Goal: Task Accomplishment & Management: Use online tool/utility

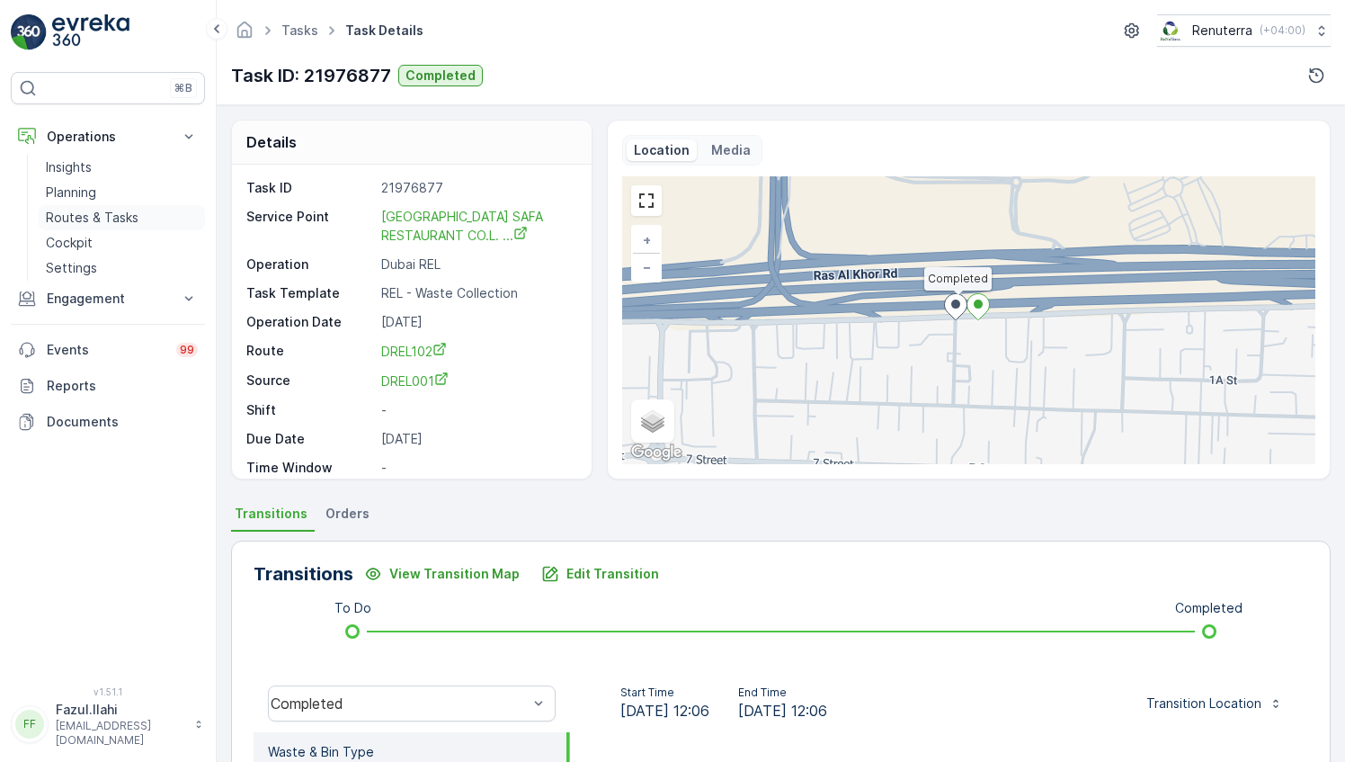
scroll to position [270, 0]
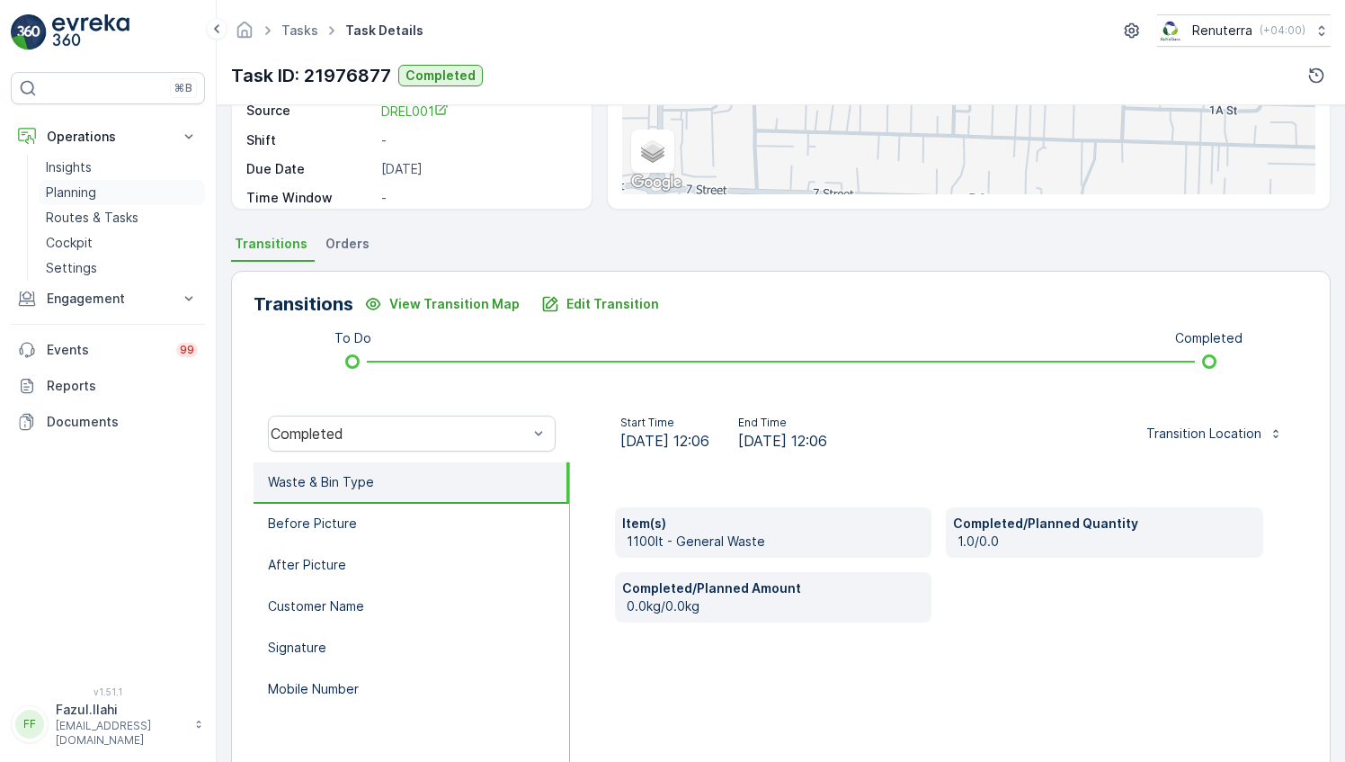
click at [89, 187] on p "Planning" at bounding box center [71, 192] width 50 height 18
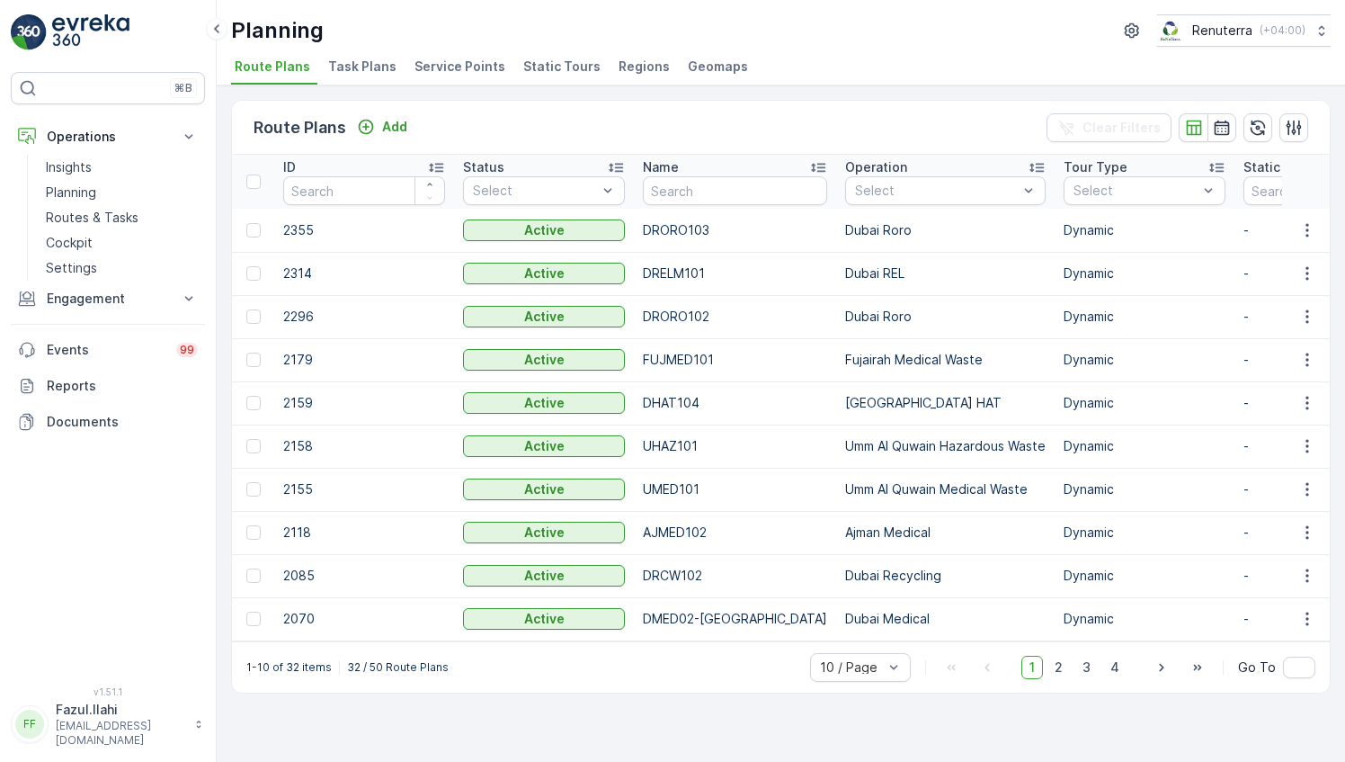
click at [459, 61] on span "Service Points" at bounding box center [460, 67] width 91 height 18
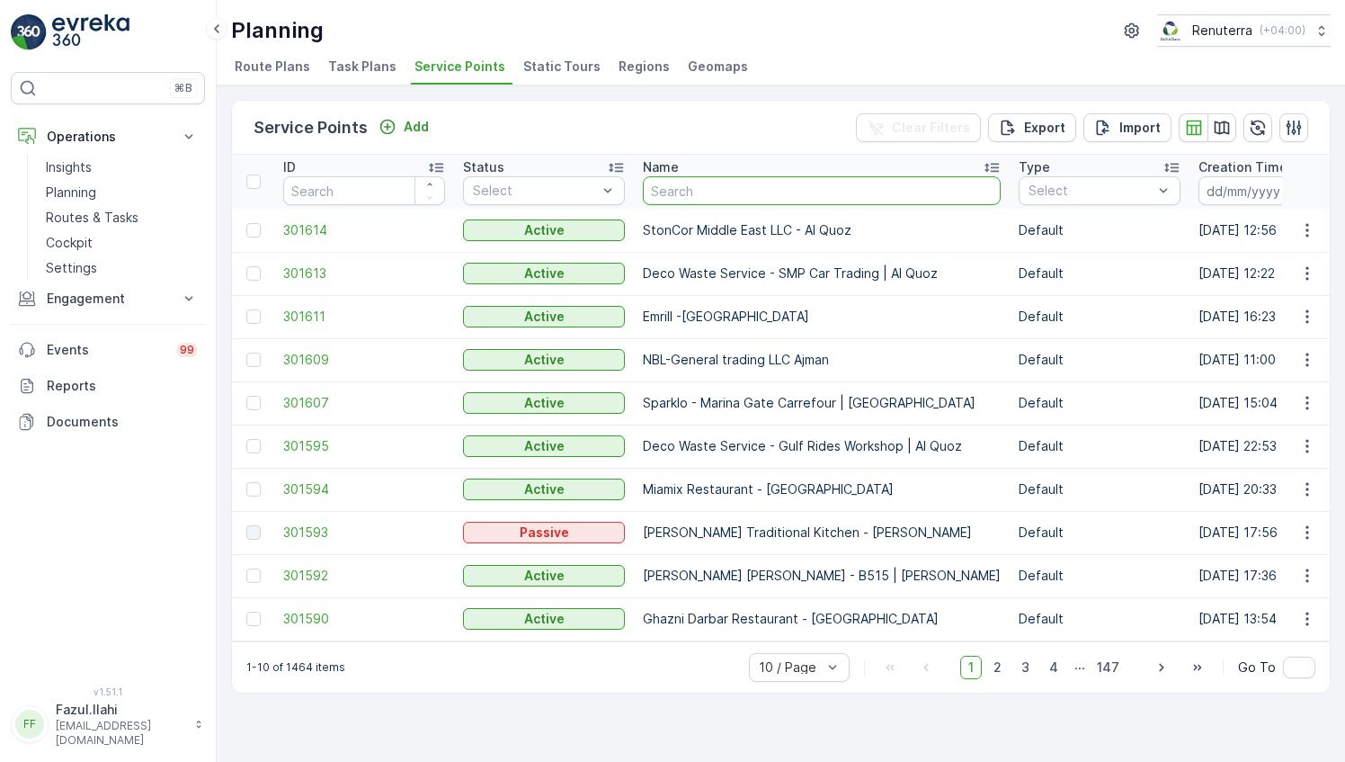
click at [715, 188] on input "text" at bounding box center [822, 190] width 358 height 29
type input "M Y N"
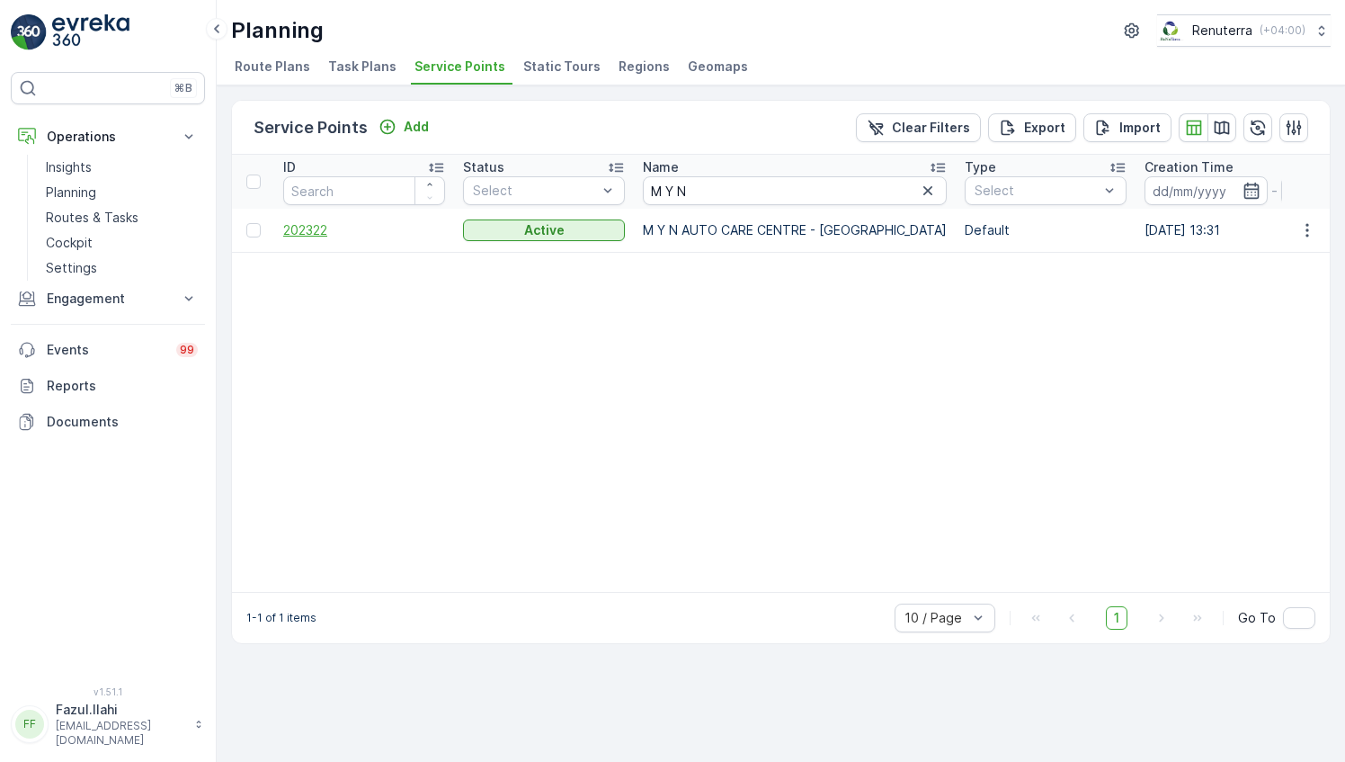
click at [302, 224] on span "202322" at bounding box center [364, 230] width 162 height 18
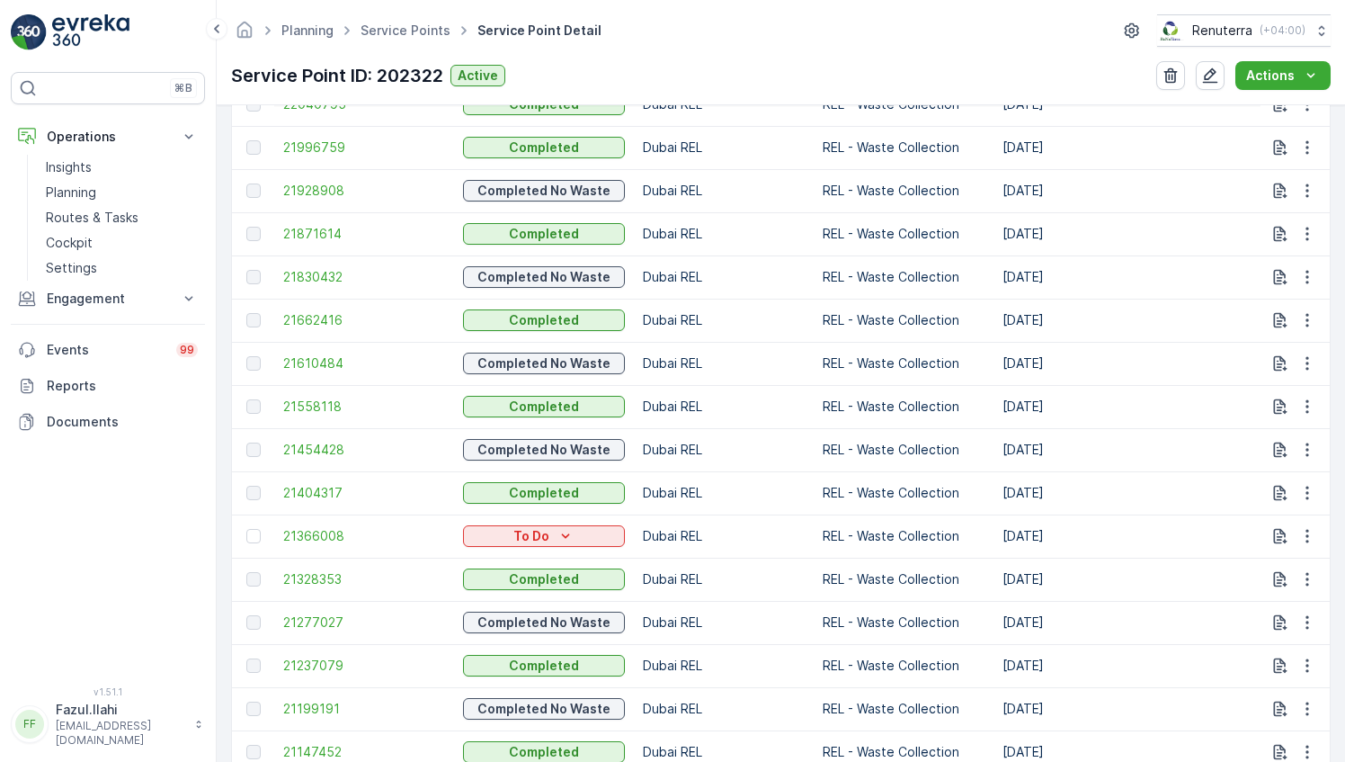
scroll to position [899, 0]
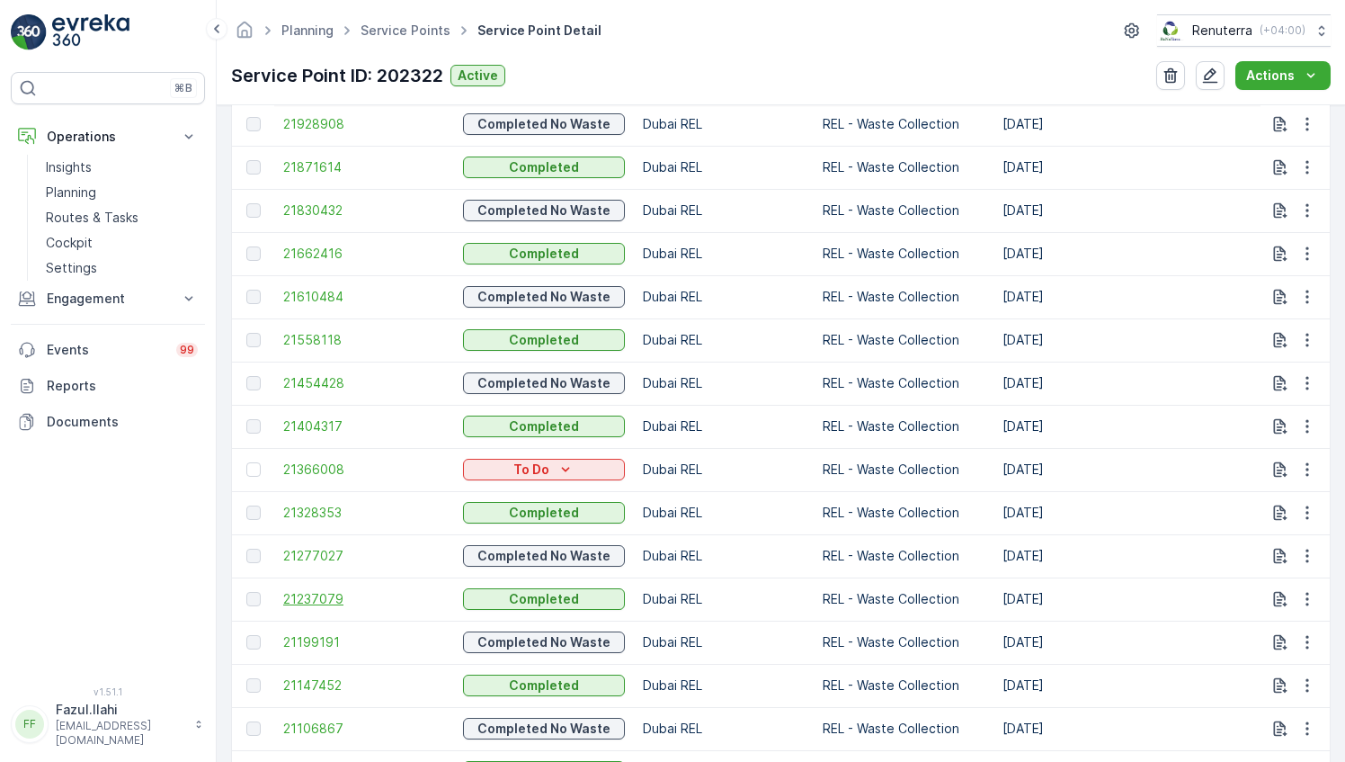
click at [324, 590] on span "21237079" at bounding box center [364, 599] width 162 height 18
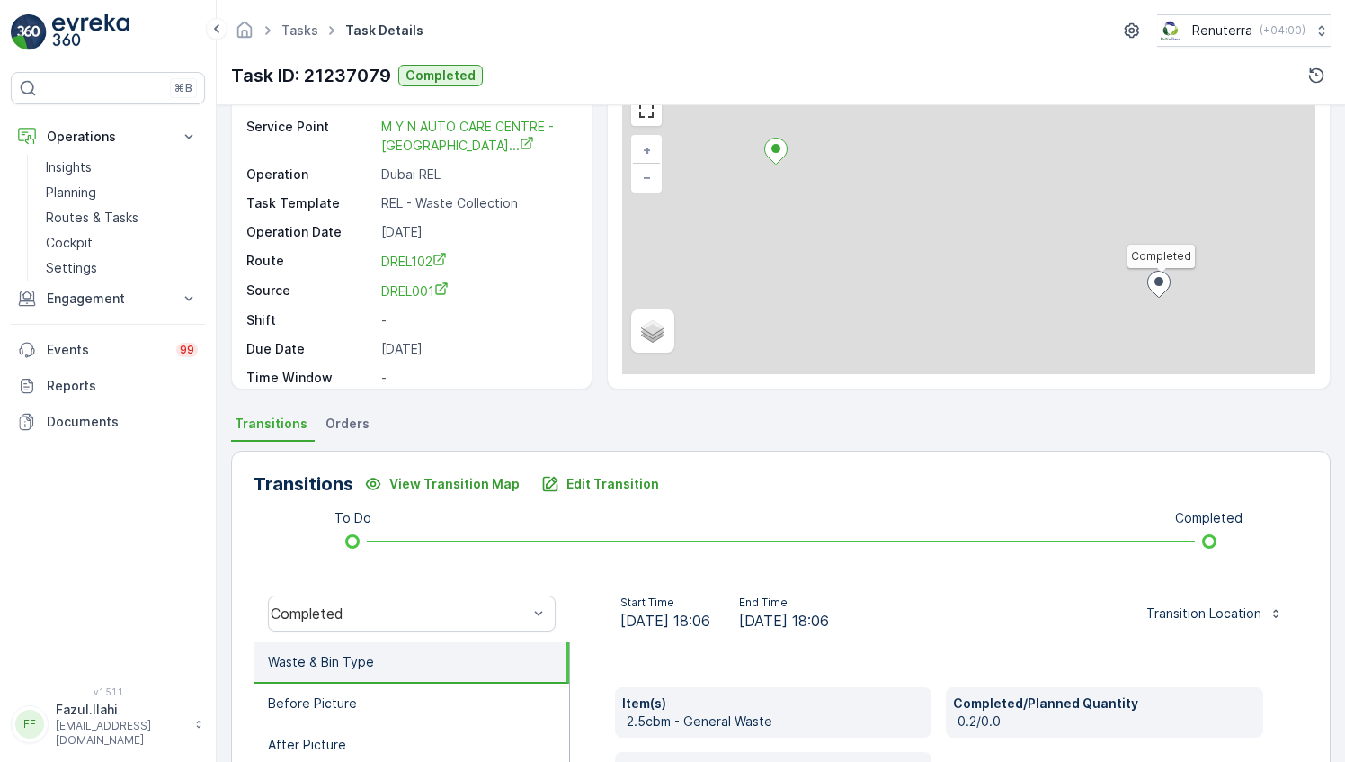
scroll to position [180, 0]
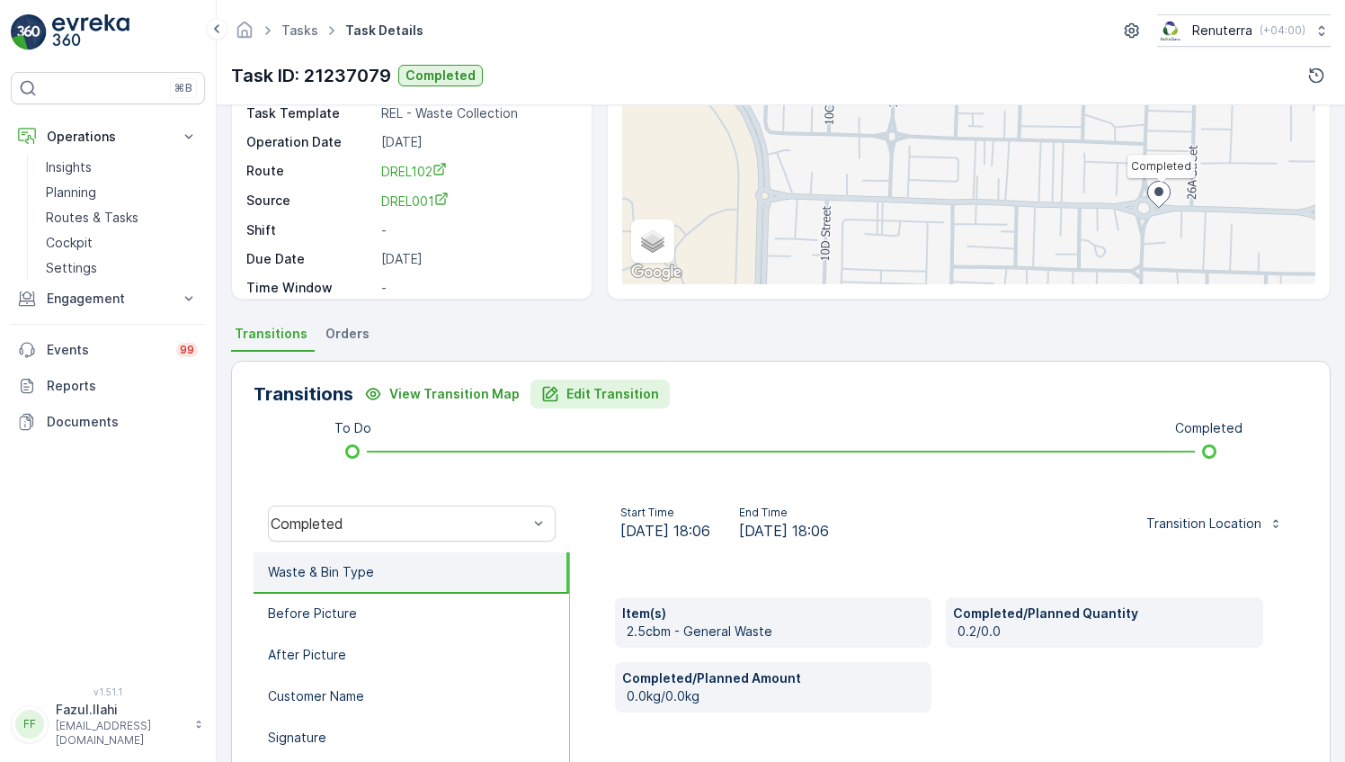
click at [584, 385] on p "Edit Transition" at bounding box center [613, 394] width 93 height 18
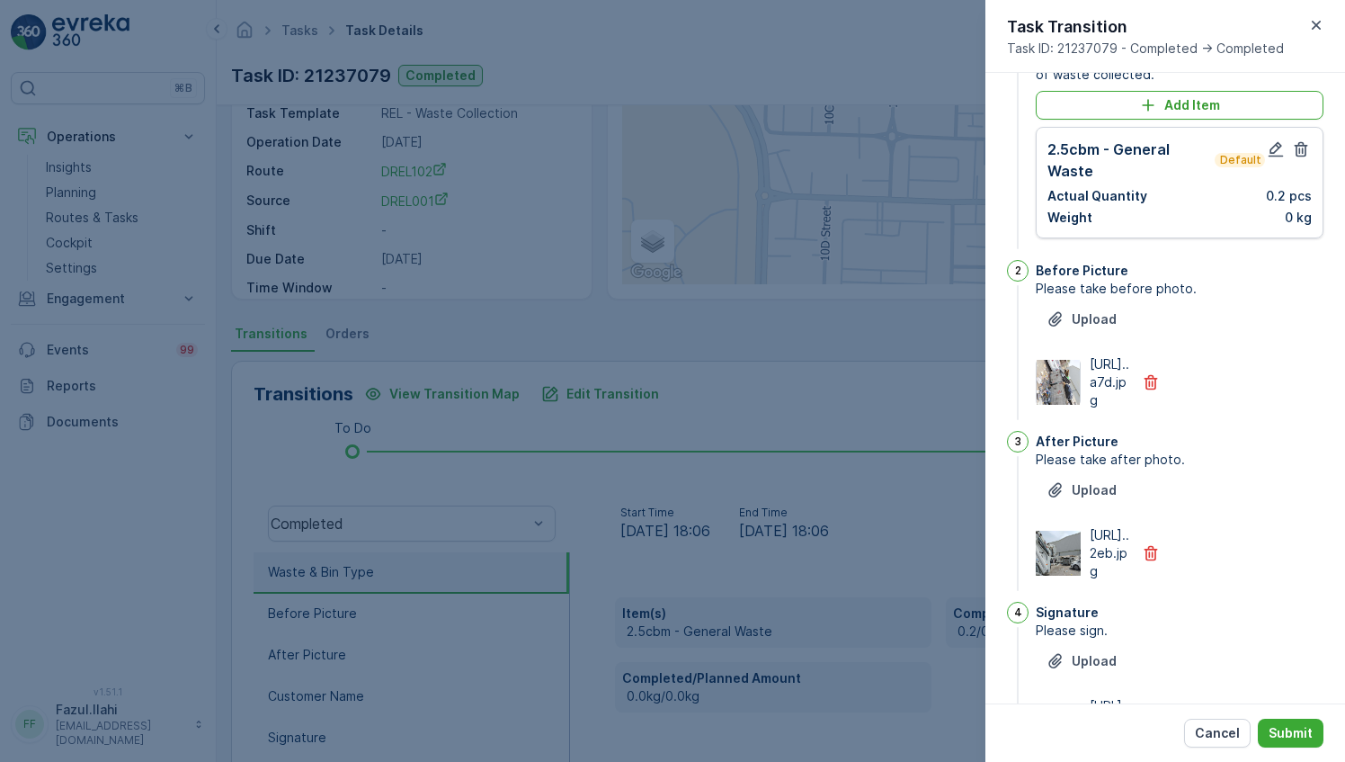
scroll to position [41, 0]
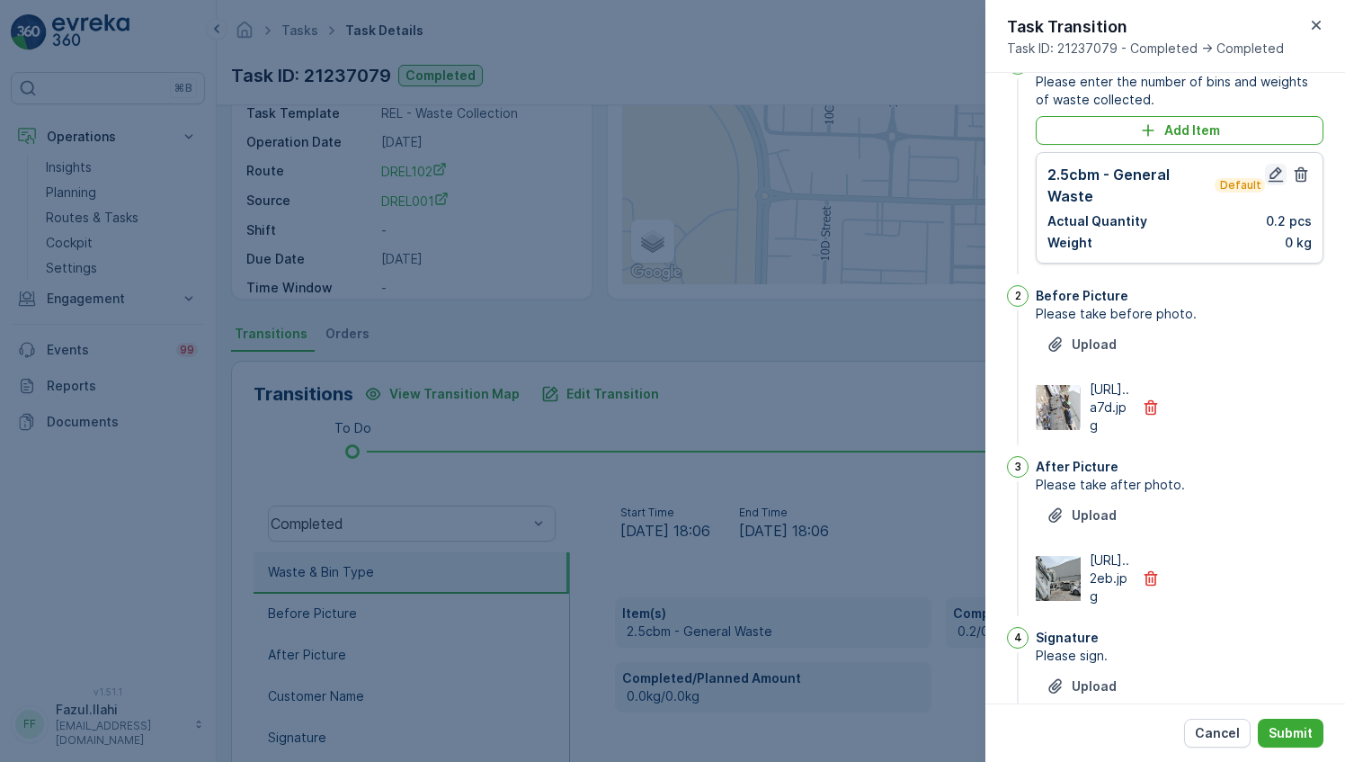
click at [1273, 178] on icon "button" at bounding box center [1276, 174] width 18 height 18
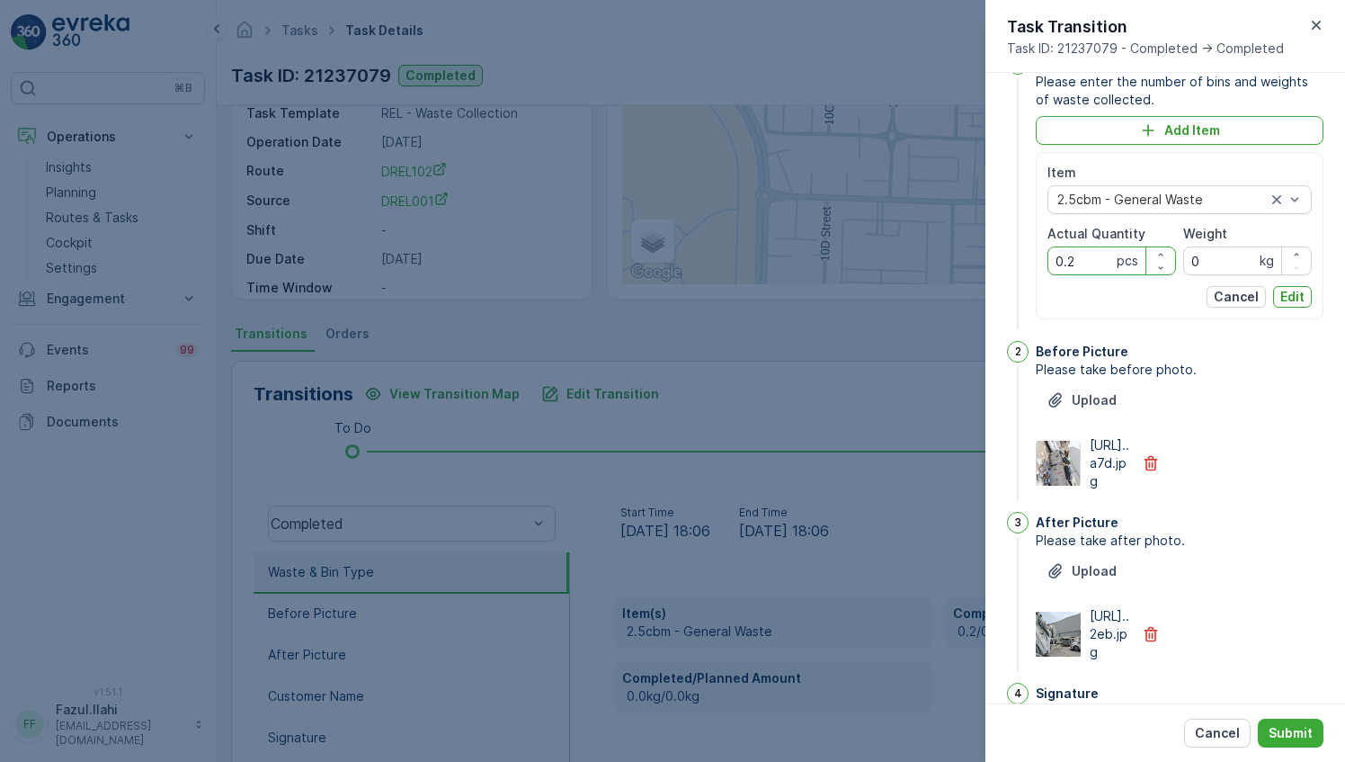
click at [1077, 261] on Quantity "0.2" at bounding box center [1112, 260] width 129 height 29
type Quantity "2"
click at [1304, 299] on button "Edit" at bounding box center [1292, 297] width 39 height 22
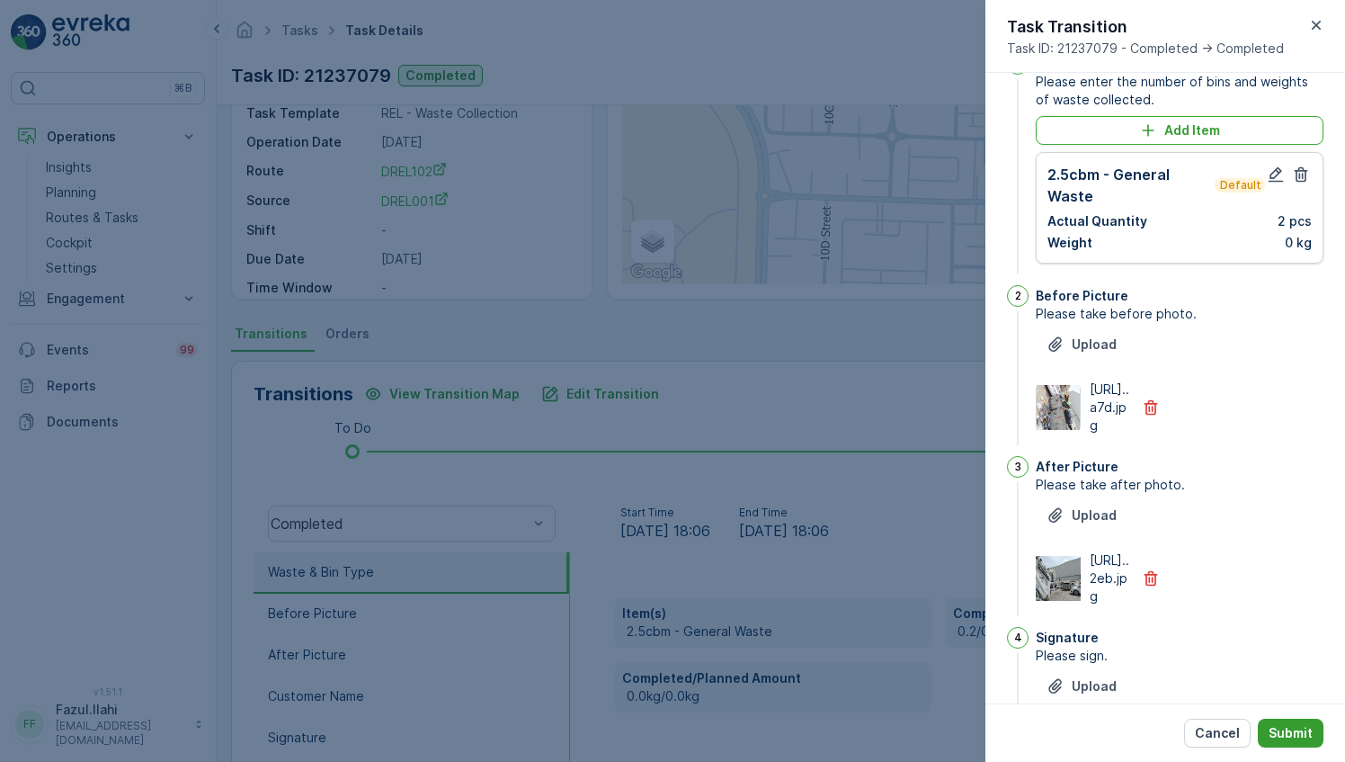
click at [1295, 736] on p "Submit" at bounding box center [1291, 733] width 44 height 18
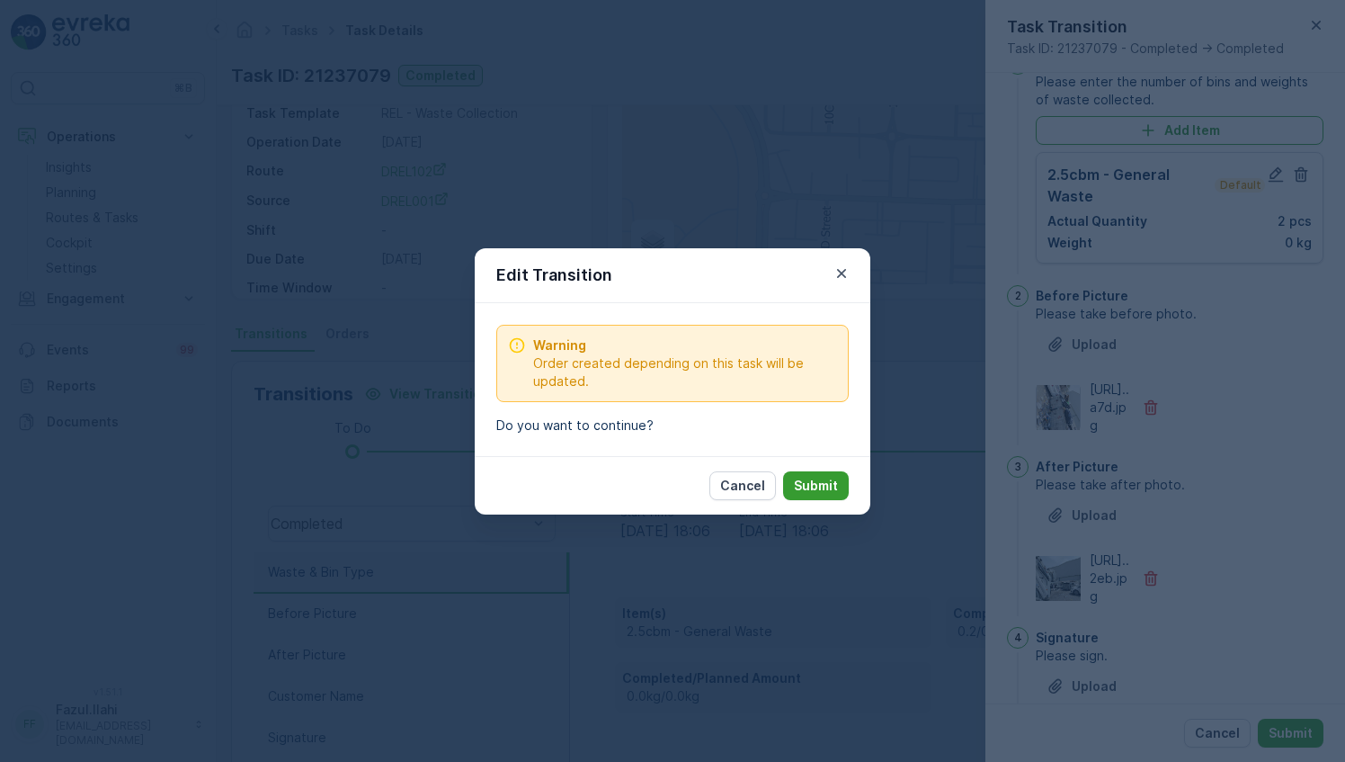
click at [818, 482] on p "Submit" at bounding box center [816, 486] width 44 height 18
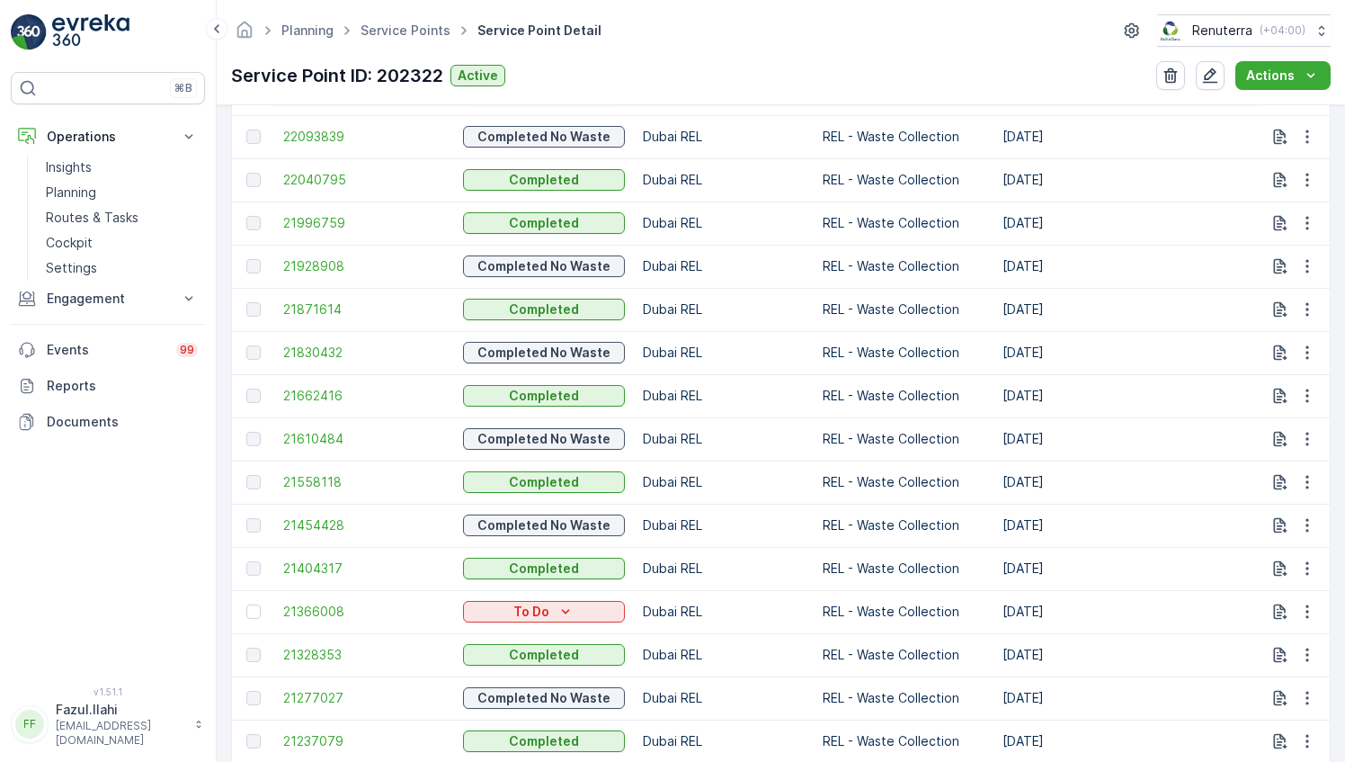
scroll to position [809, 0]
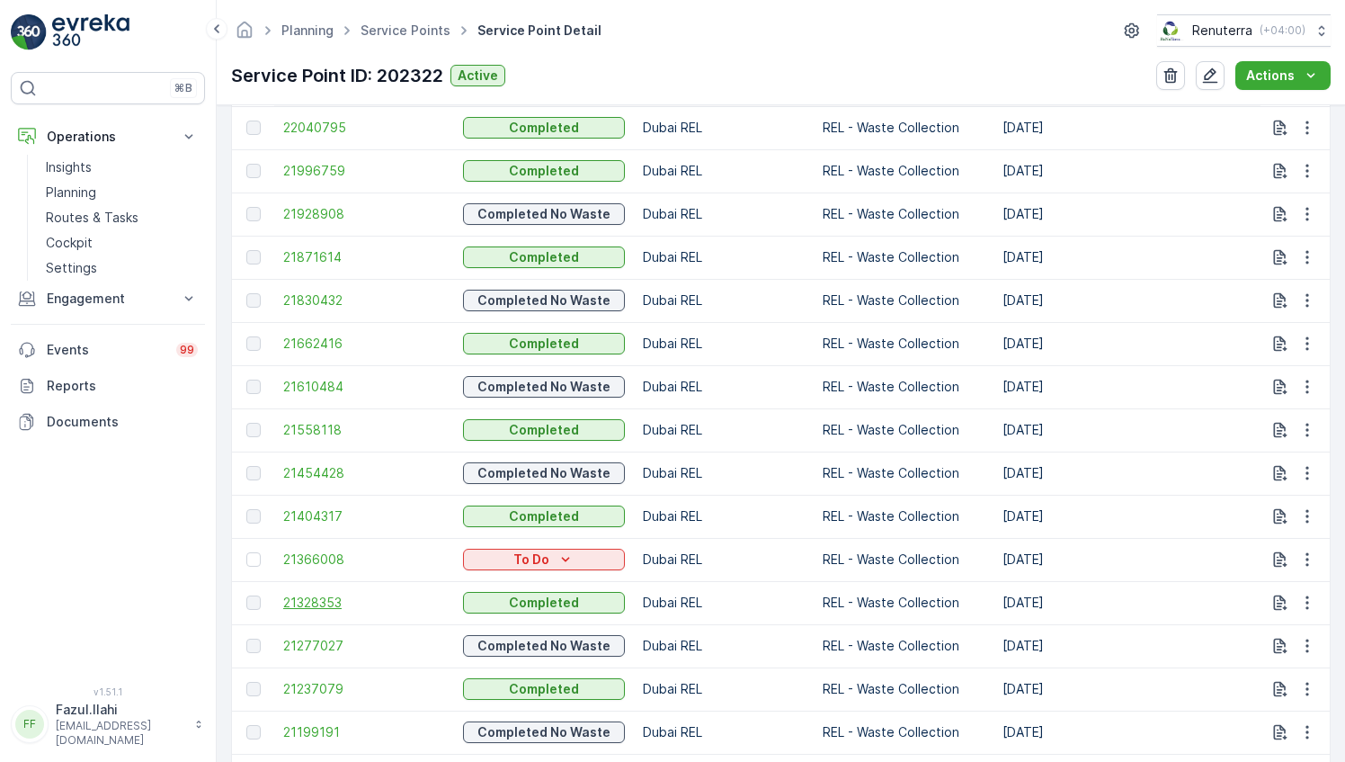
click at [313, 604] on span "21328353" at bounding box center [364, 603] width 162 height 18
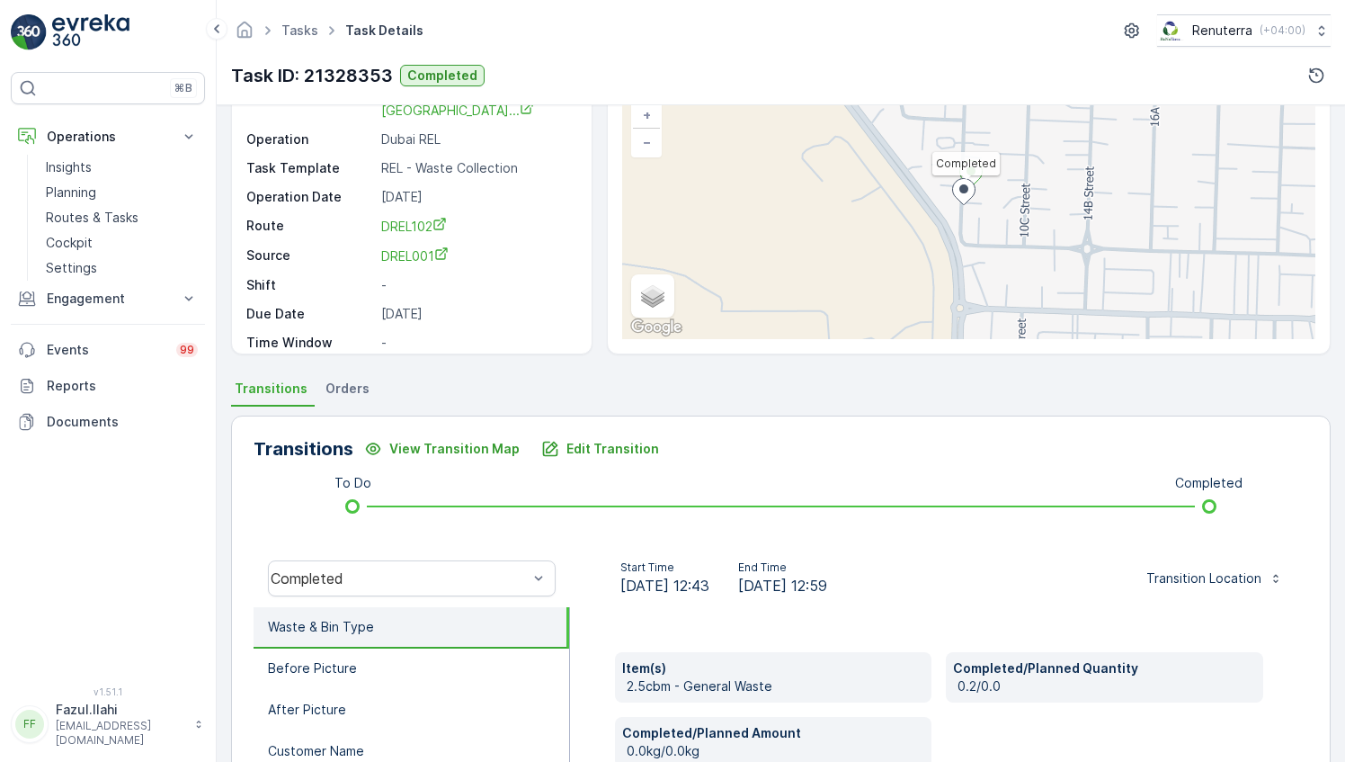
scroll to position [180, 0]
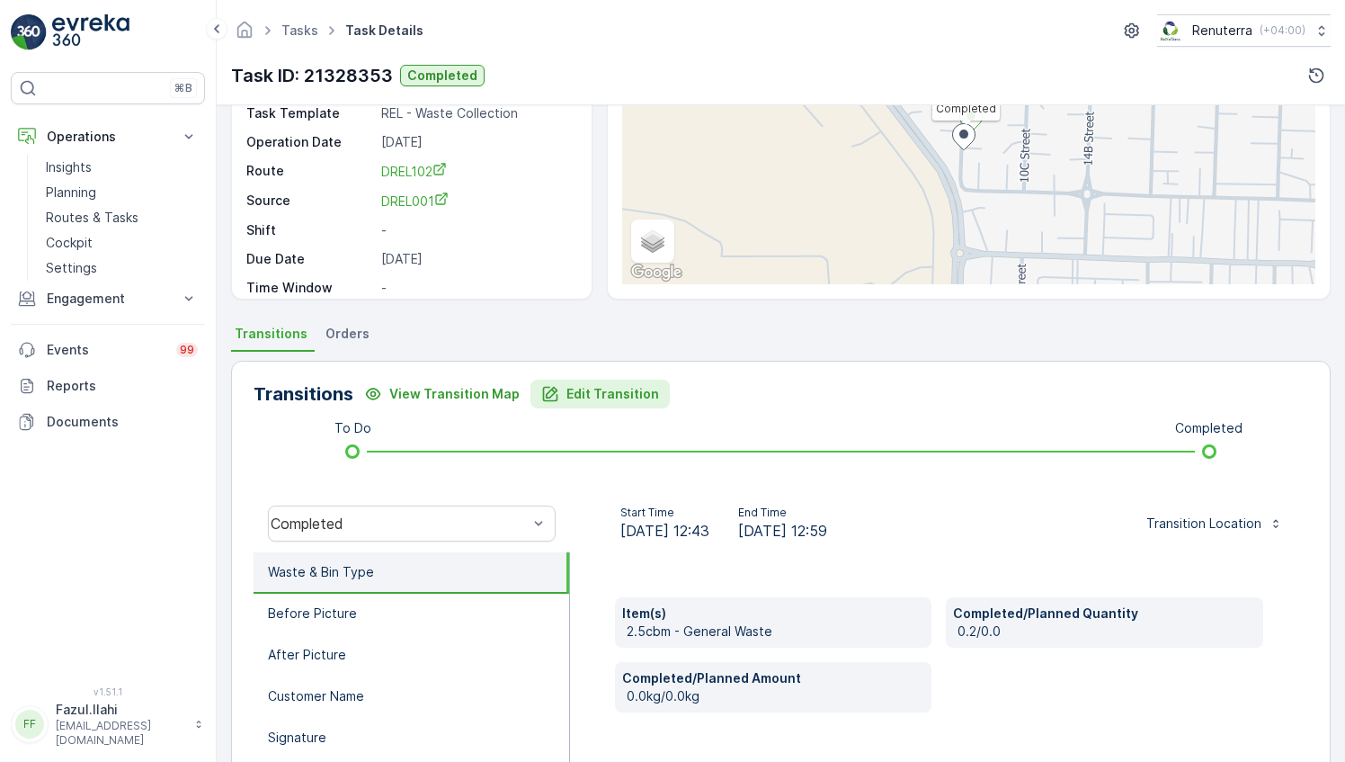
click at [593, 392] on p "Edit Transition" at bounding box center [613, 394] width 93 height 18
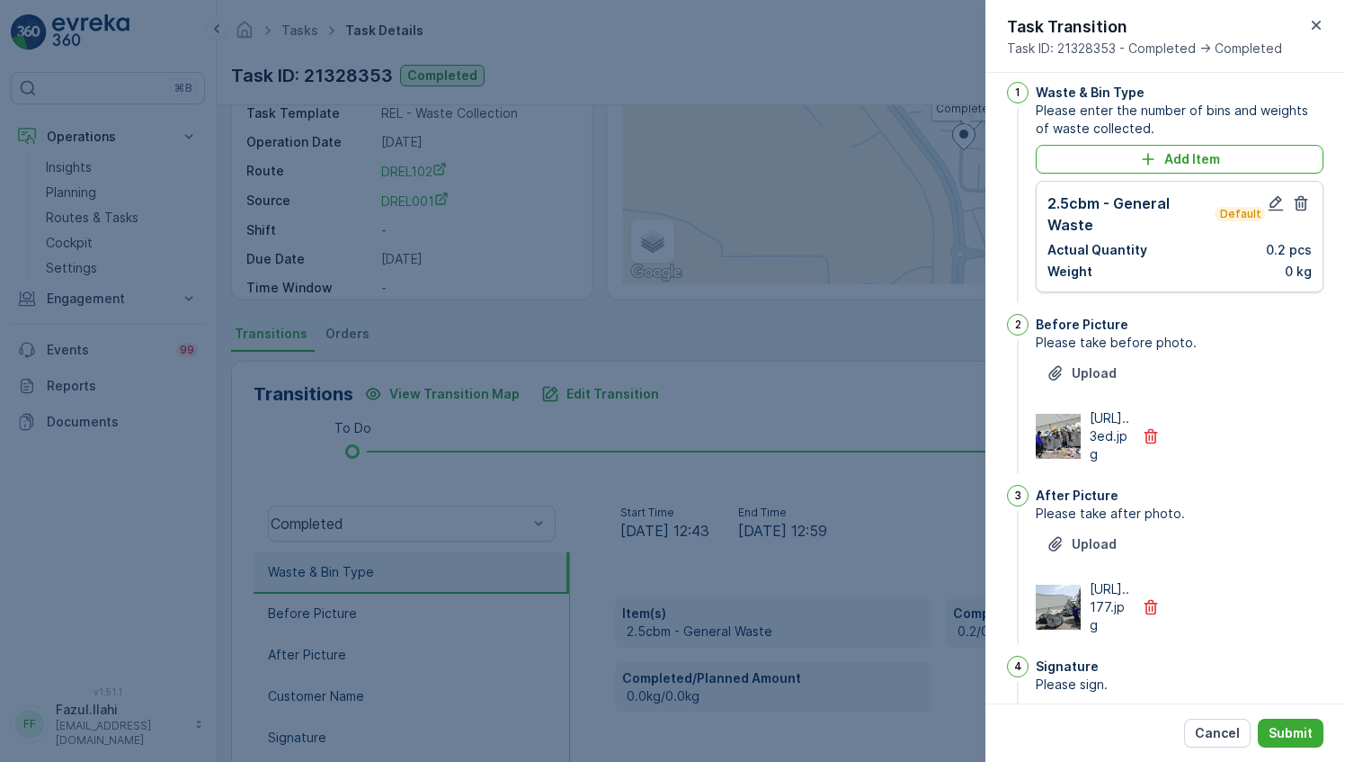
scroll to position [0, 0]
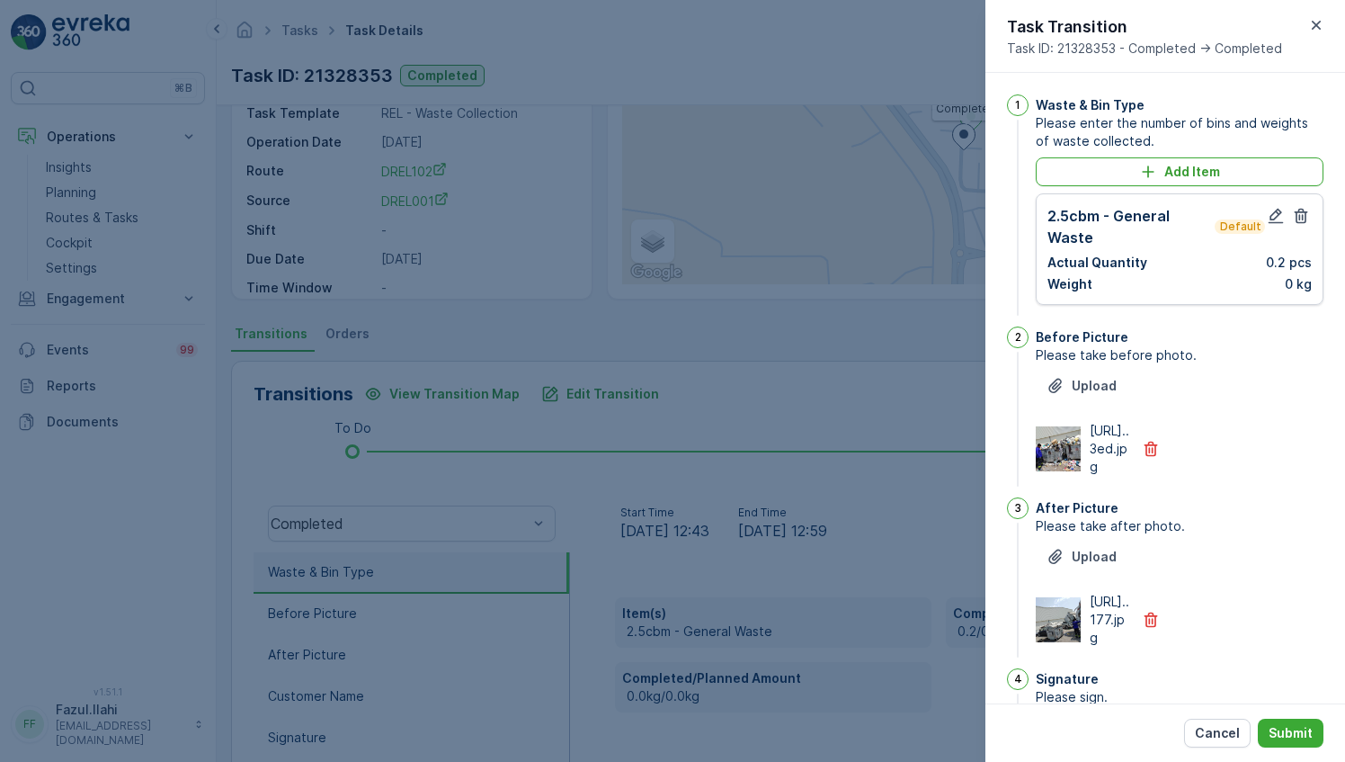
click at [1282, 210] on div at bounding box center [1288, 226] width 47 height 43
click at [1278, 212] on icon "button" at bounding box center [1276, 216] width 18 height 18
type Name "Balil"
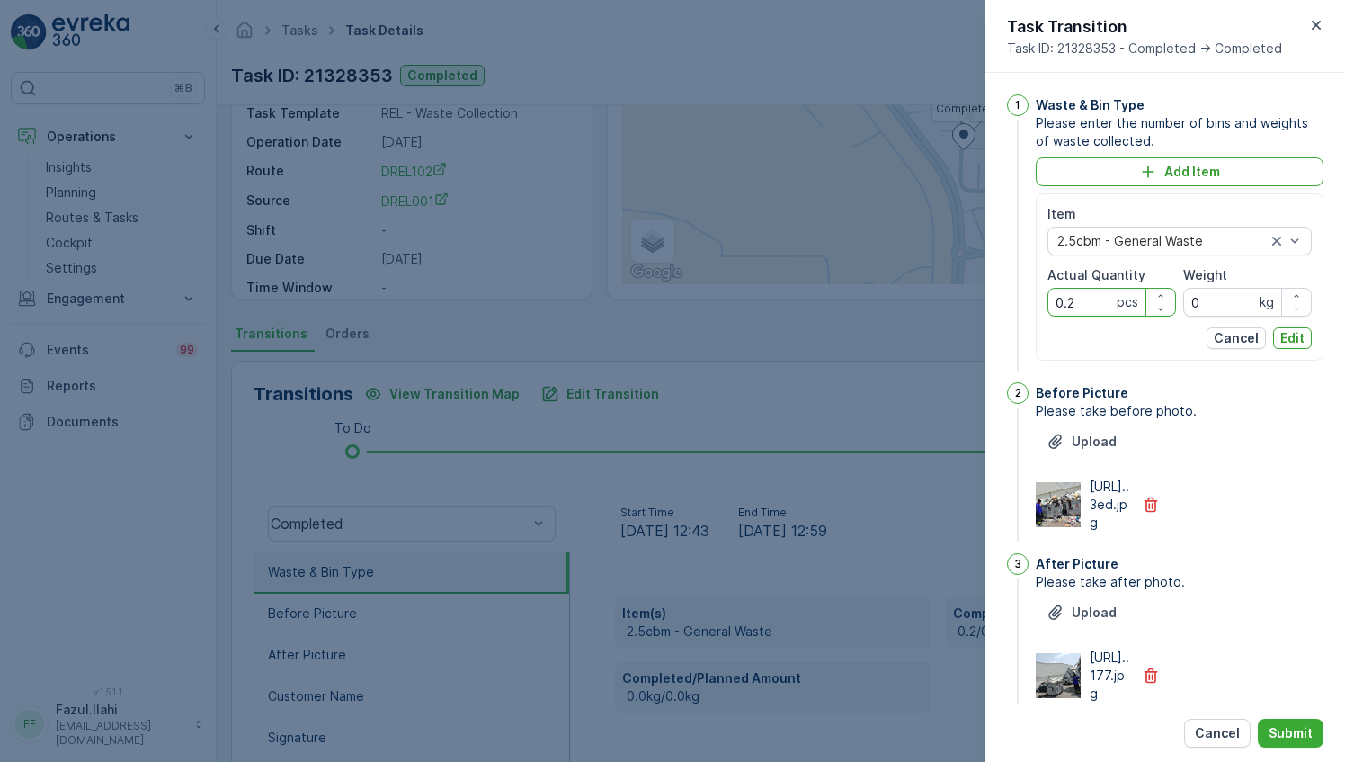
click at [1076, 291] on Quantity "0.2" at bounding box center [1112, 302] width 129 height 29
type Quantity "0"
type Quantity "2"
click at [1291, 333] on p "Edit" at bounding box center [1293, 338] width 24 height 18
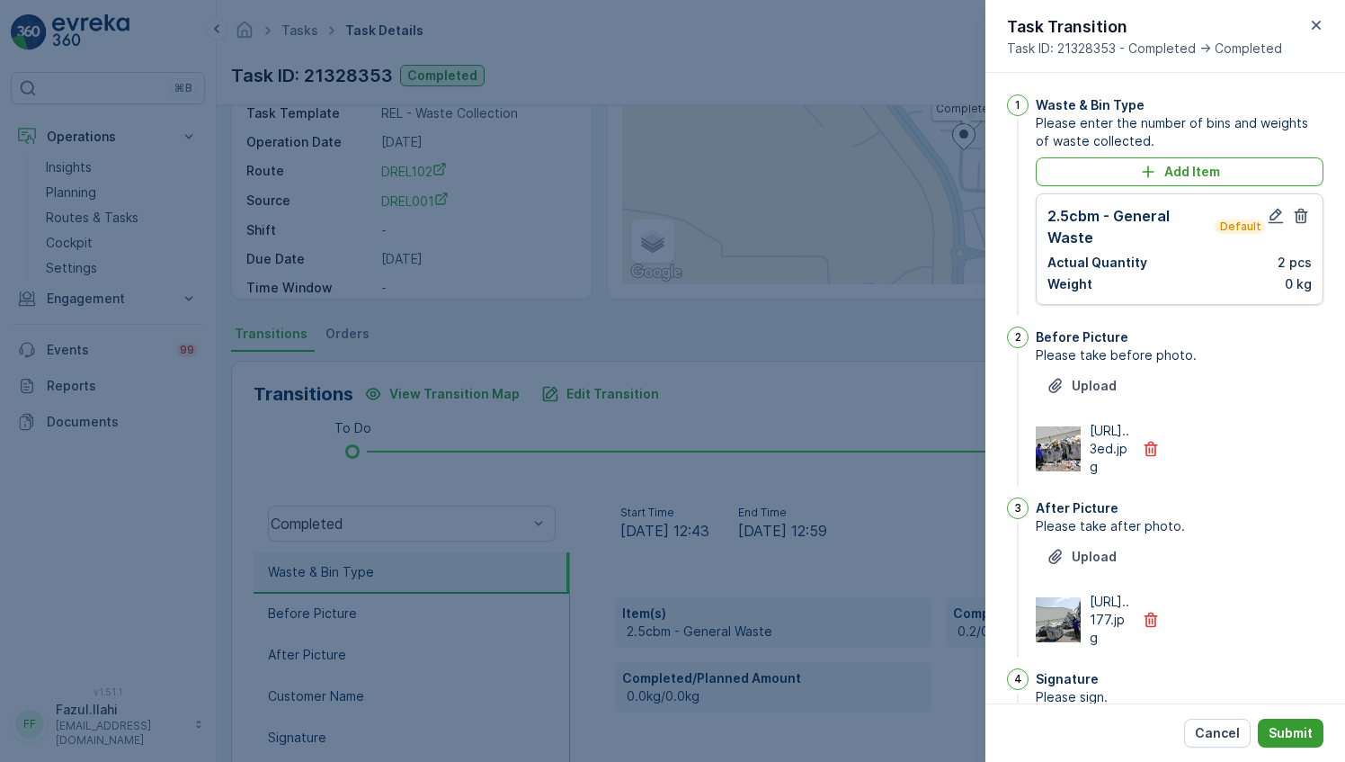
click at [1284, 737] on p "Submit" at bounding box center [1291, 733] width 44 height 18
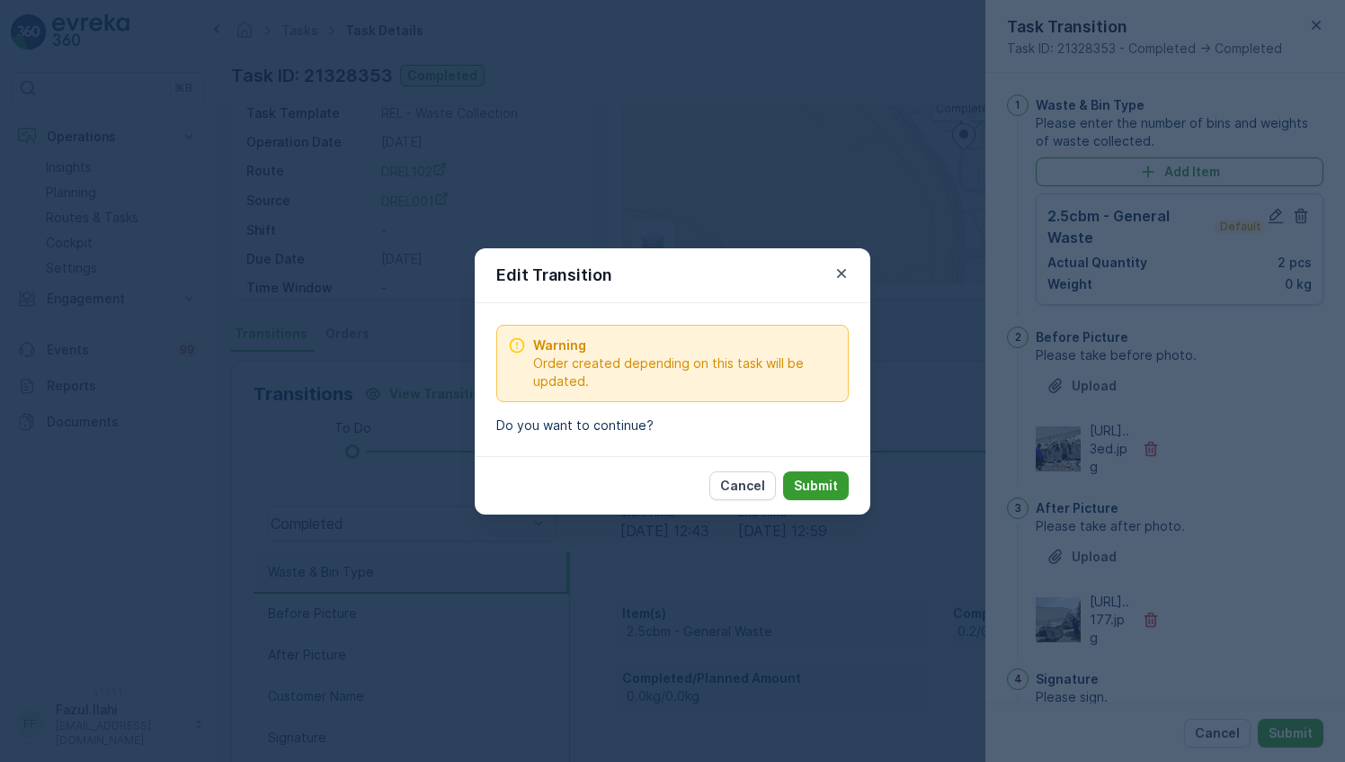
click at [824, 486] on p "Submit" at bounding box center [816, 486] width 44 height 18
type Name "Balil"
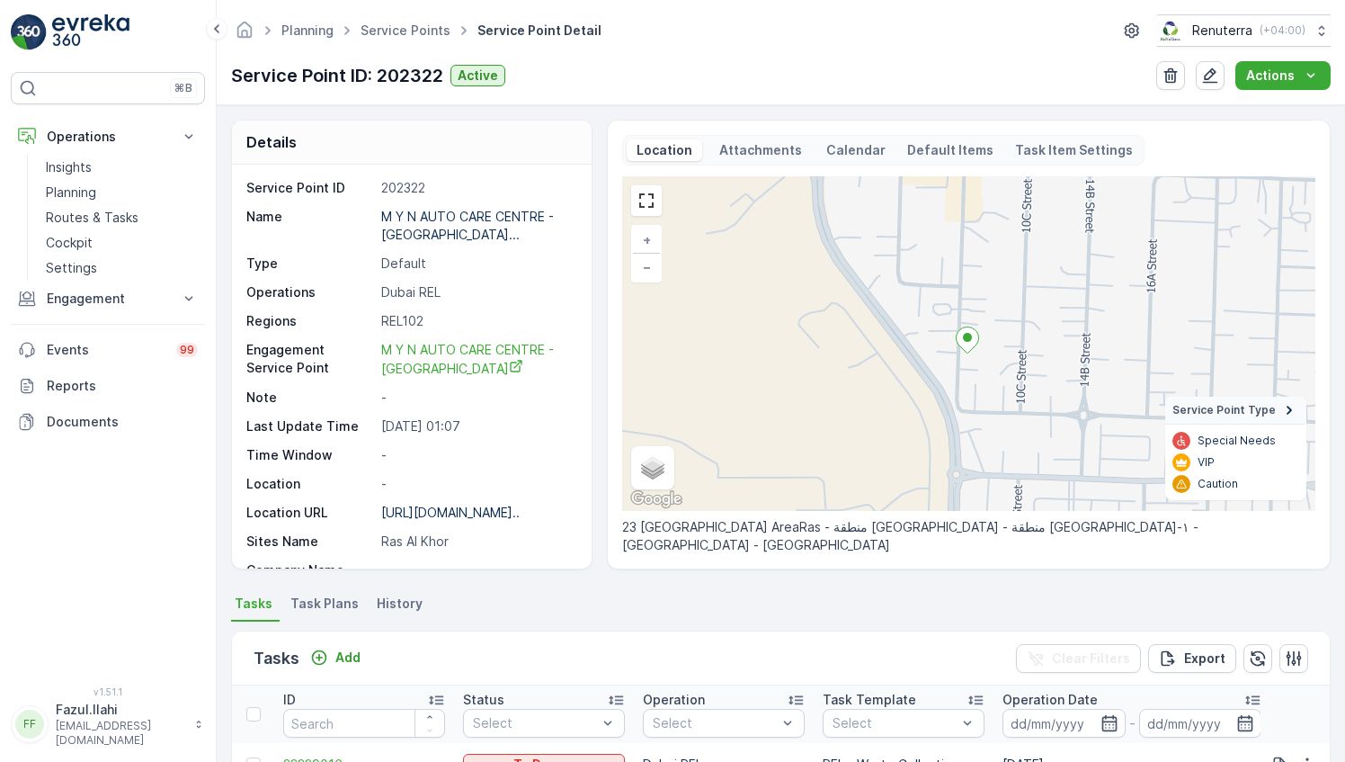
scroll to position [630, 0]
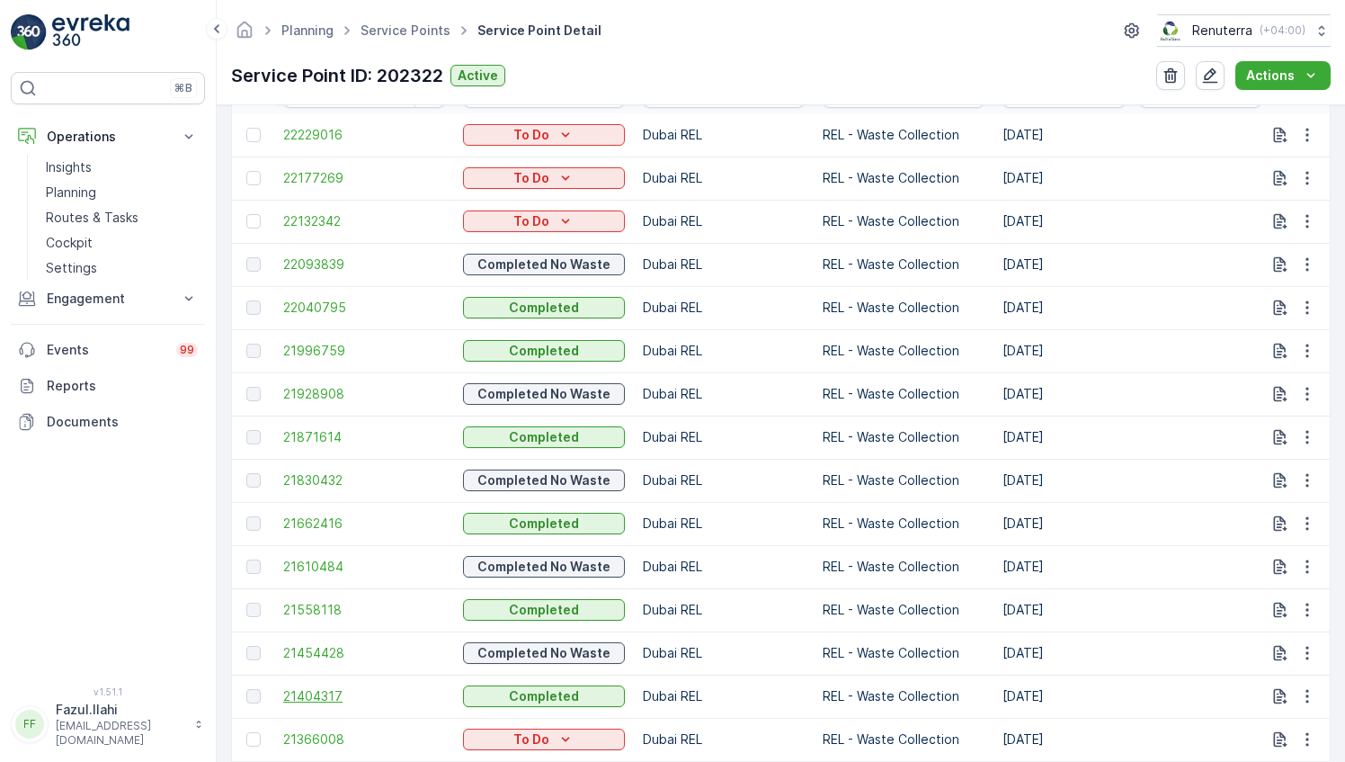
click at [322, 690] on span "21404317" at bounding box center [364, 696] width 162 height 18
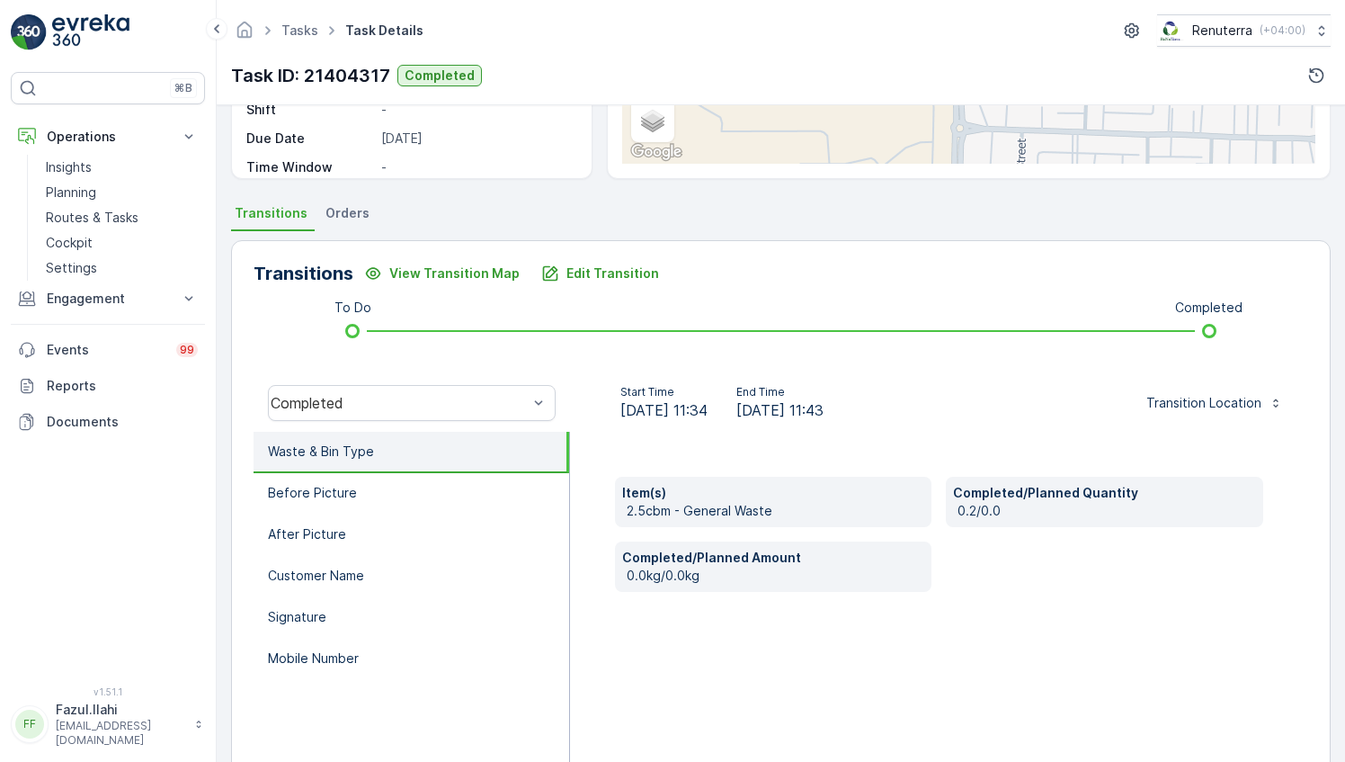
scroll to position [360, 0]
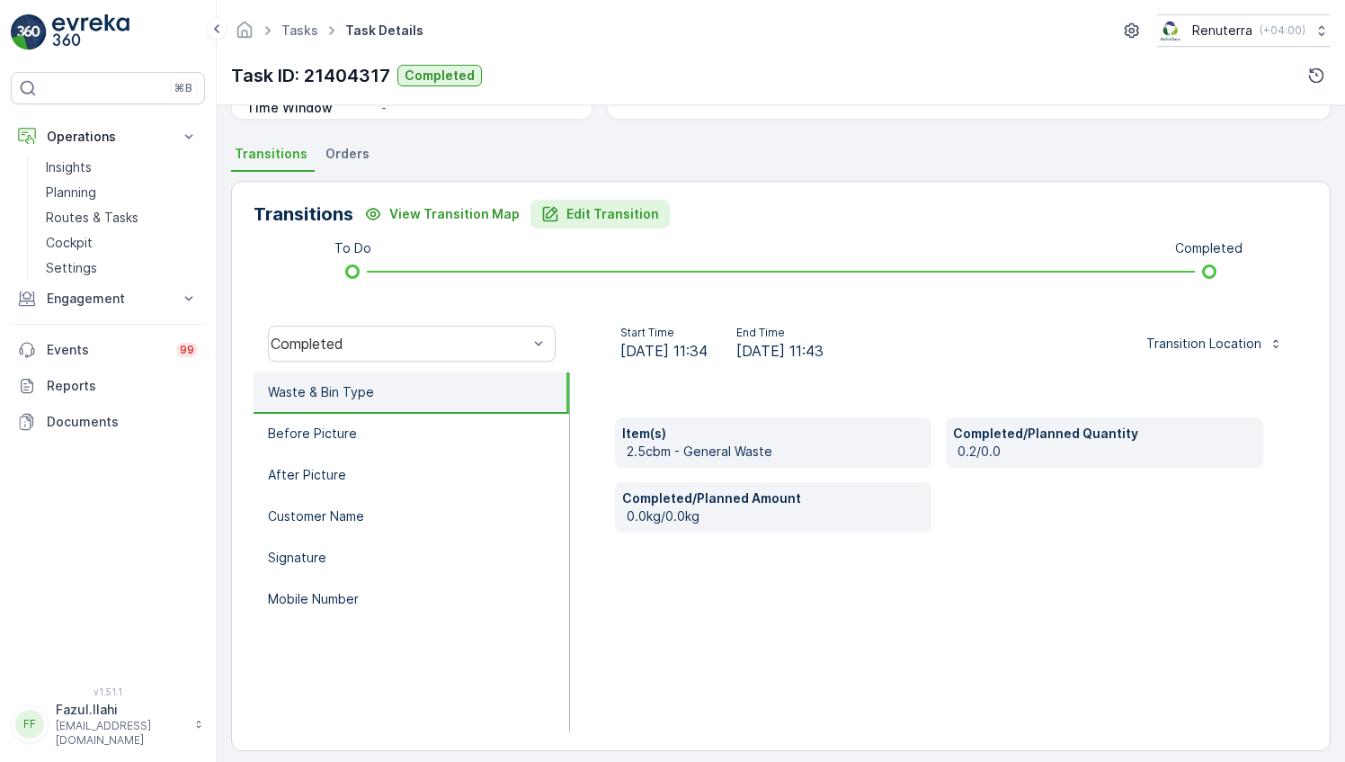
click at [605, 205] on p "Edit Transition" at bounding box center [613, 214] width 93 height 18
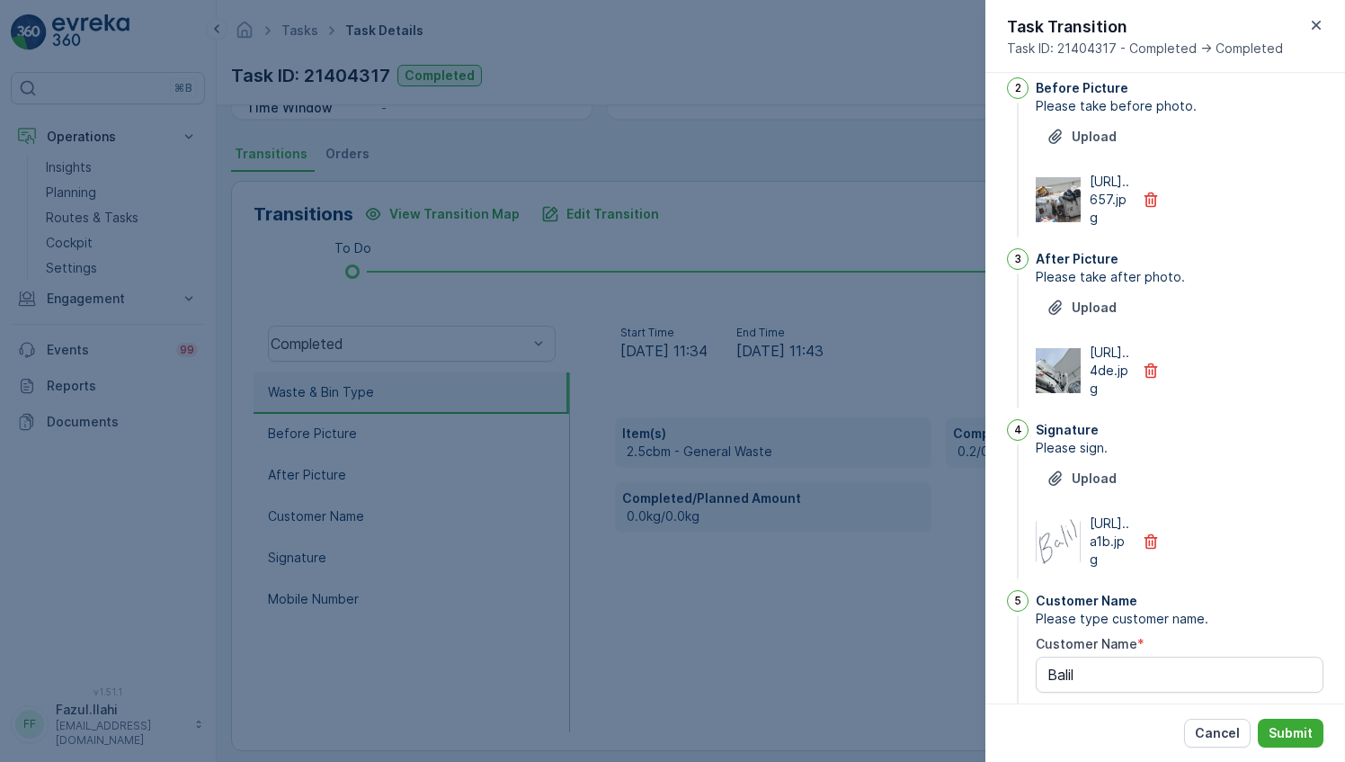
scroll to position [41, 0]
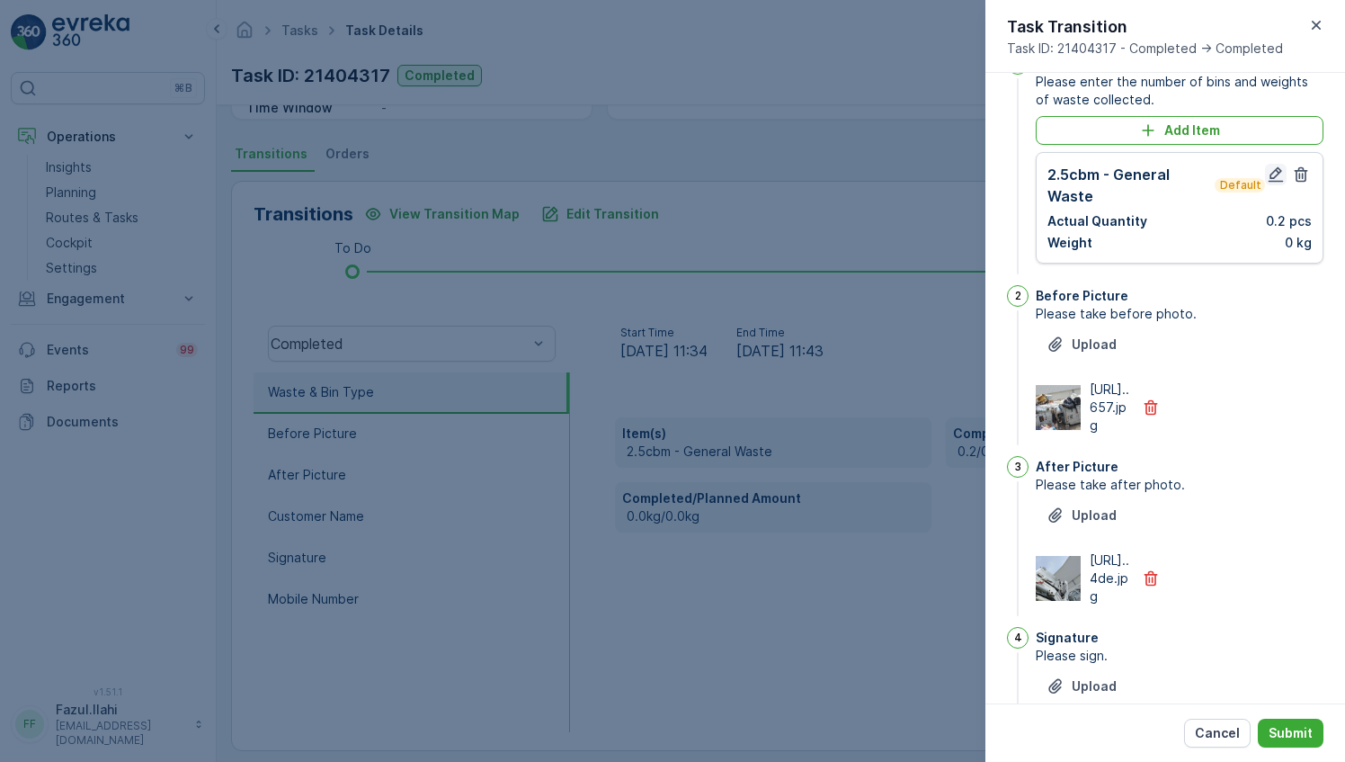
click at [1270, 168] on icon "button" at bounding box center [1276, 174] width 18 height 18
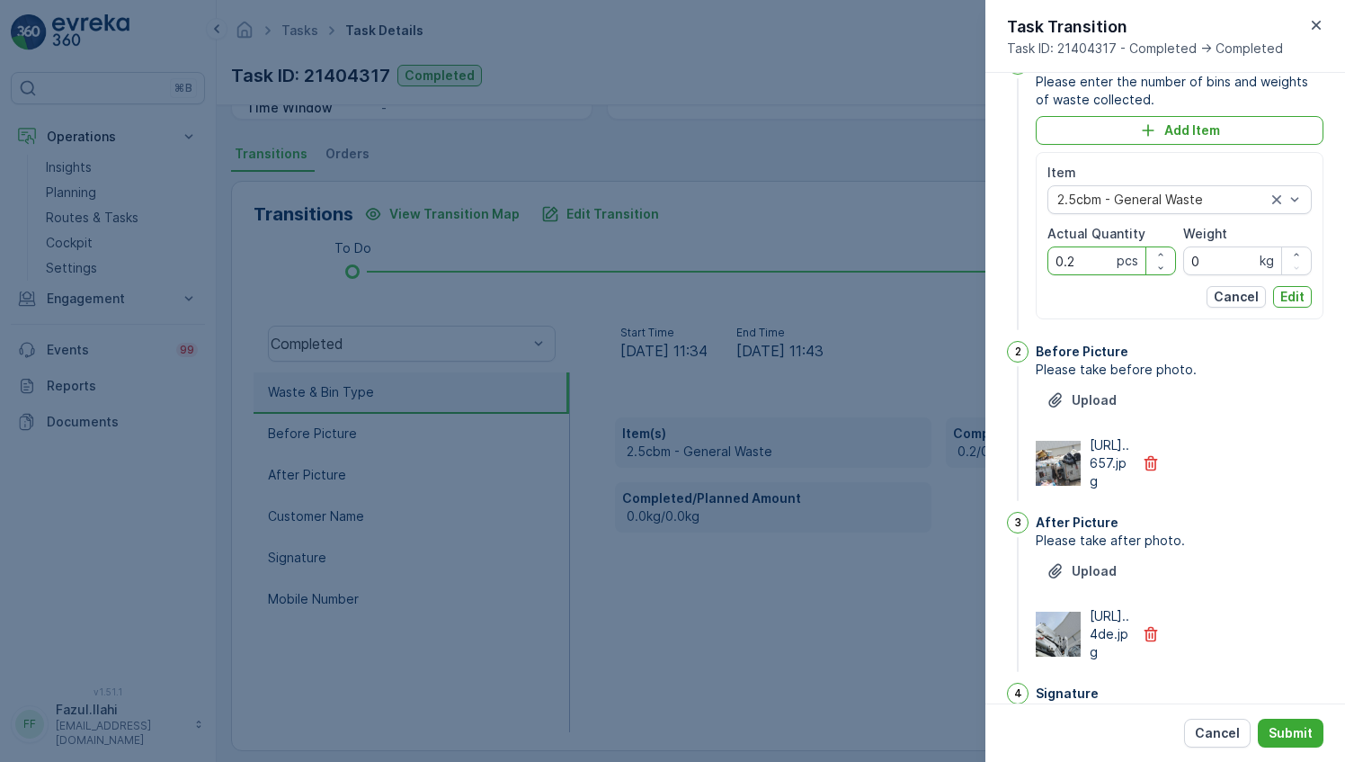
click at [1056, 263] on Quantity "0.2" at bounding box center [1112, 260] width 129 height 29
type Quantity "2"
click at [1285, 288] on p "Edit" at bounding box center [1293, 297] width 24 height 18
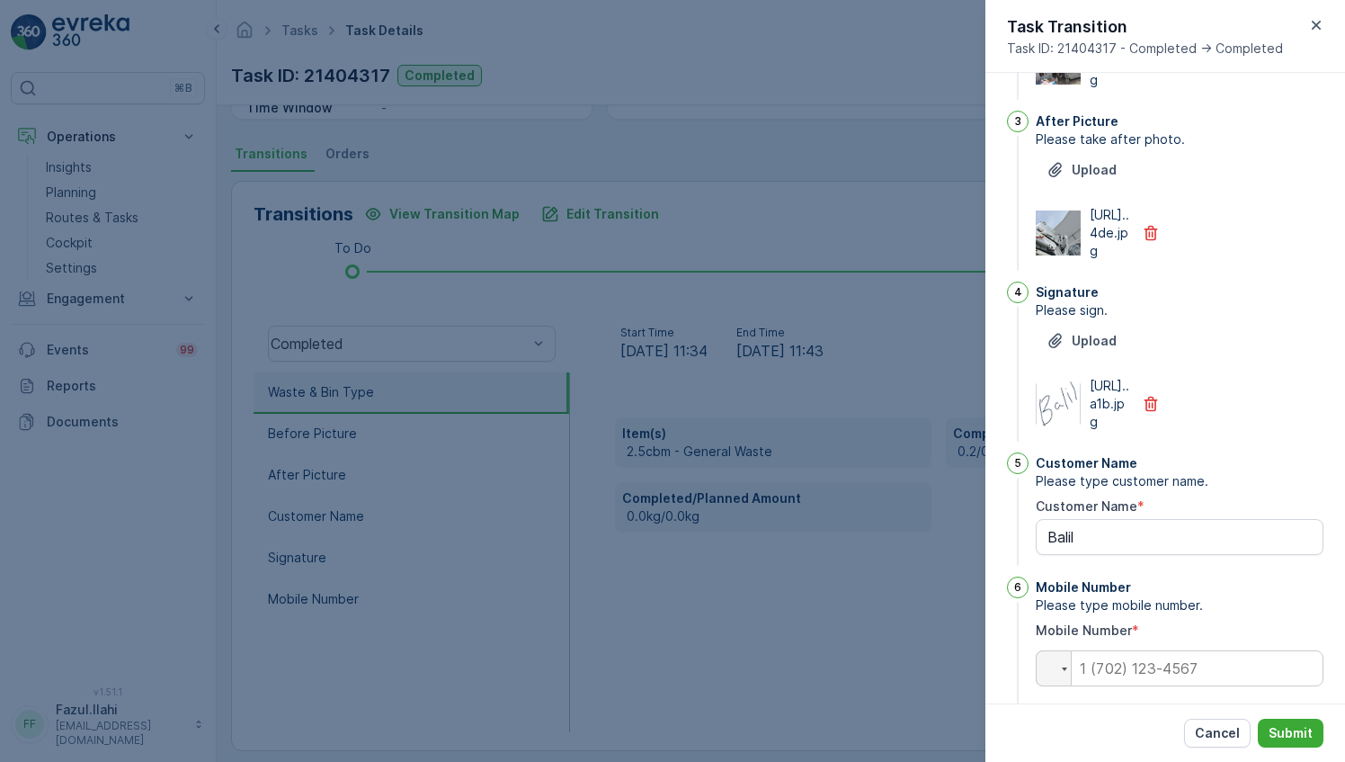
scroll to position [401, 0]
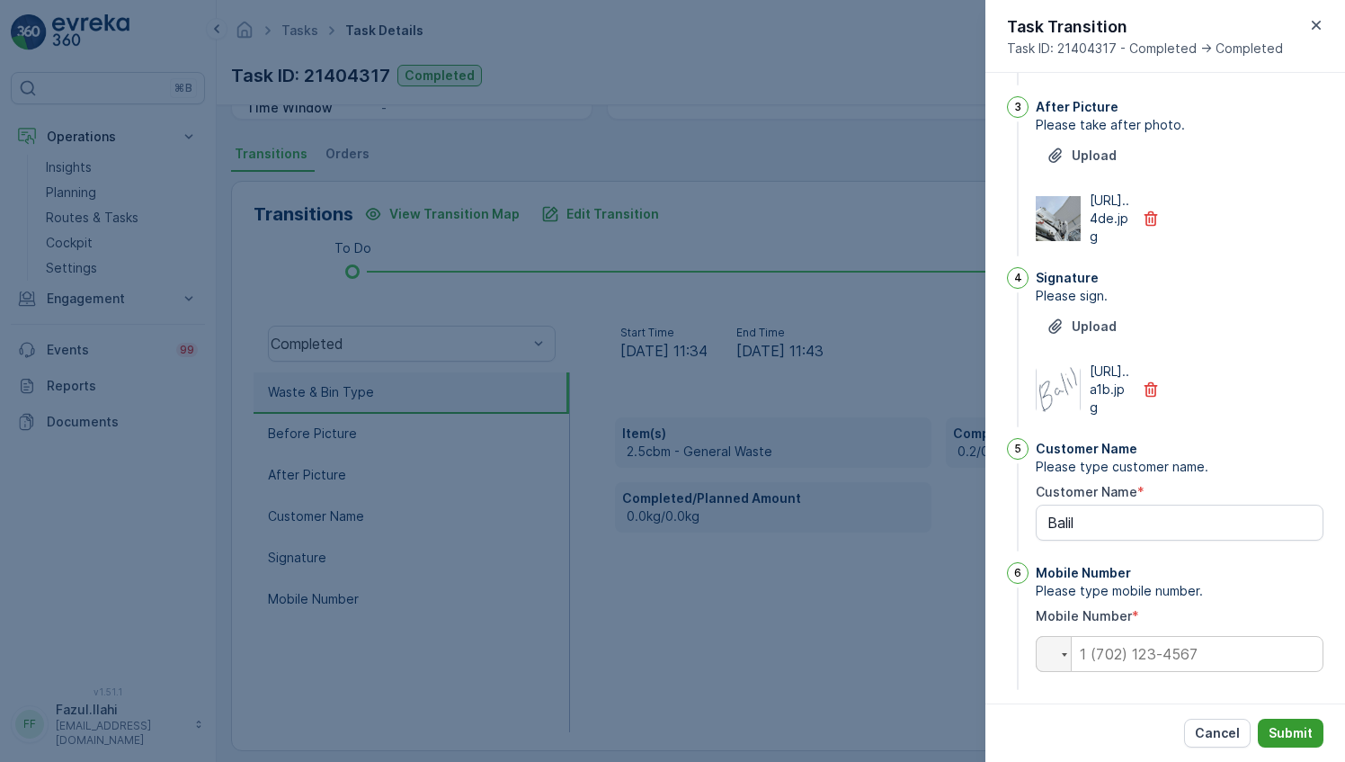
click at [1280, 742] on button "Submit" at bounding box center [1291, 733] width 66 height 29
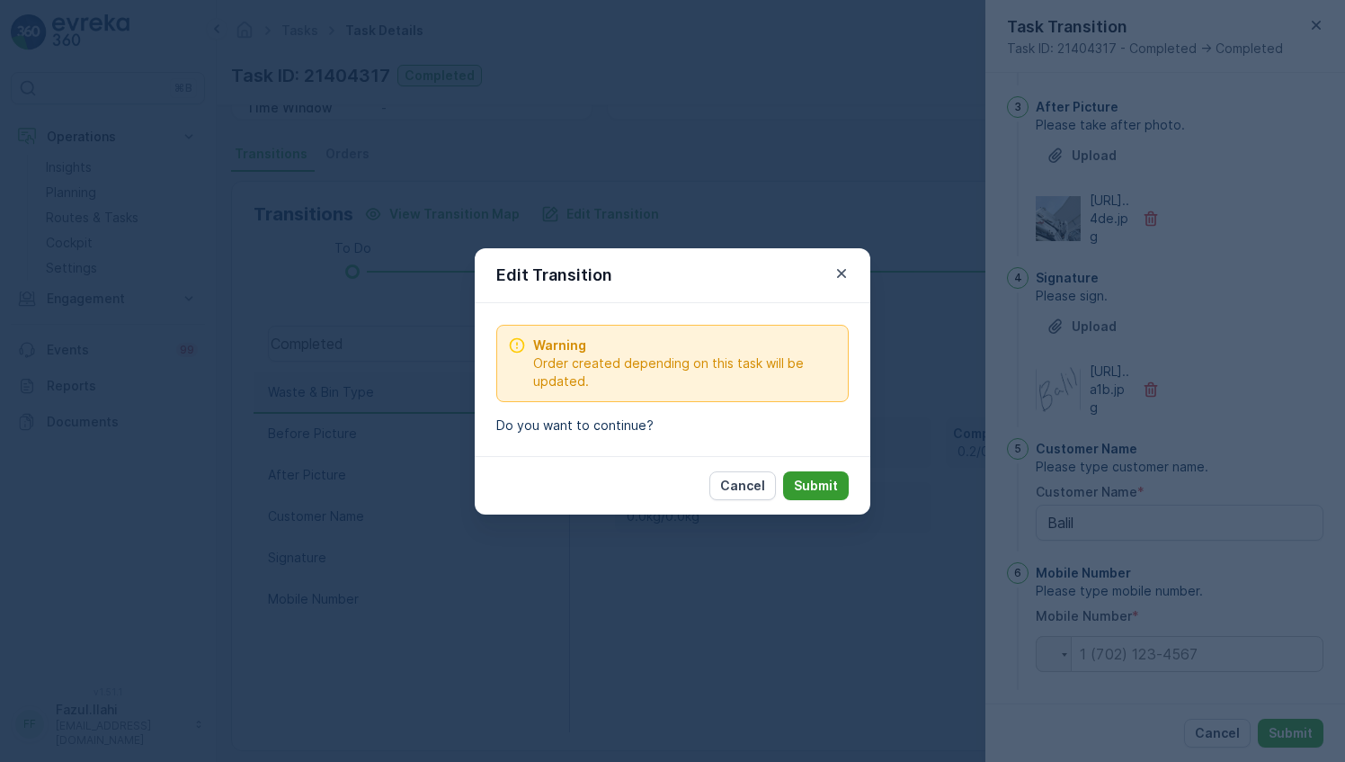
click at [822, 486] on p "Submit" at bounding box center [816, 486] width 44 height 18
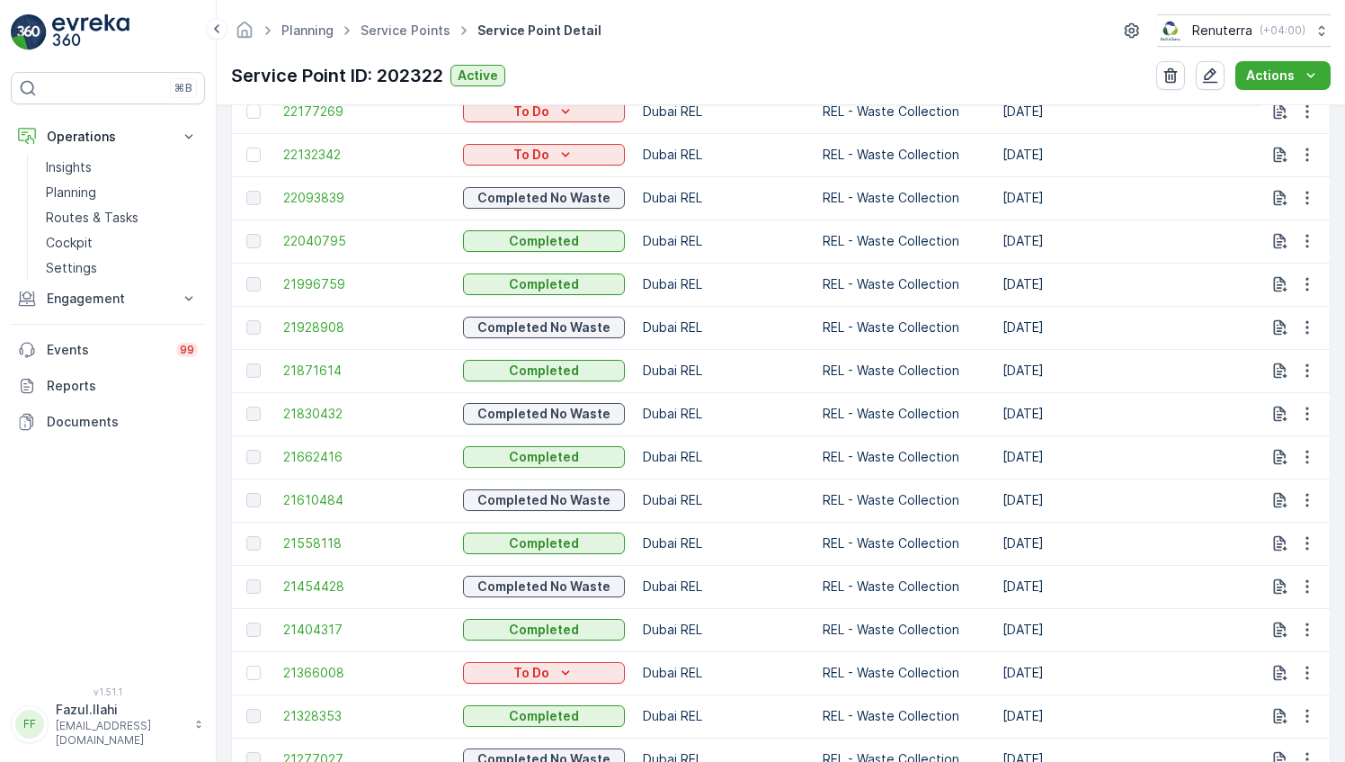
scroll to position [719, 0]
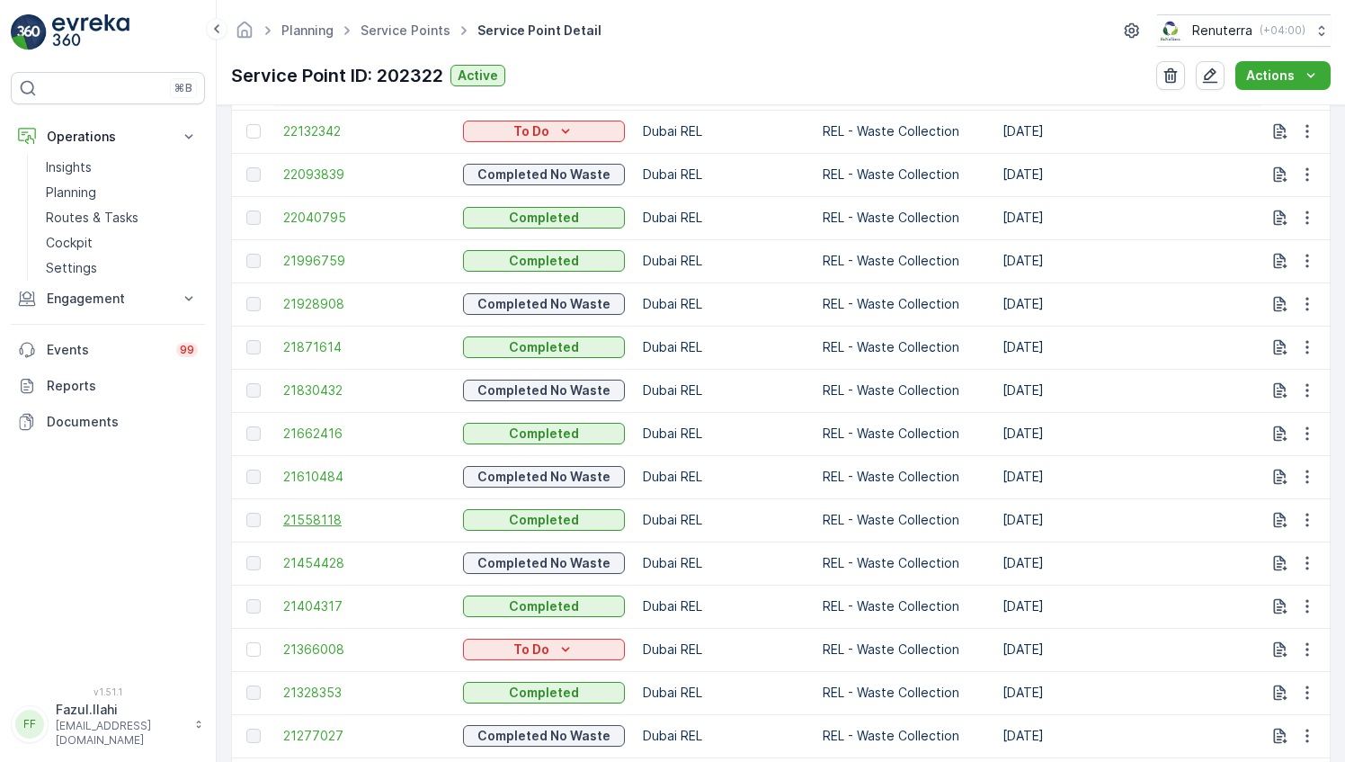
click at [296, 518] on span "21558118" at bounding box center [364, 520] width 162 height 18
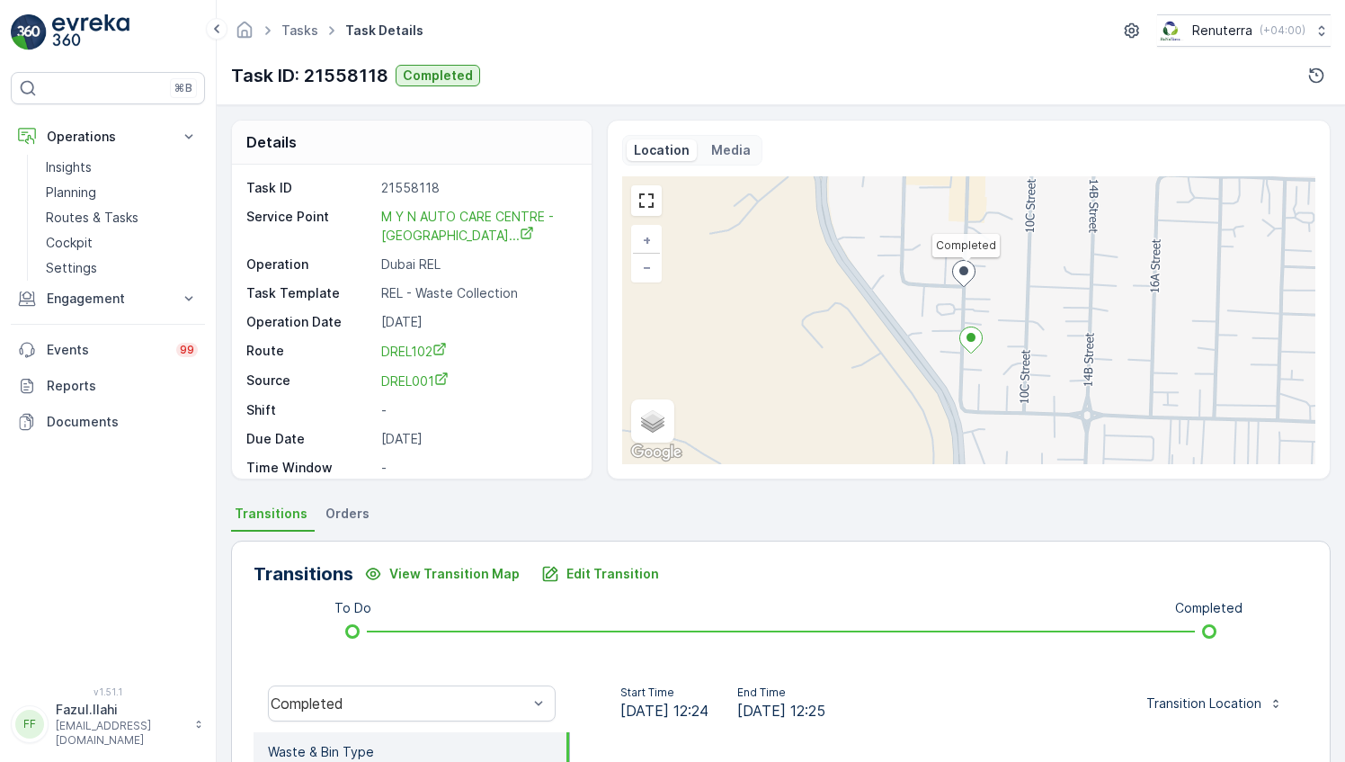
scroll to position [180, 0]
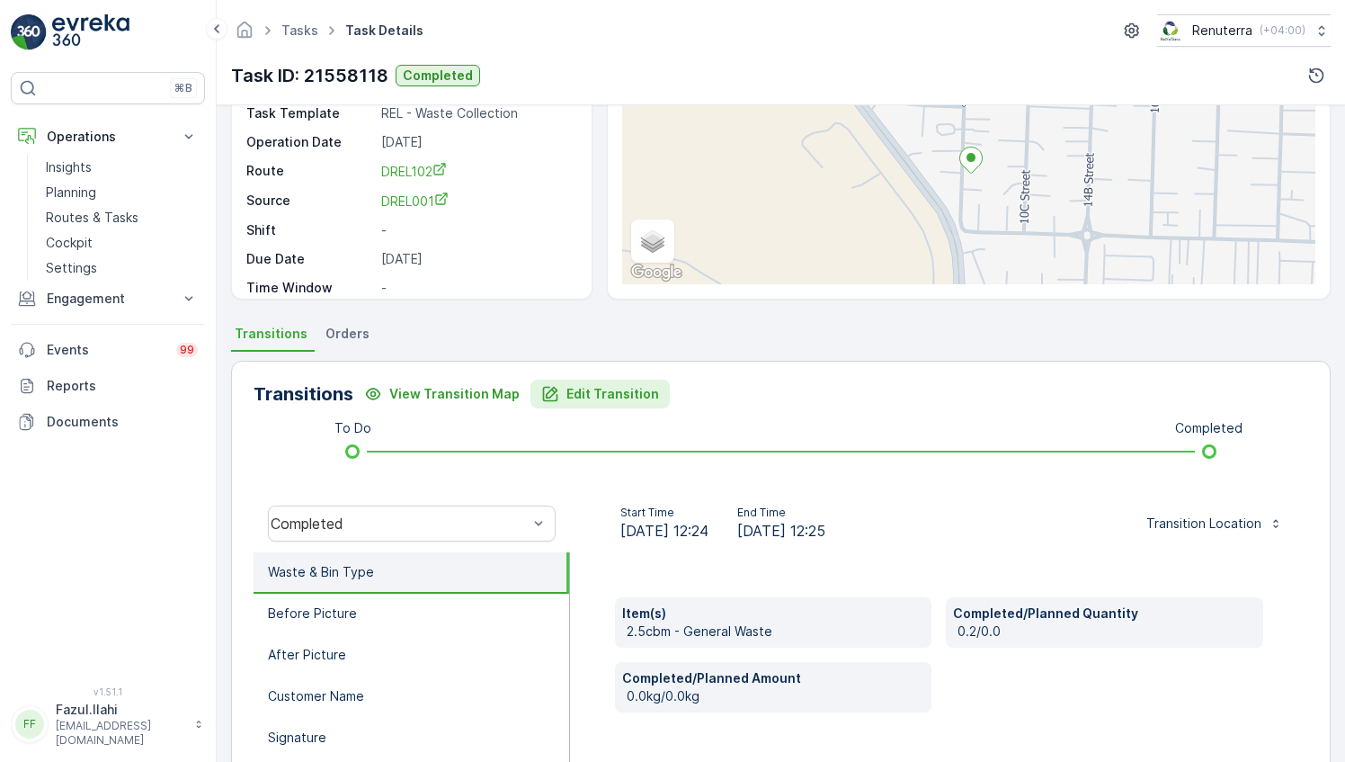
click at [583, 389] on p "Edit Transition" at bounding box center [613, 394] width 93 height 18
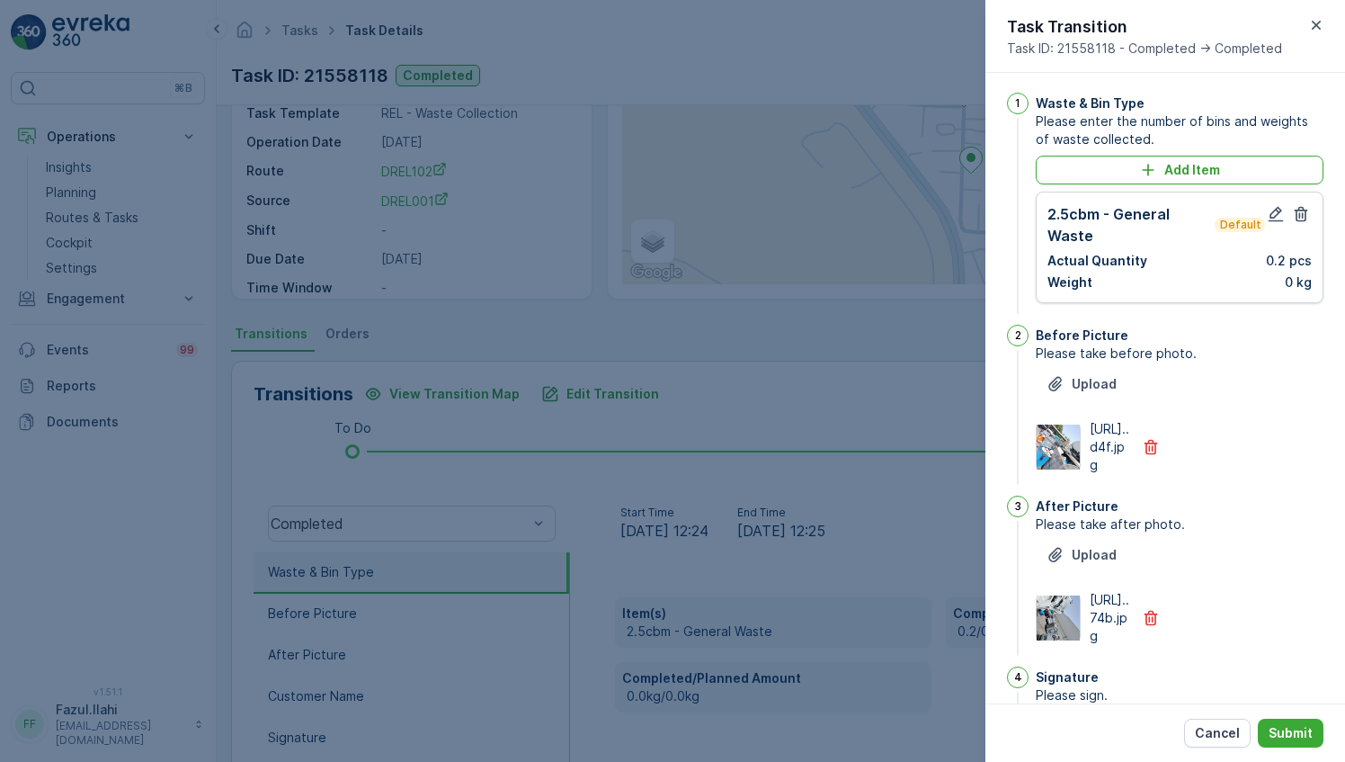
scroll to position [0, 0]
click at [1271, 219] on icon "button" at bounding box center [1276, 216] width 18 height 18
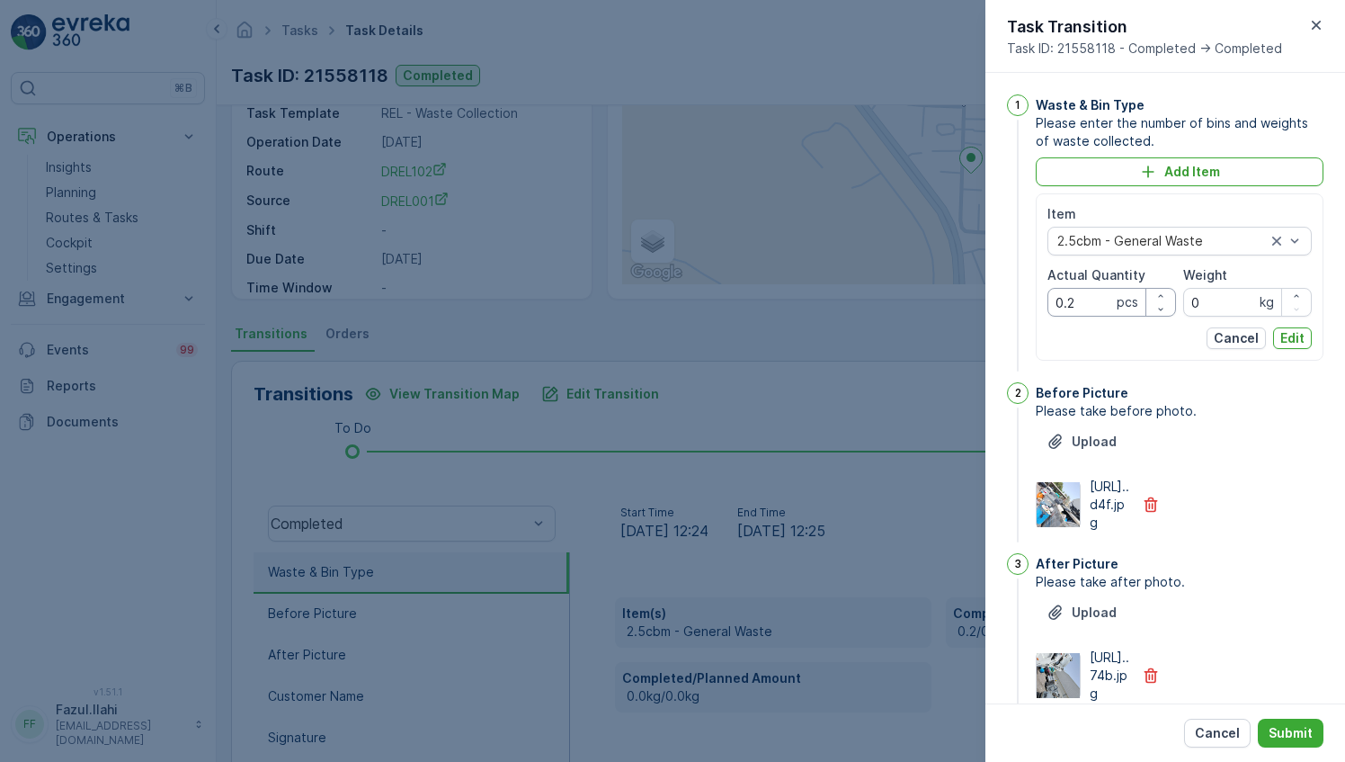
click at [1097, 308] on Quantity "0.2" at bounding box center [1112, 302] width 129 height 29
type Quantity "2"
click at [1300, 336] on p "Edit" at bounding box center [1293, 338] width 24 height 18
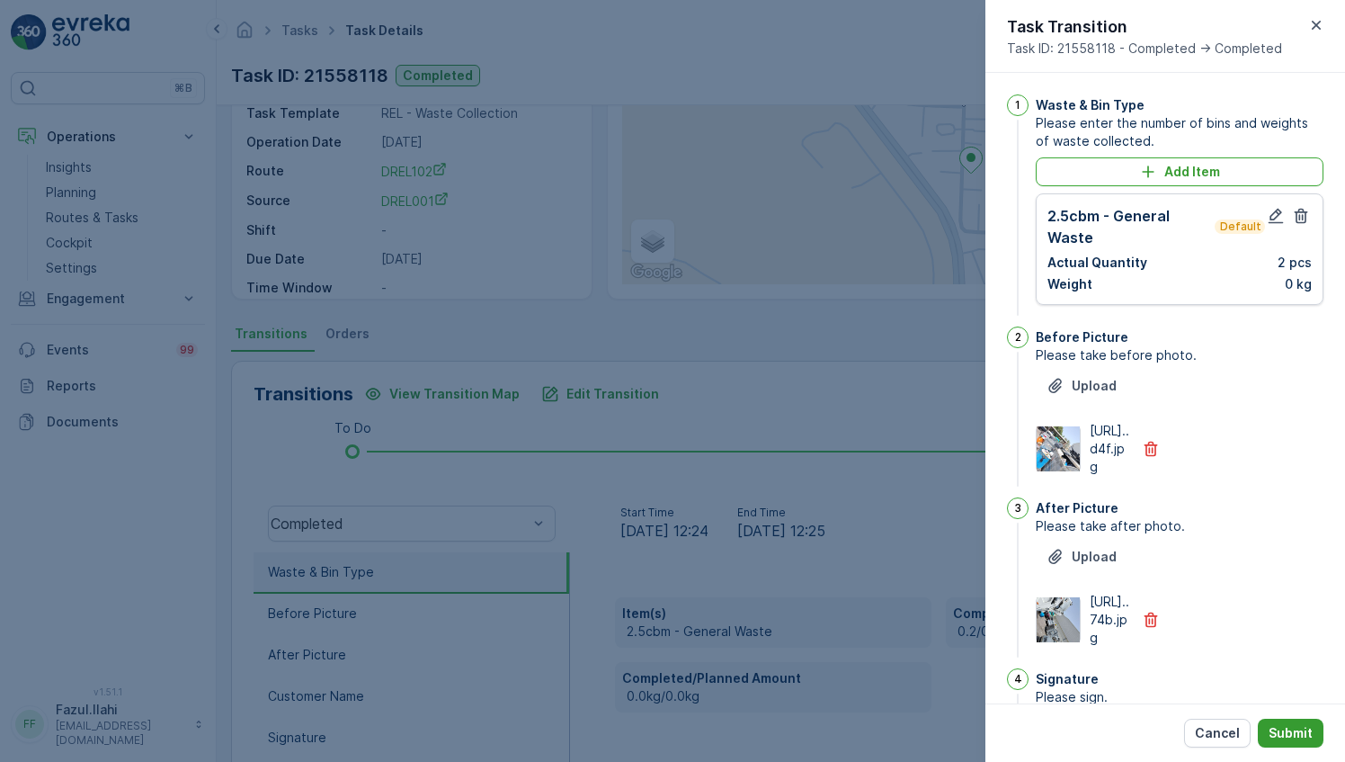
click at [1293, 720] on button "Submit" at bounding box center [1291, 733] width 66 height 29
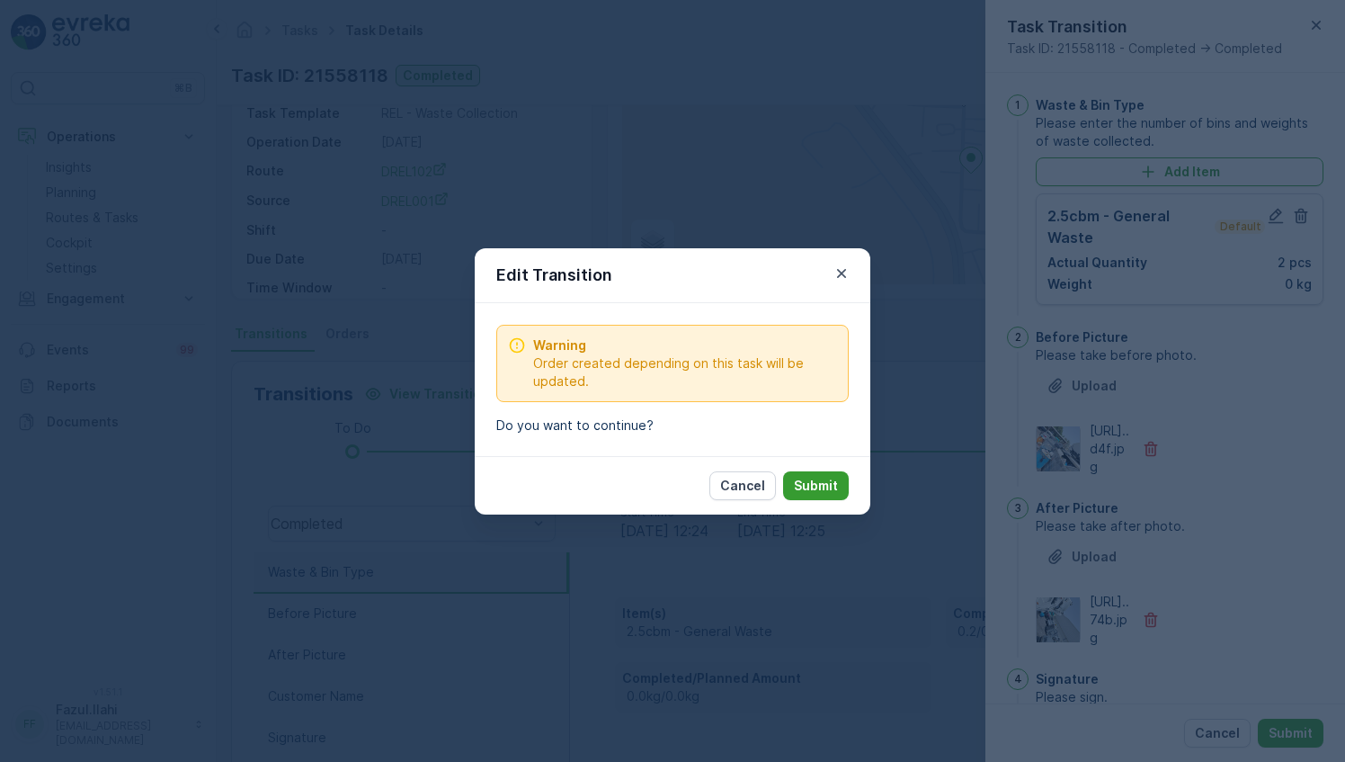
click at [811, 482] on p "Submit" at bounding box center [816, 486] width 44 height 18
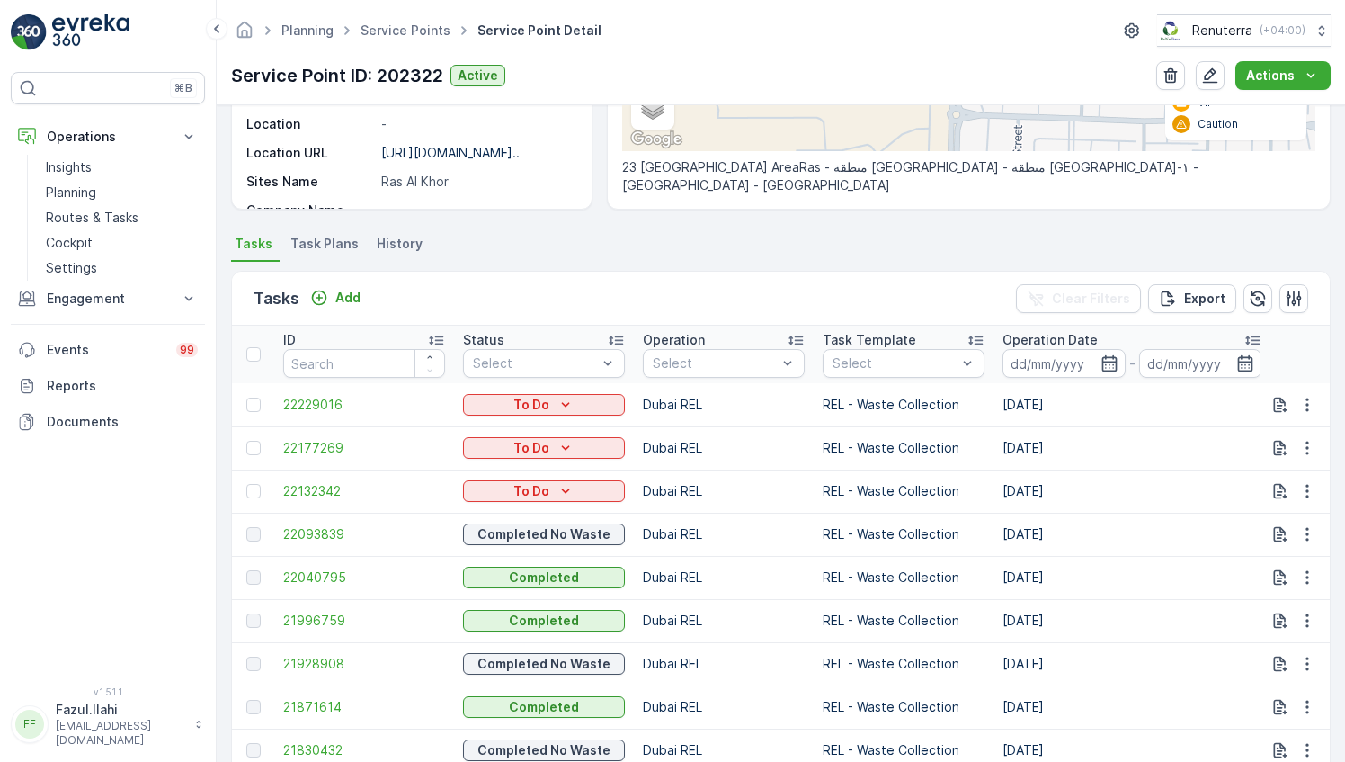
scroll to position [719, 0]
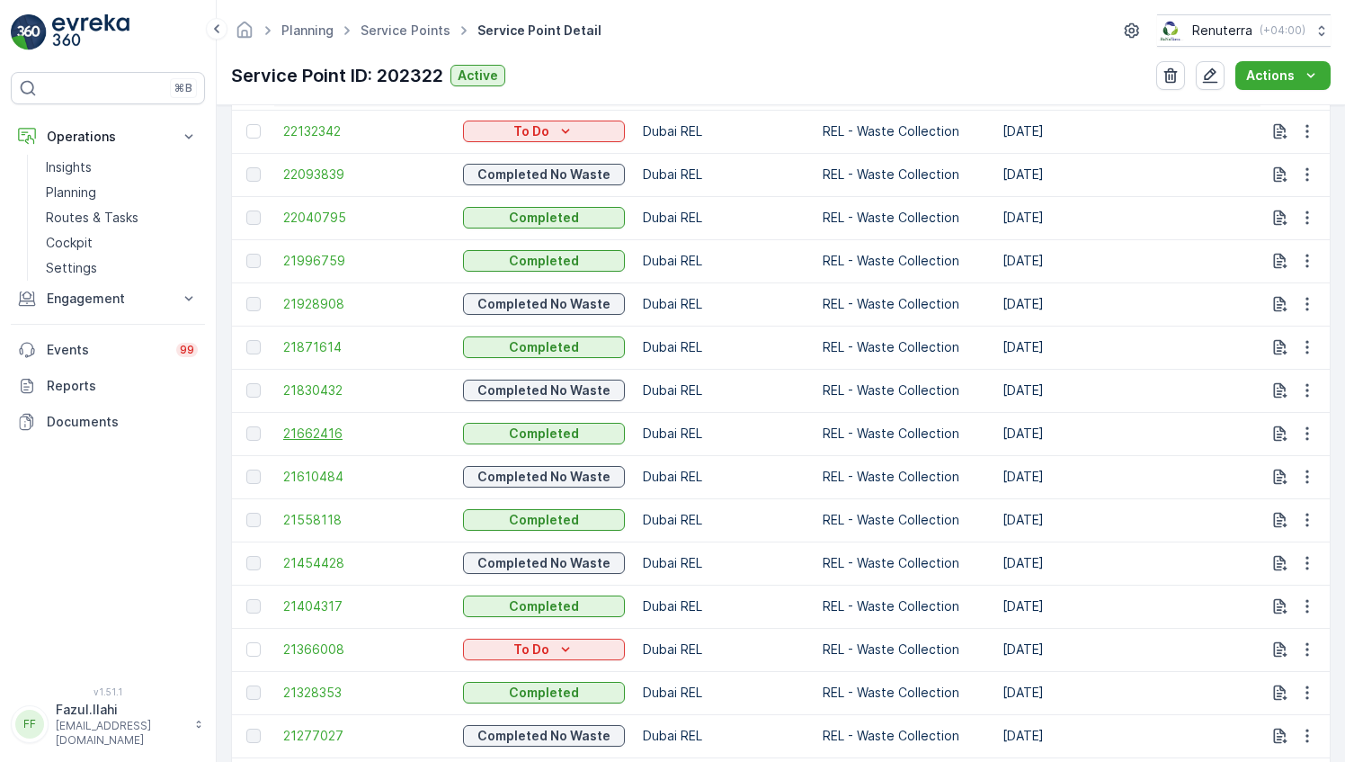
click at [320, 431] on span "21662416" at bounding box center [364, 433] width 162 height 18
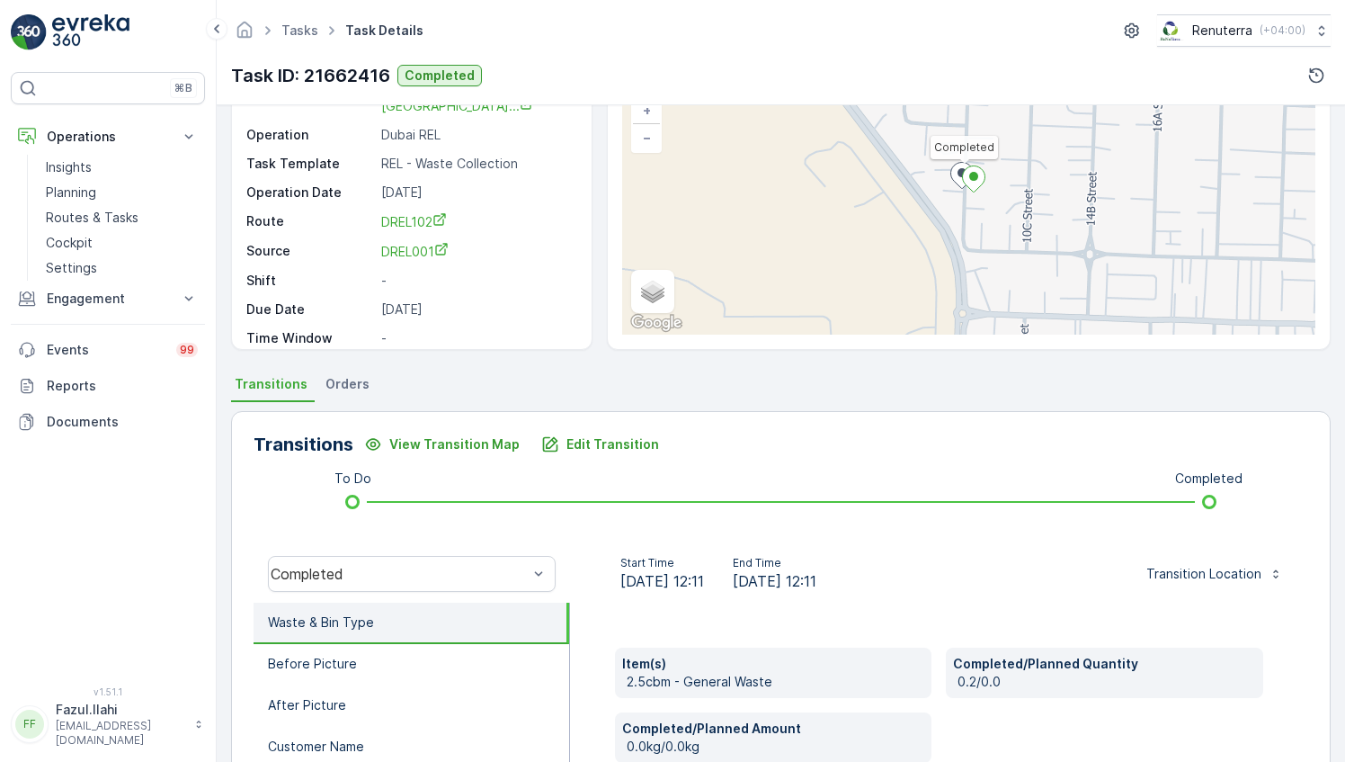
scroll to position [180, 0]
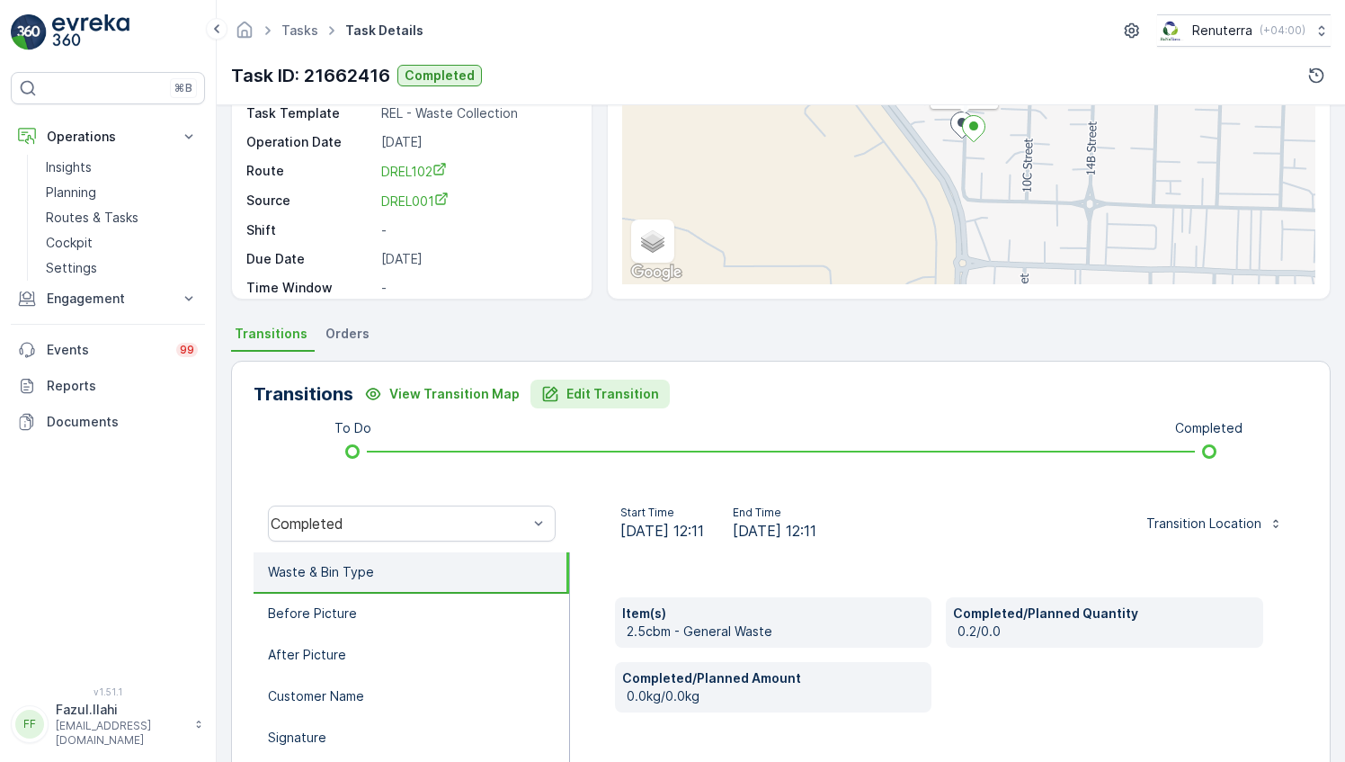
click at [615, 392] on p "Edit Transition" at bounding box center [613, 394] width 93 height 18
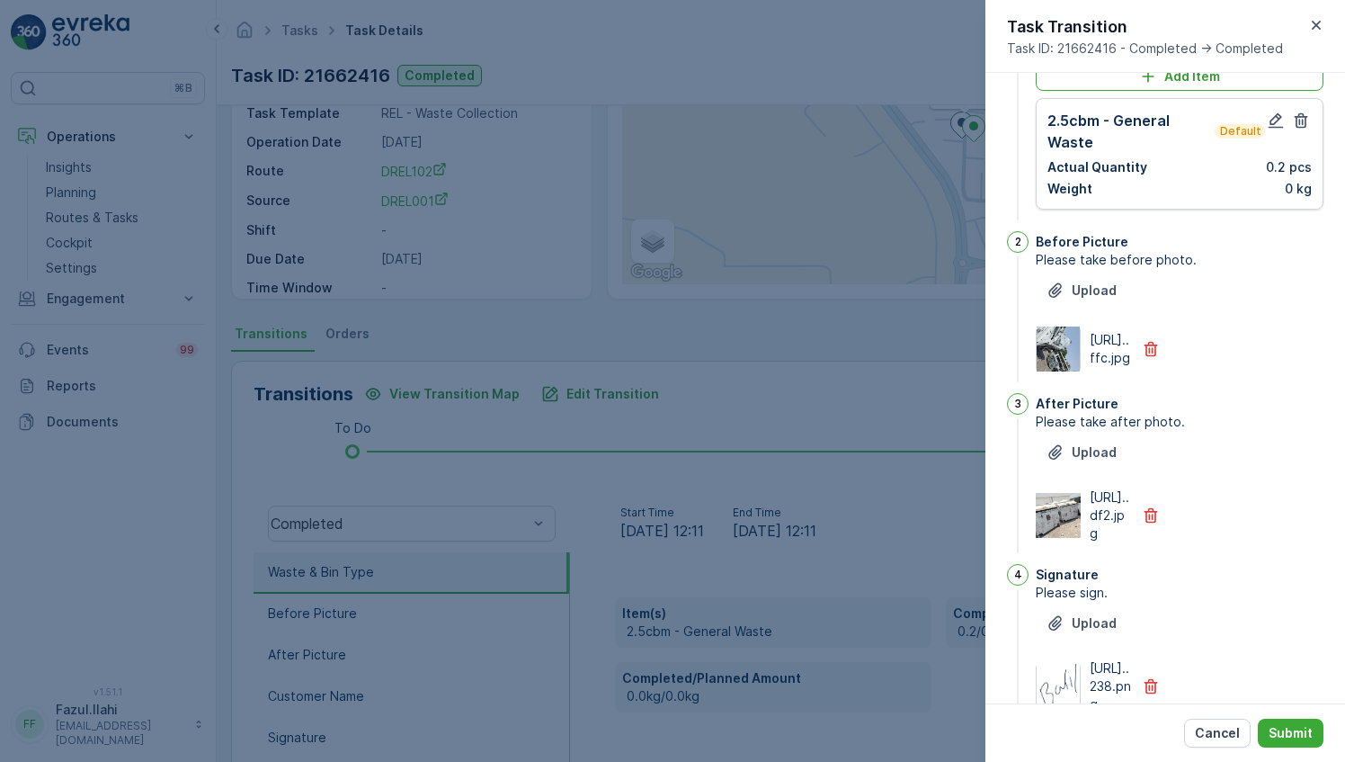
scroll to position [41, 0]
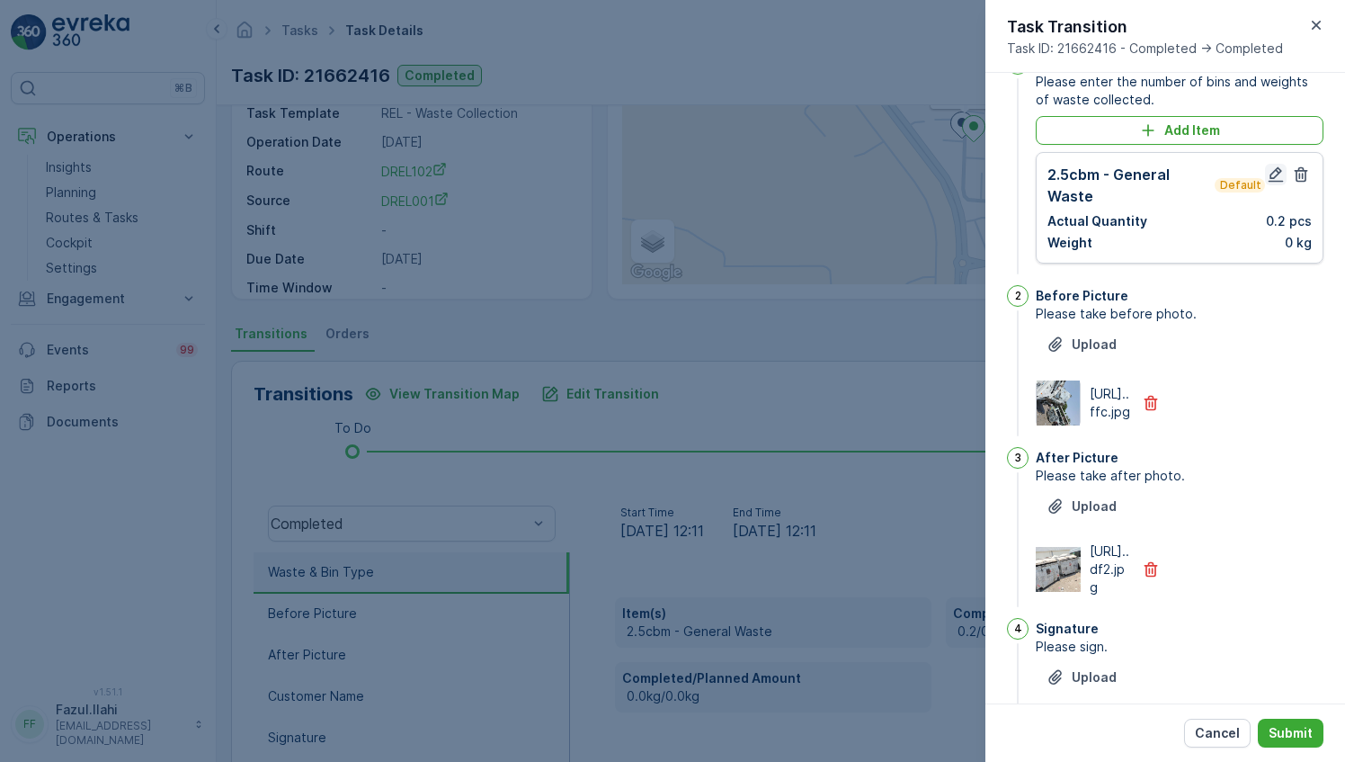
click at [1267, 176] on icon "button" at bounding box center [1276, 174] width 18 height 18
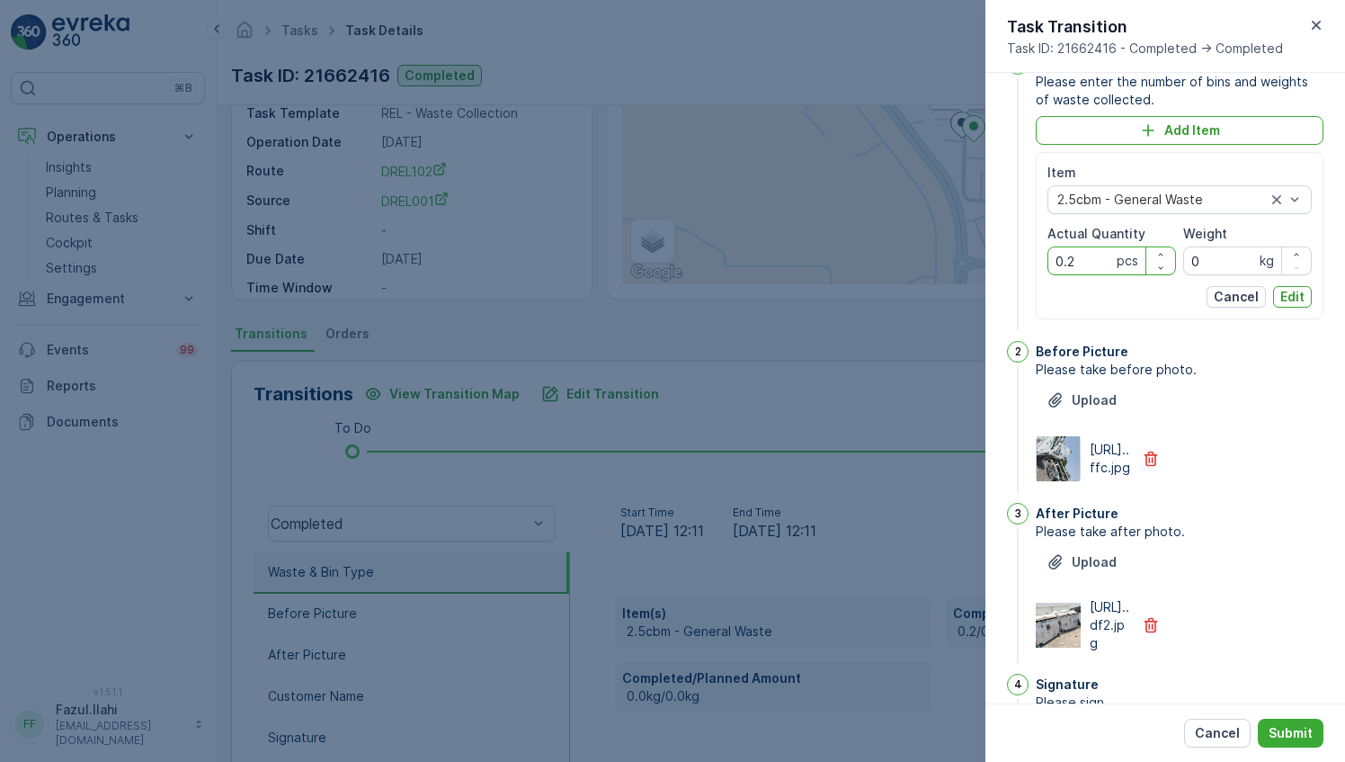
click at [1095, 261] on Quantity "0.2" at bounding box center [1112, 260] width 129 height 29
type Quantity "2"
click at [1297, 292] on p "Edit" at bounding box center [1293, 297] width 24 height 18
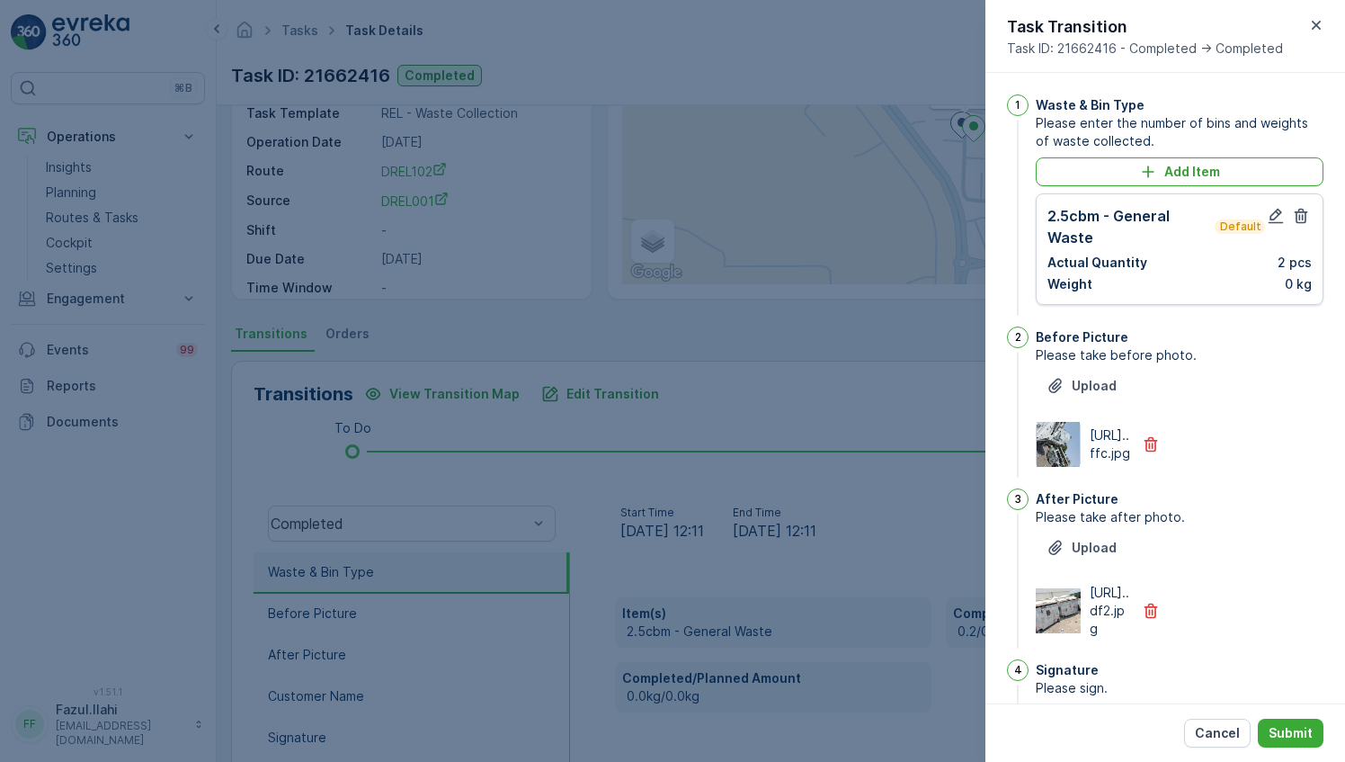
scroll to position [180, 0]
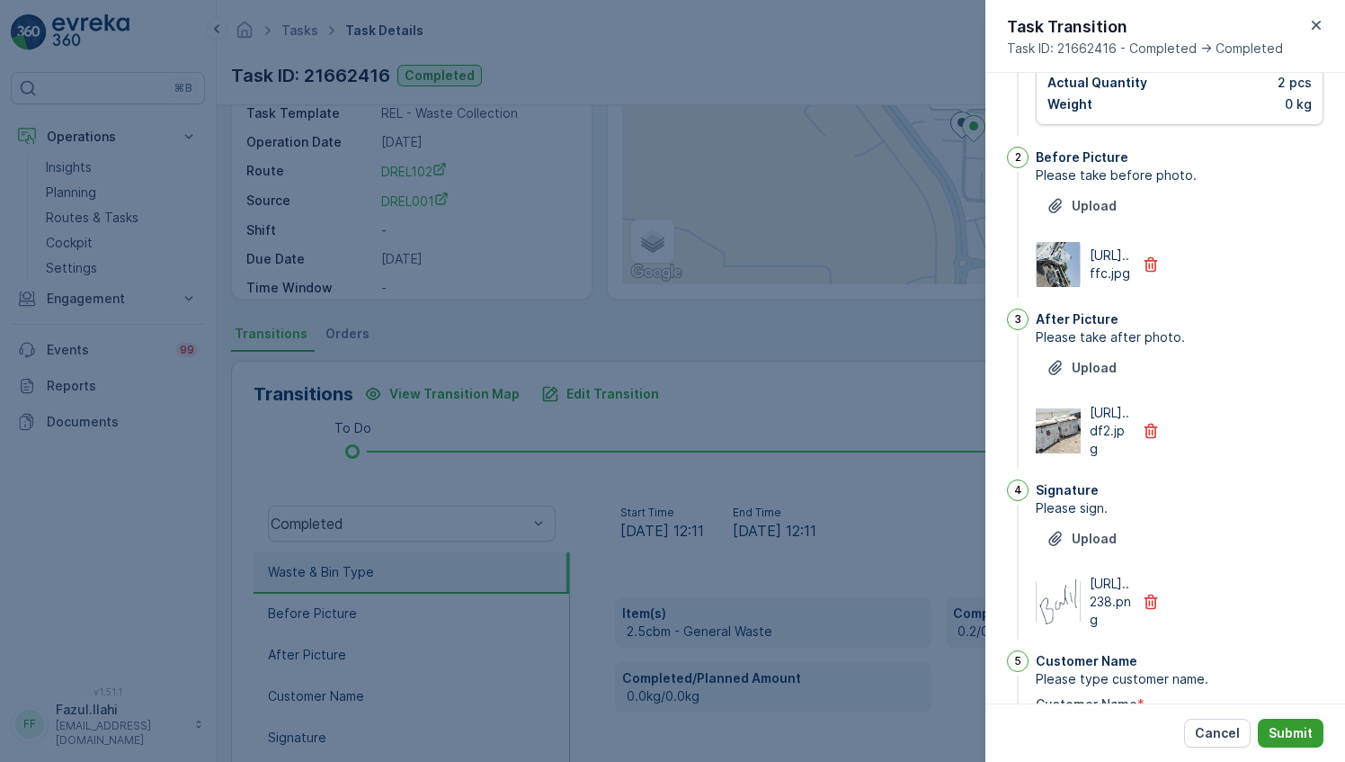
click at [1305, 728] on p "Submit" at bounding box center [1291, 733] width 44 height 18
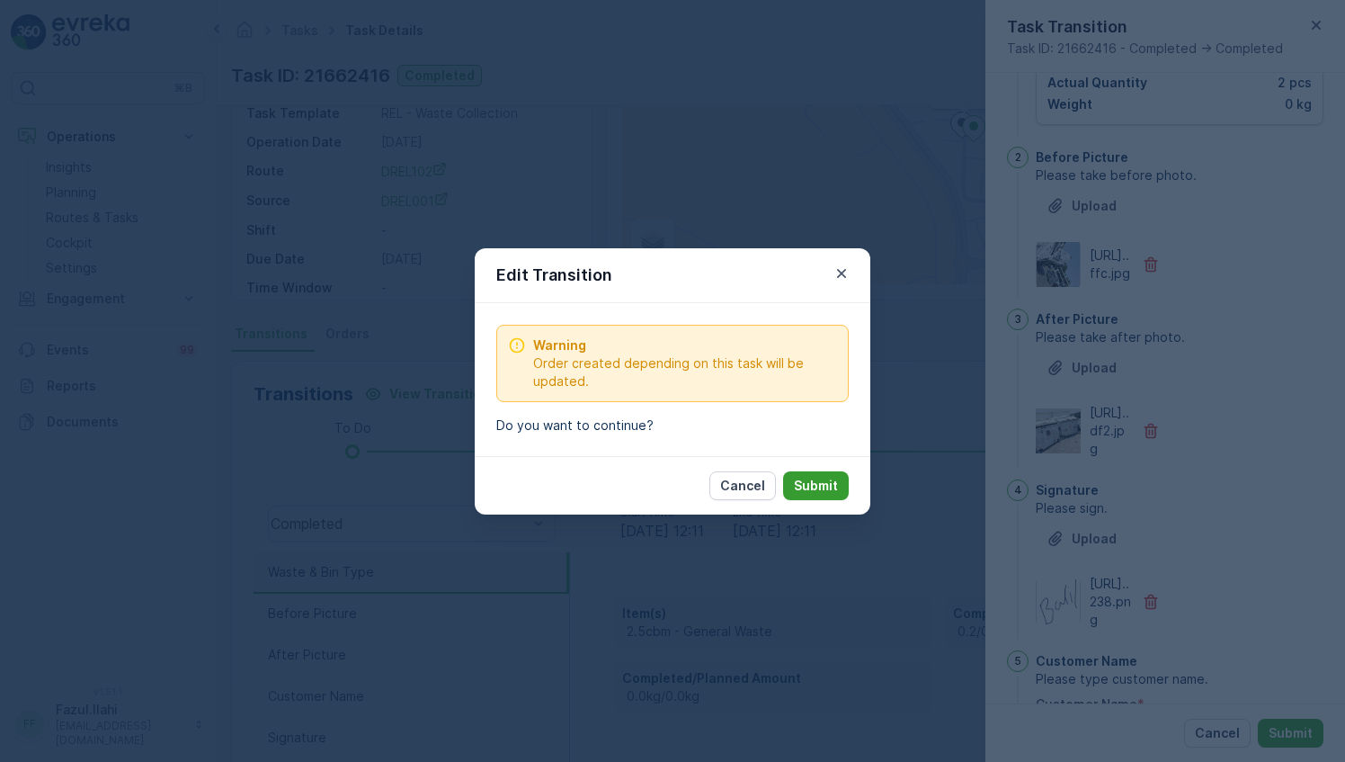
click at [825, 484] on p "Submit" at bounding box center [816, 486] width 44 height 18
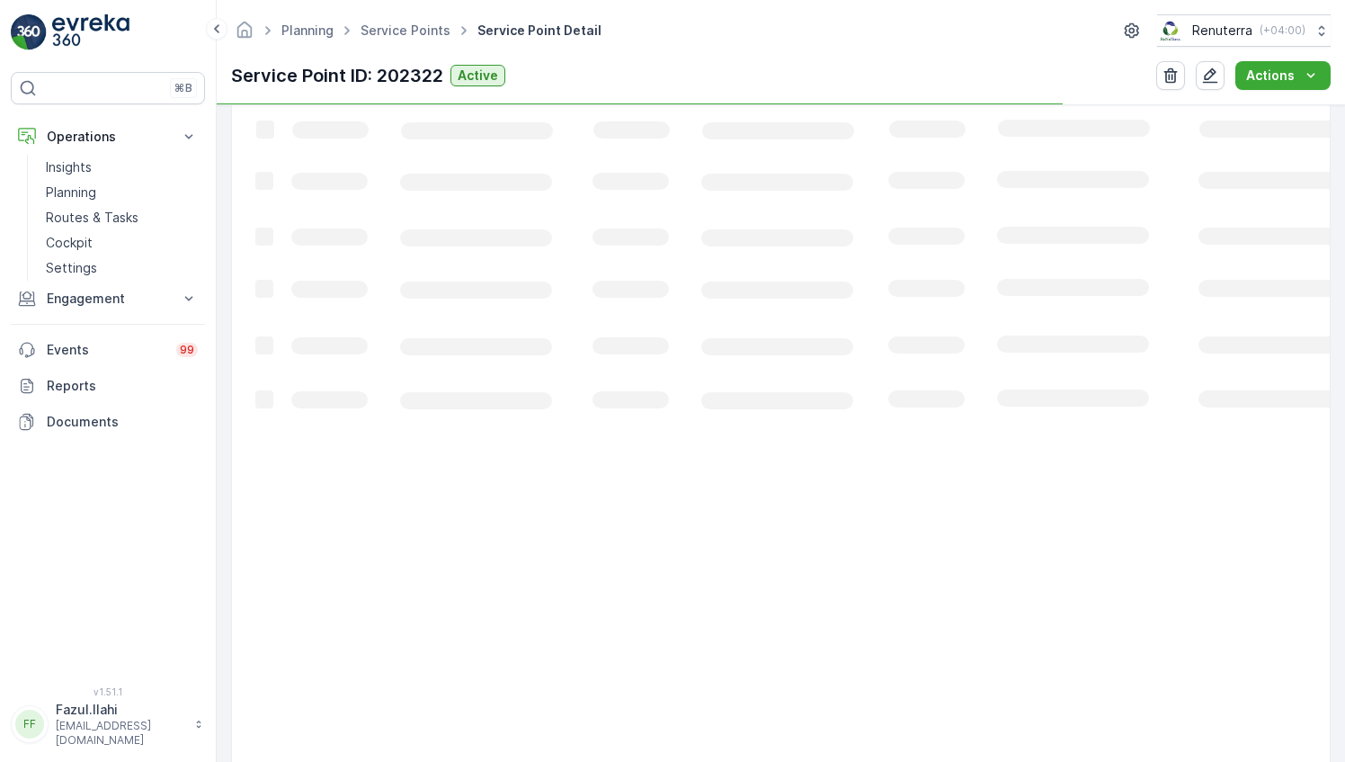
scroll to position [655, 0]
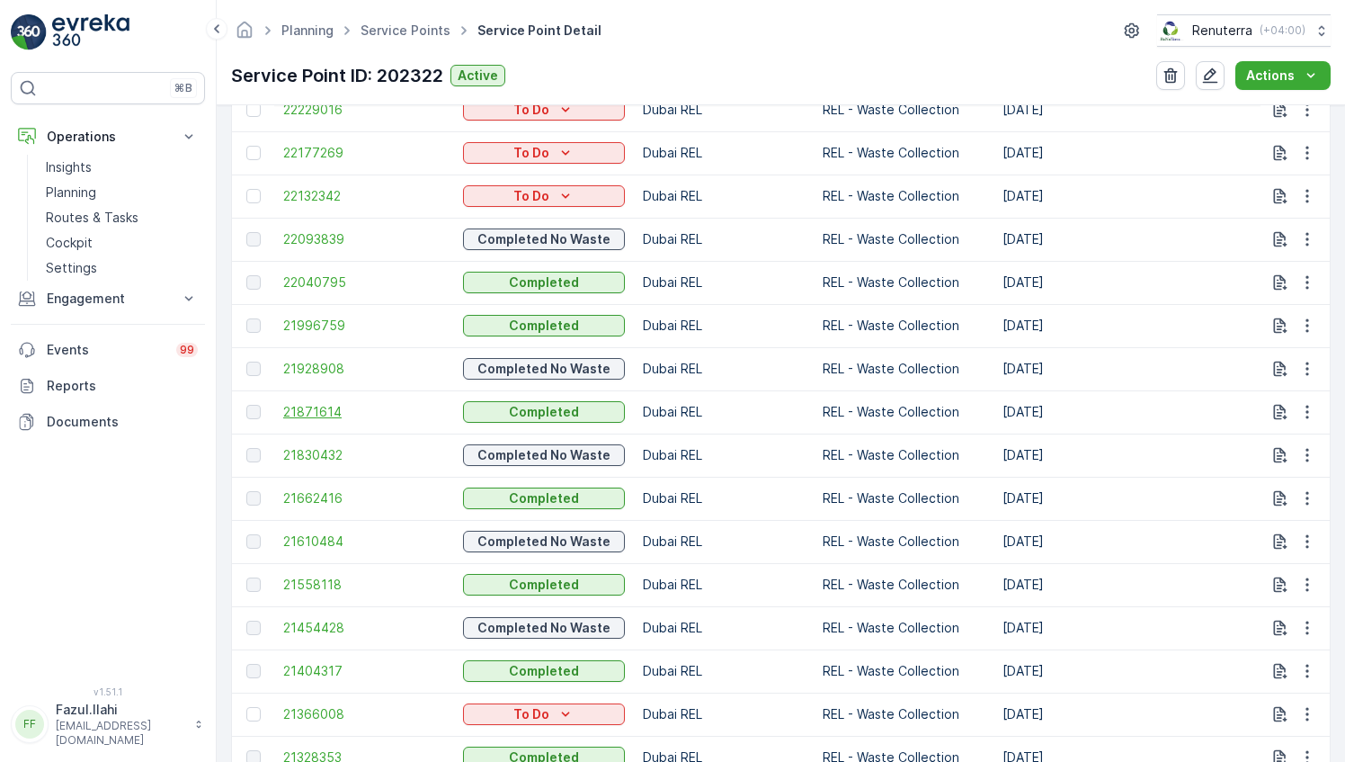
click at [336, 409] on span "21871614" at bounding box center [364, 412] width 162 height 18
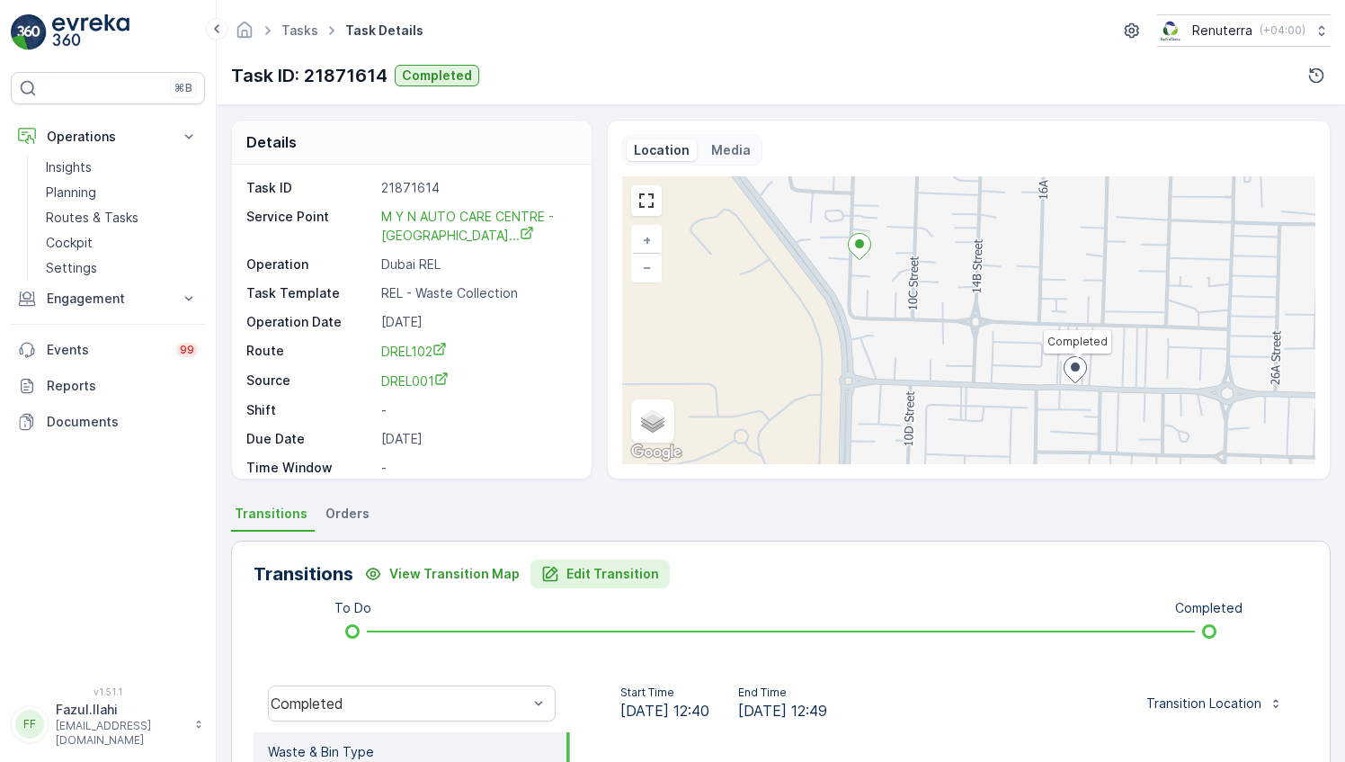
click at [605, 567] on p "Edit Transition" at bounding box center [613, 574] width 93 height 18
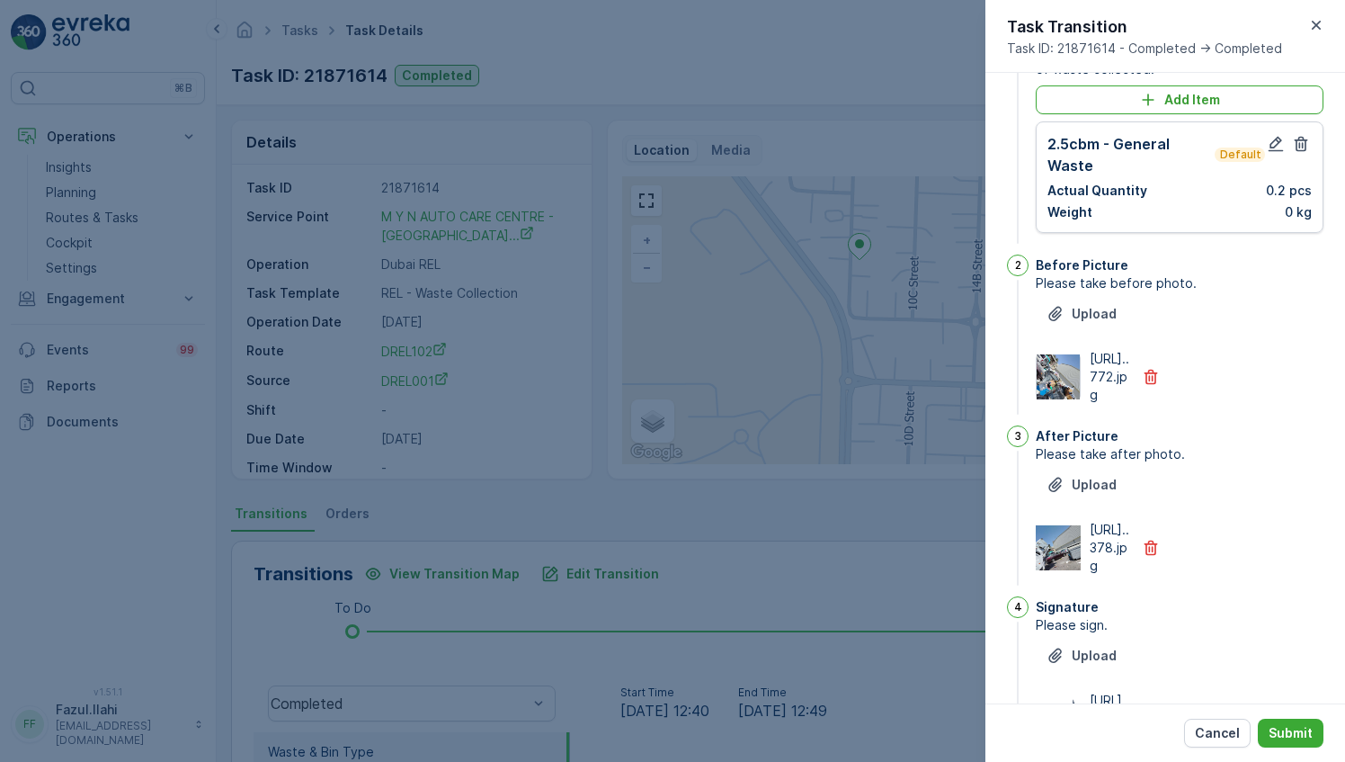
scroll to position [41, 0]
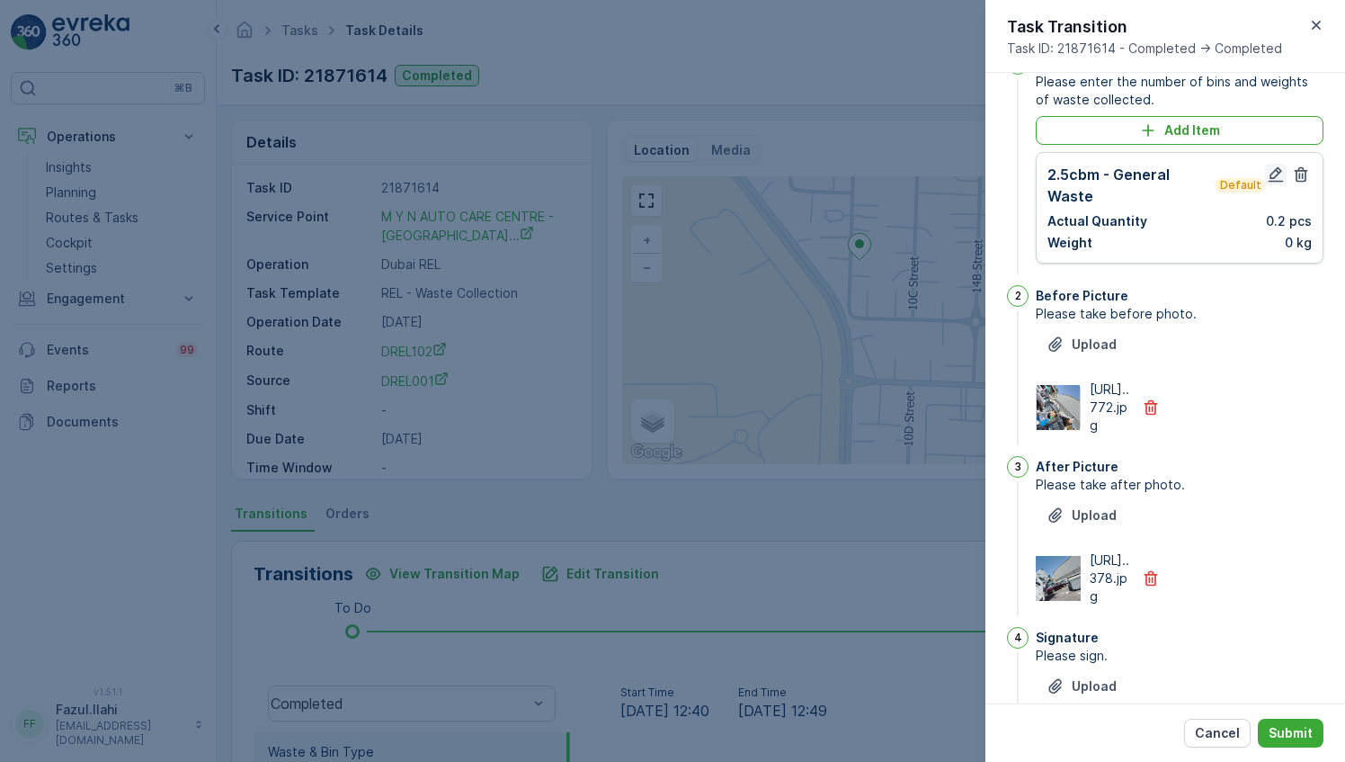
click at [1272, 167] on icon "button" at bounding box center [1276, 174] width 15 height 15
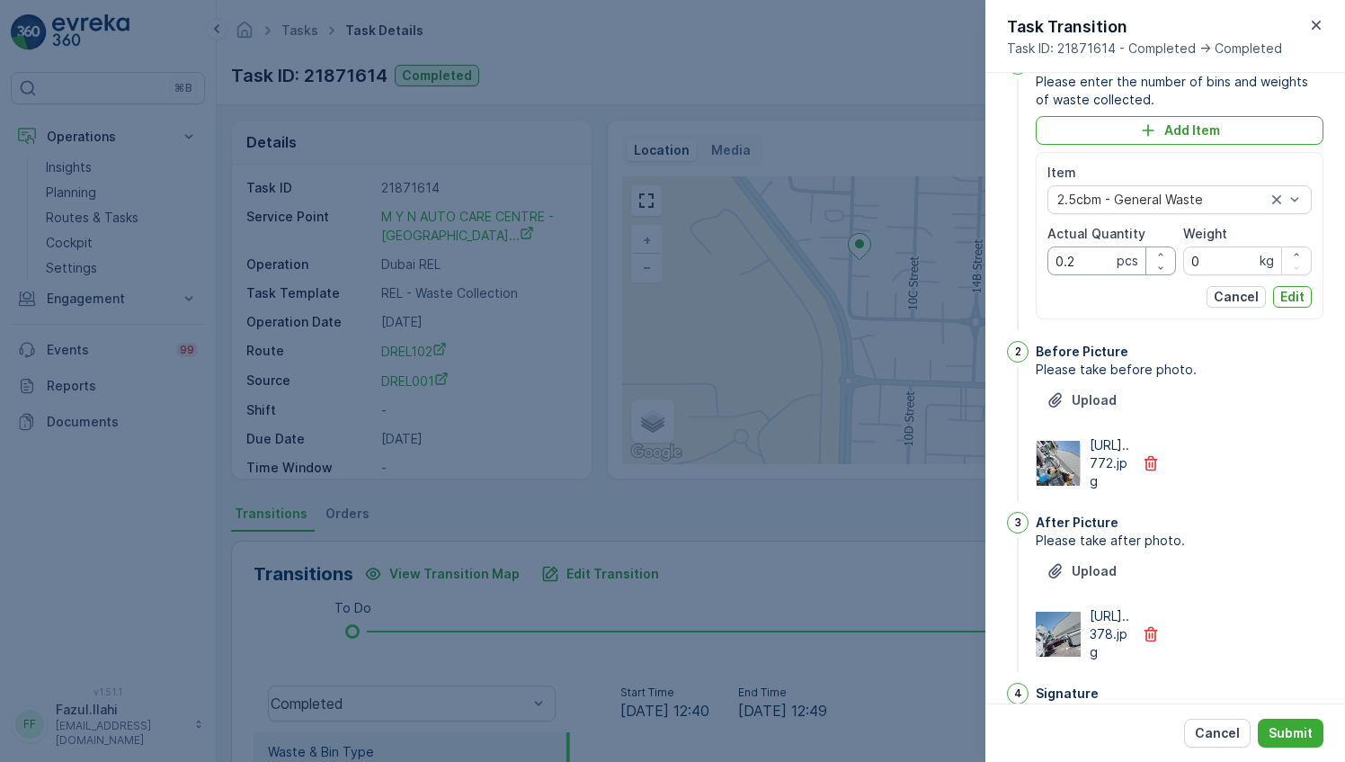
click at [1096, 269] on Quantity "0.2" at bounding box center [1112, 260] width 129 height 29
type Quantity "2"
click at [1290, 296] on p "Edit" at bounding box center [1293, 297] width 24 height 18
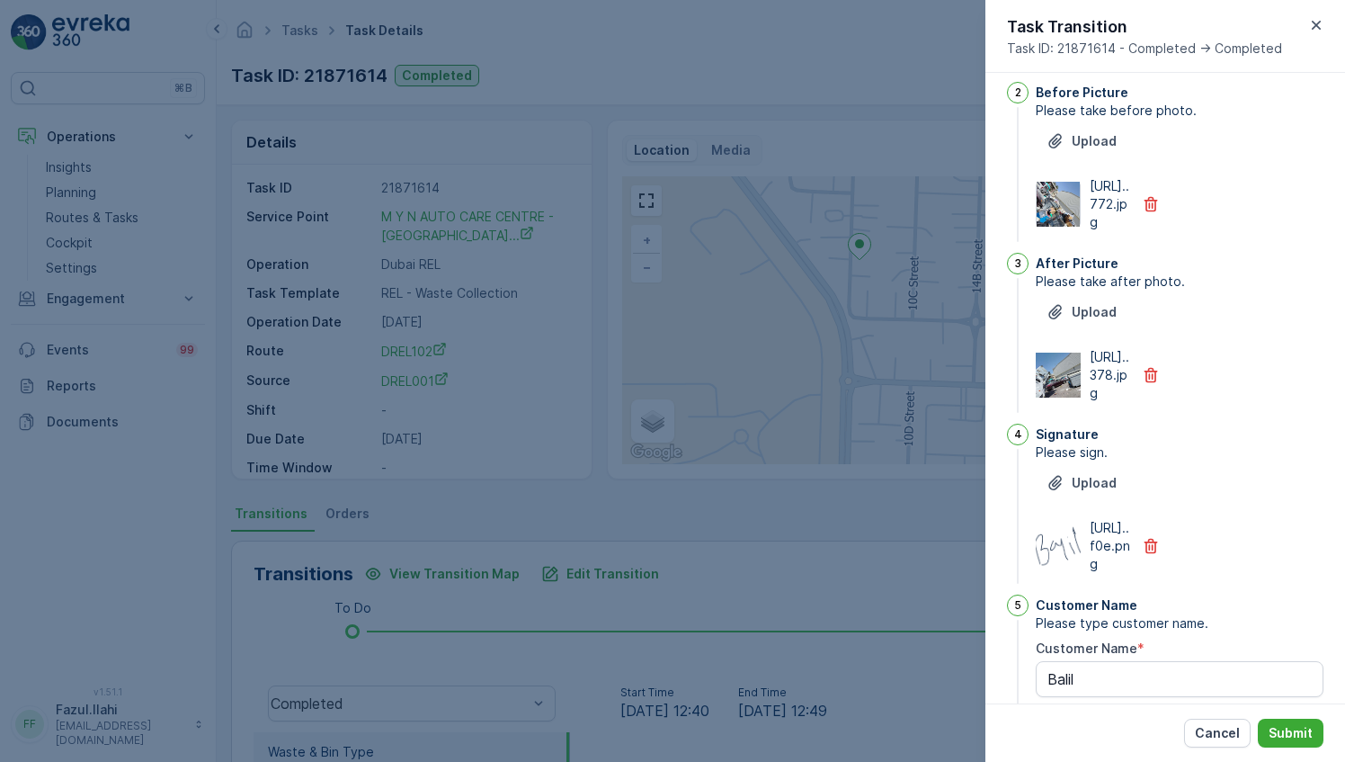
scroll to position [401, 0]
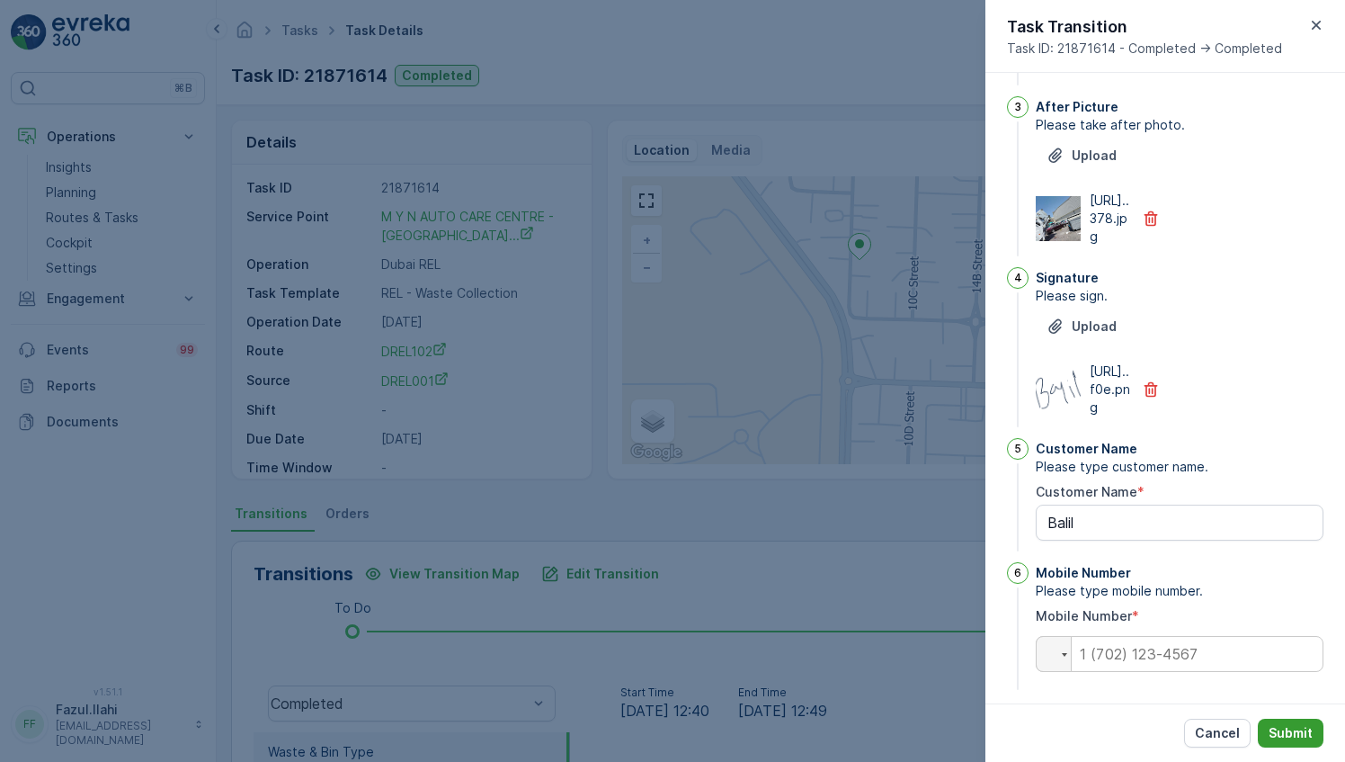
click at [1295, 726] on p "Submit" at bounding box center [1291, 733] width 44 height 18
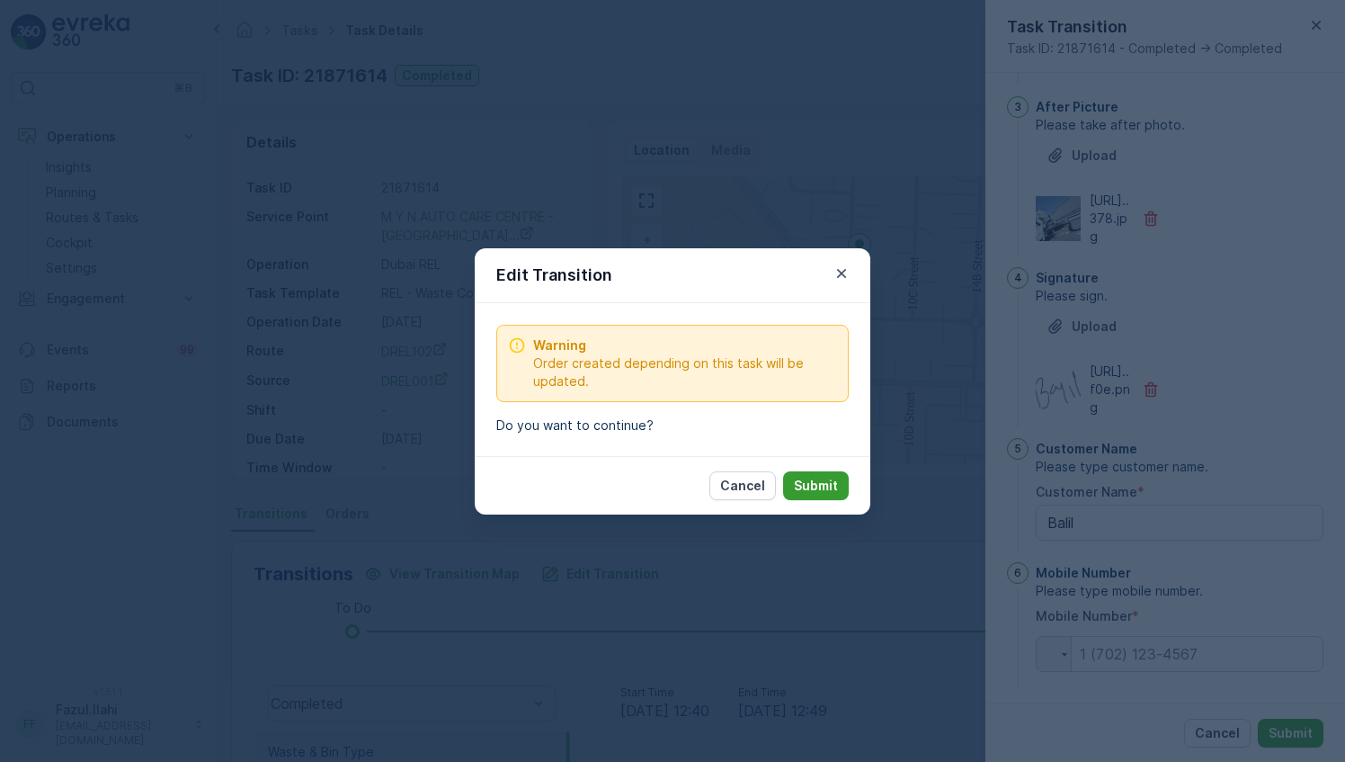
click at [811, 475] on button "Submit" at bounding box center [816, 485] width 66 height 29
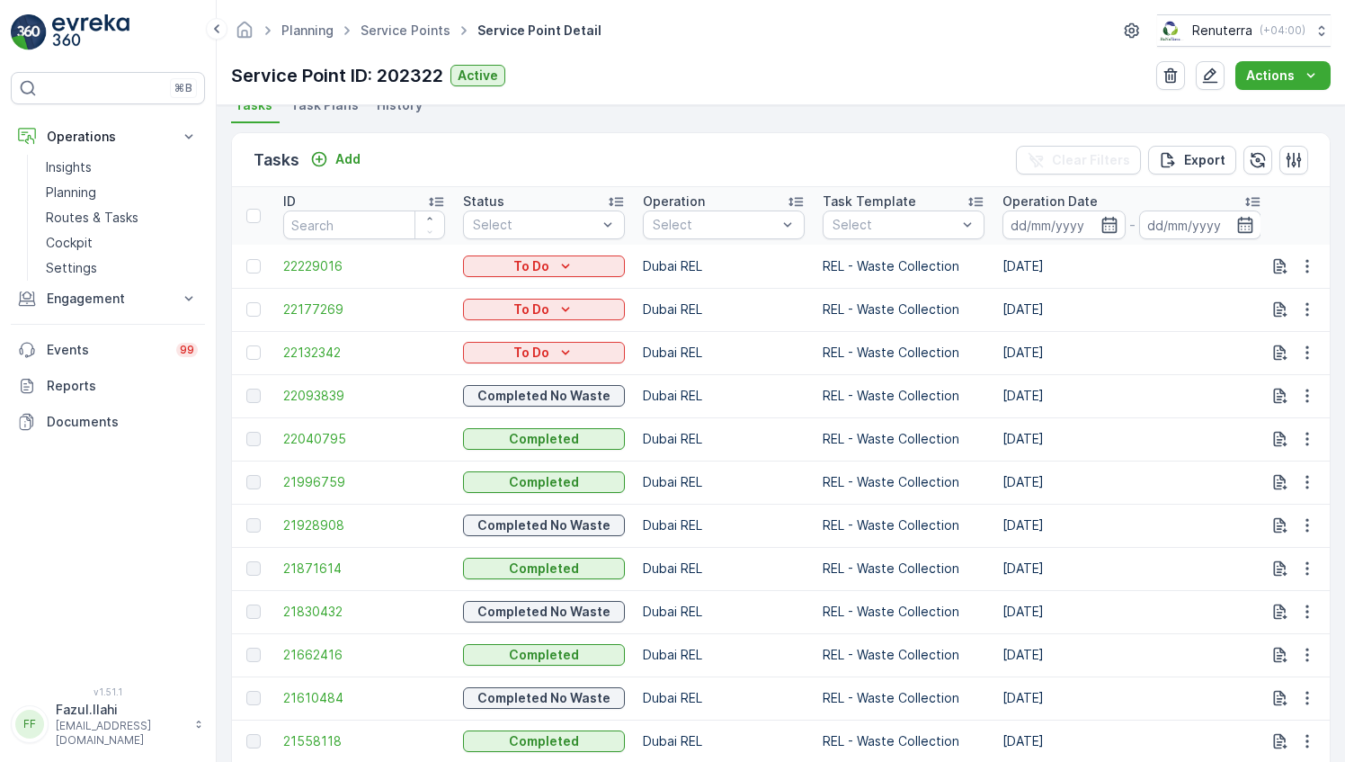
scroll to position [540, 0]
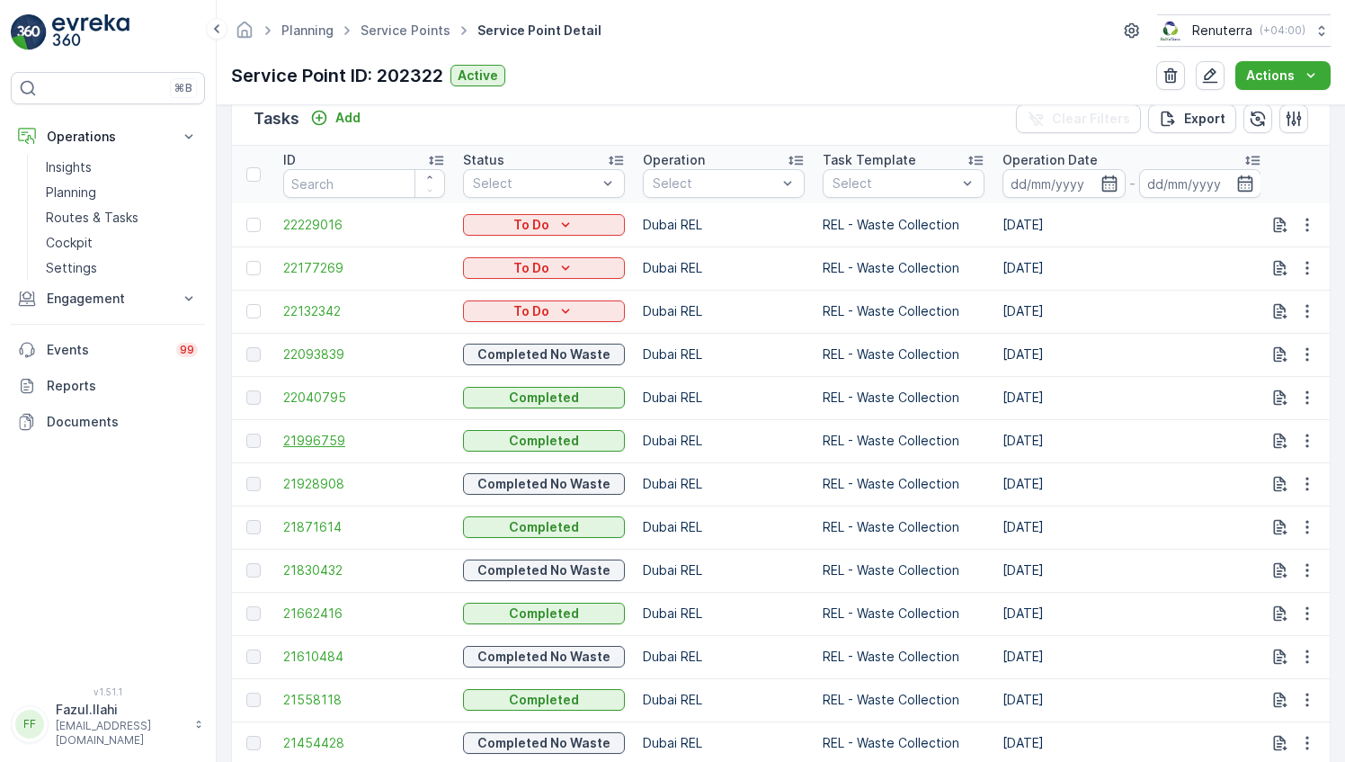
click at [339, 433] on span "21996759" at bounding box center [364, 441] width 162 height 18
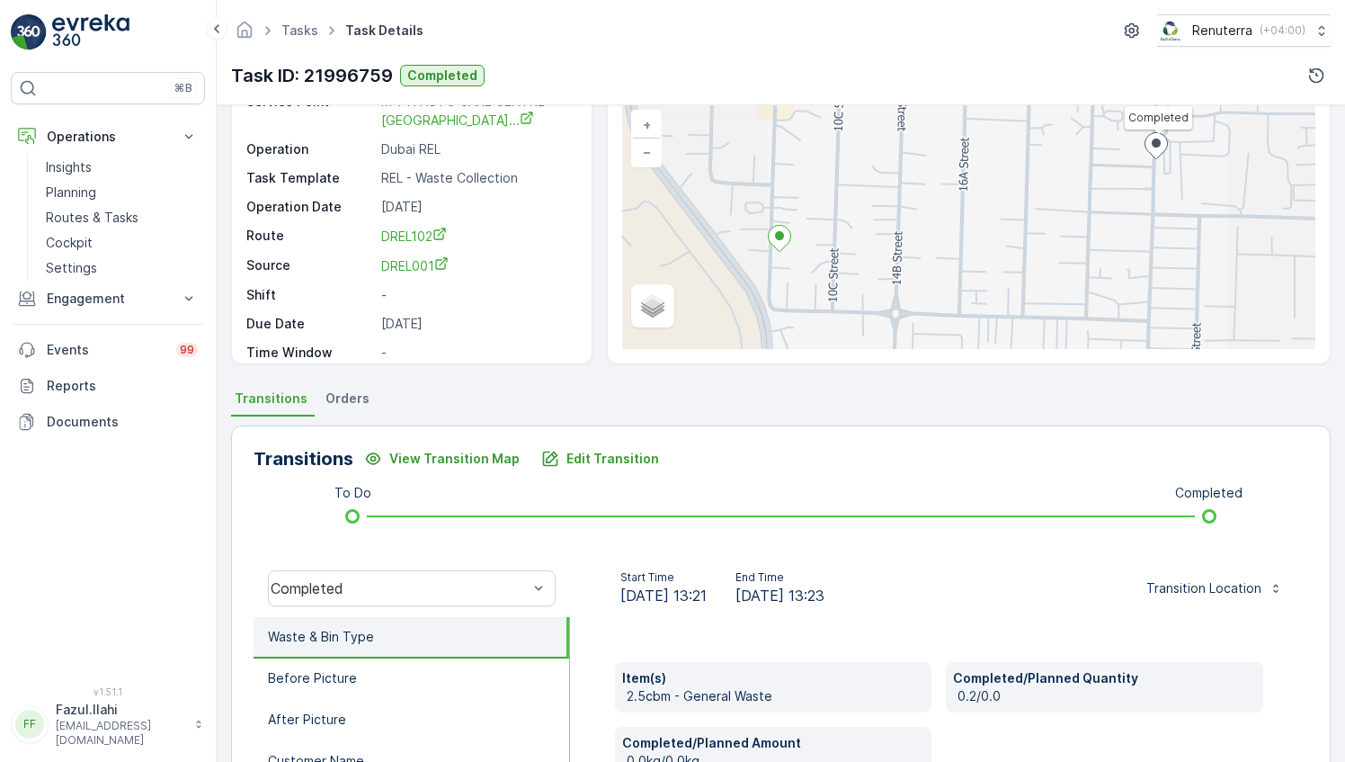
scroll to position [180, 0]
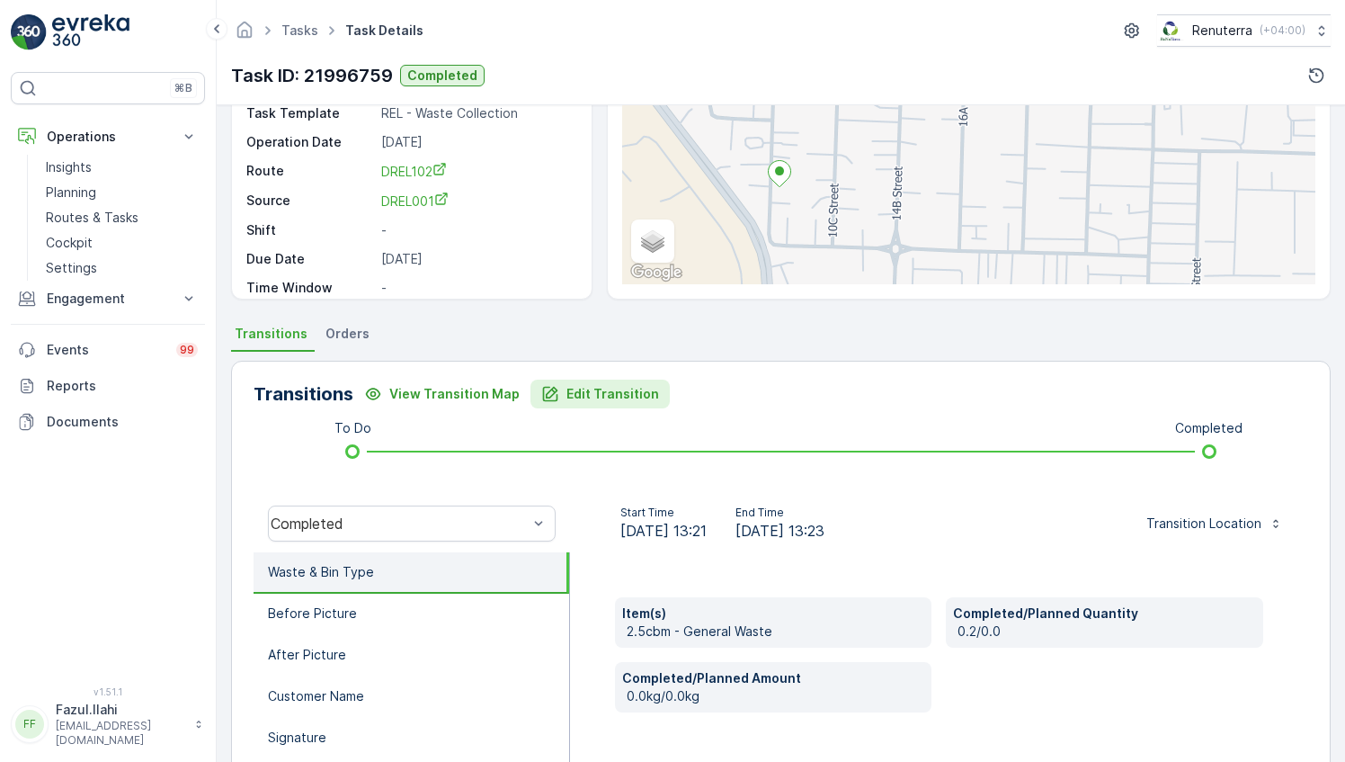
click at [595, 387] on p "Edit Transition" at bounding box center [613, 394] width 93 height 18
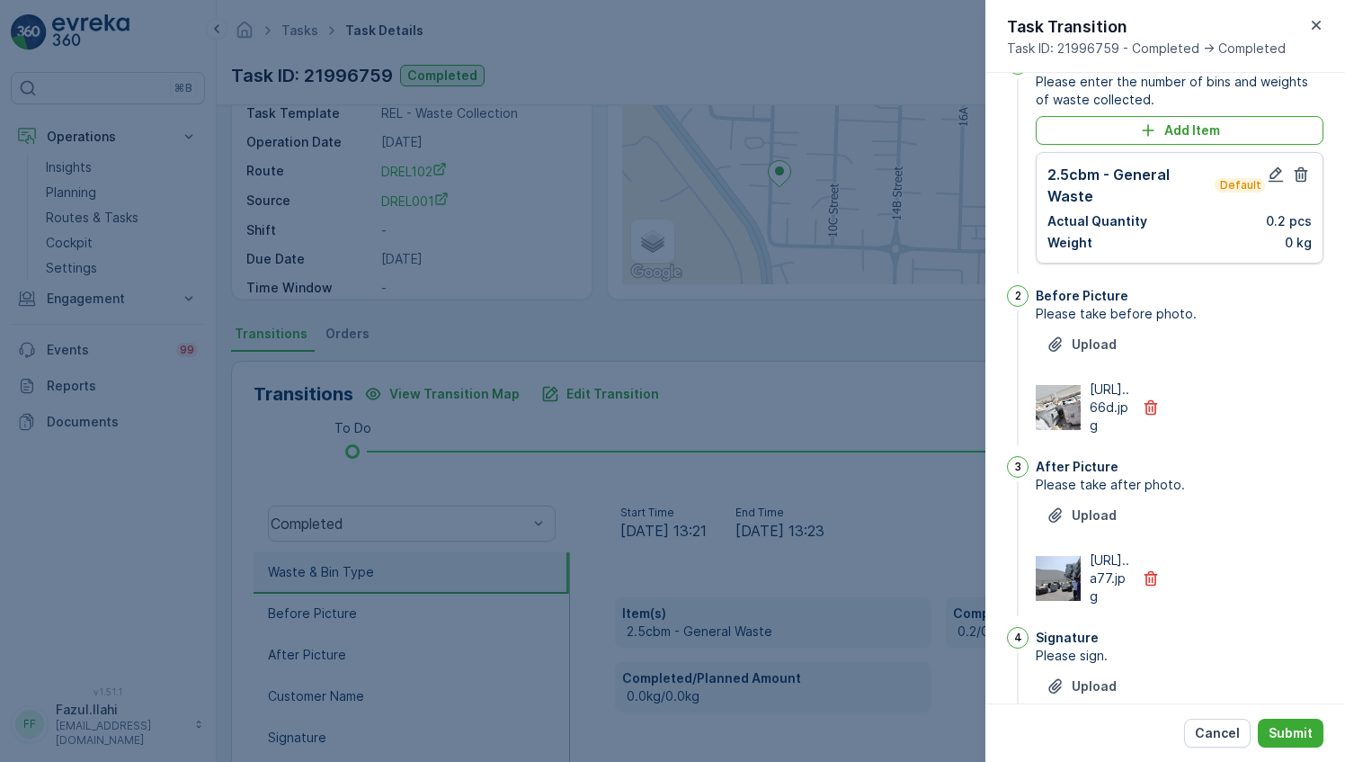
scroll to position [41, 0]
click at [1271, 176] on icon "button" at bounding box center [1276, 174] width 15 height 15
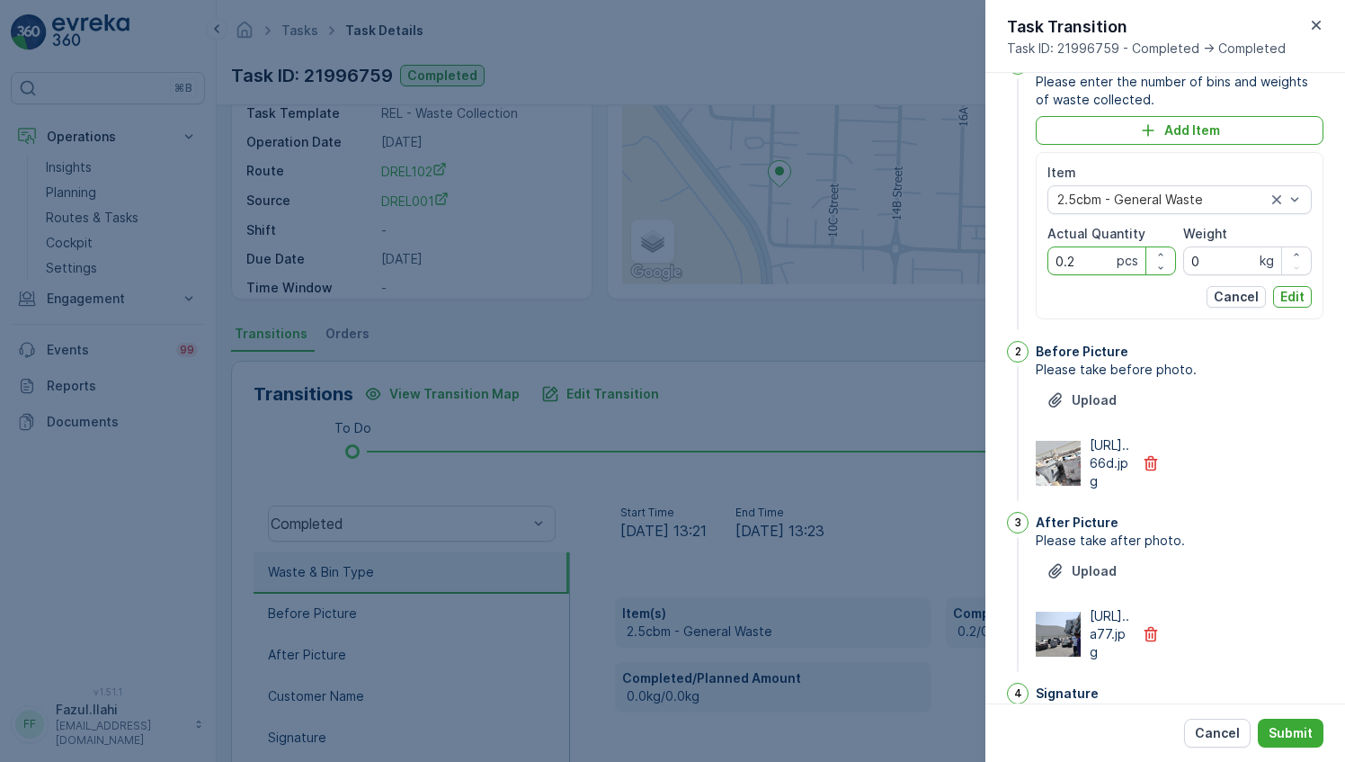
click at [1073, 255] on Quantity "0.2" at bounding box center [1112, 260] width 129 height 29
click at [1072, 255] on Quantity "0.2" at bounding box center [1112, 260] width 129 height 29
type Quantity "0"
type Quantity "2"
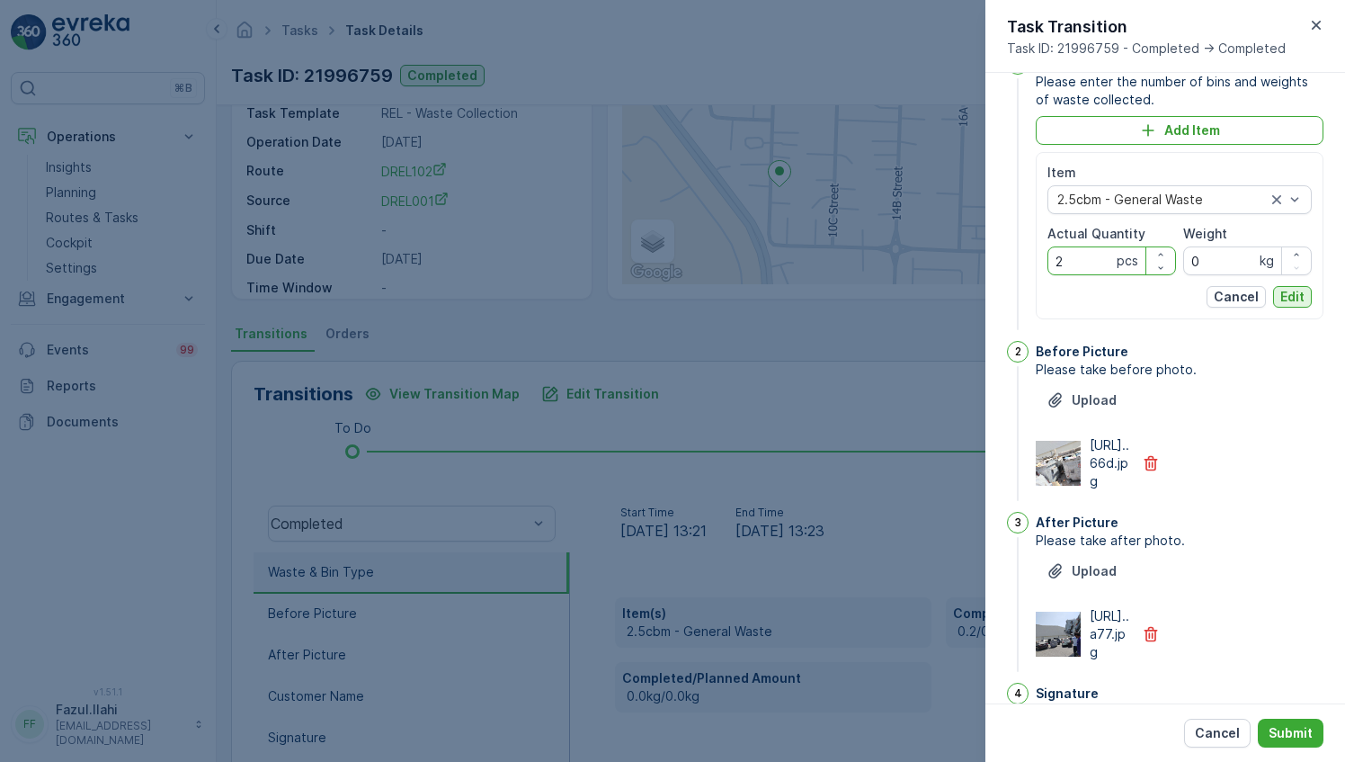
click at [1286, 291] on p "Edit" at bounding box center [1293, 297] width 24 height 18
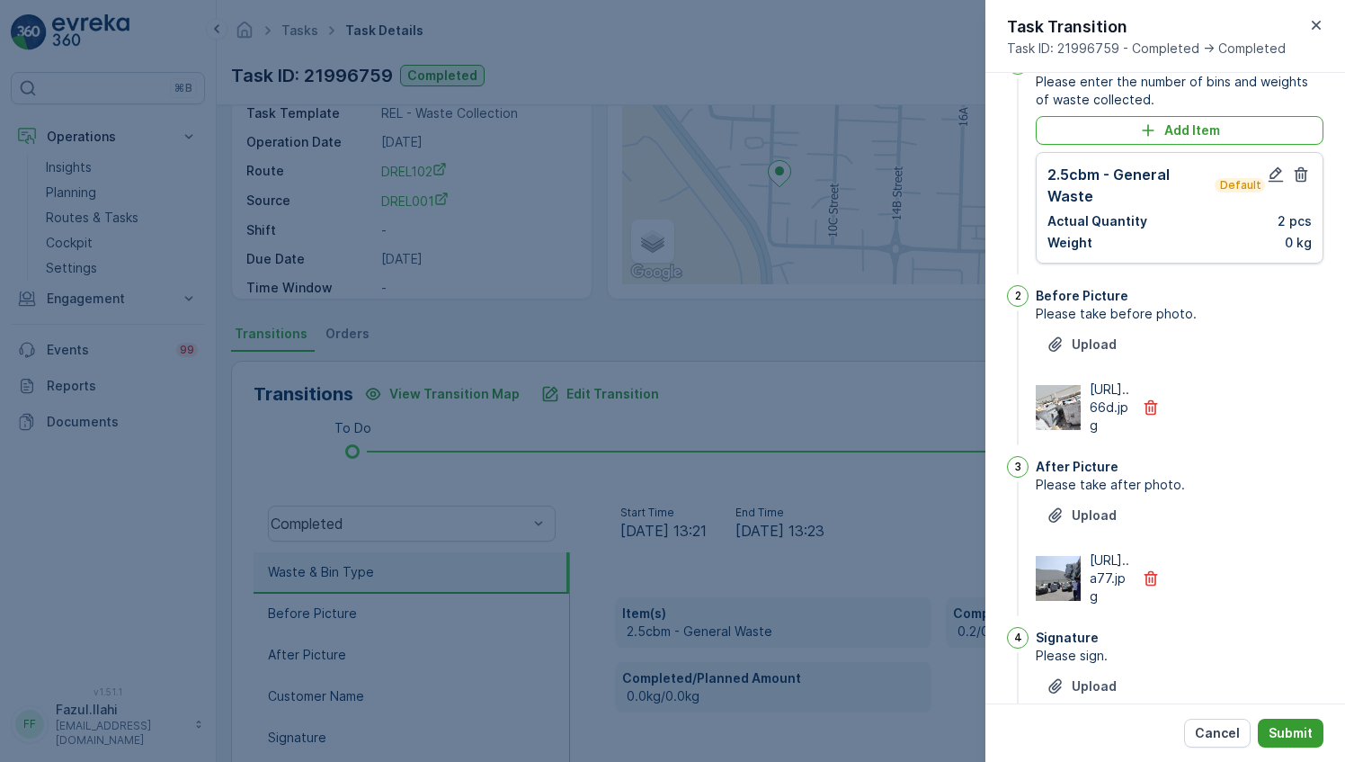
click at [1292, 736] on p "Submit" at bounding box center [1291, 733] width 44 height 18
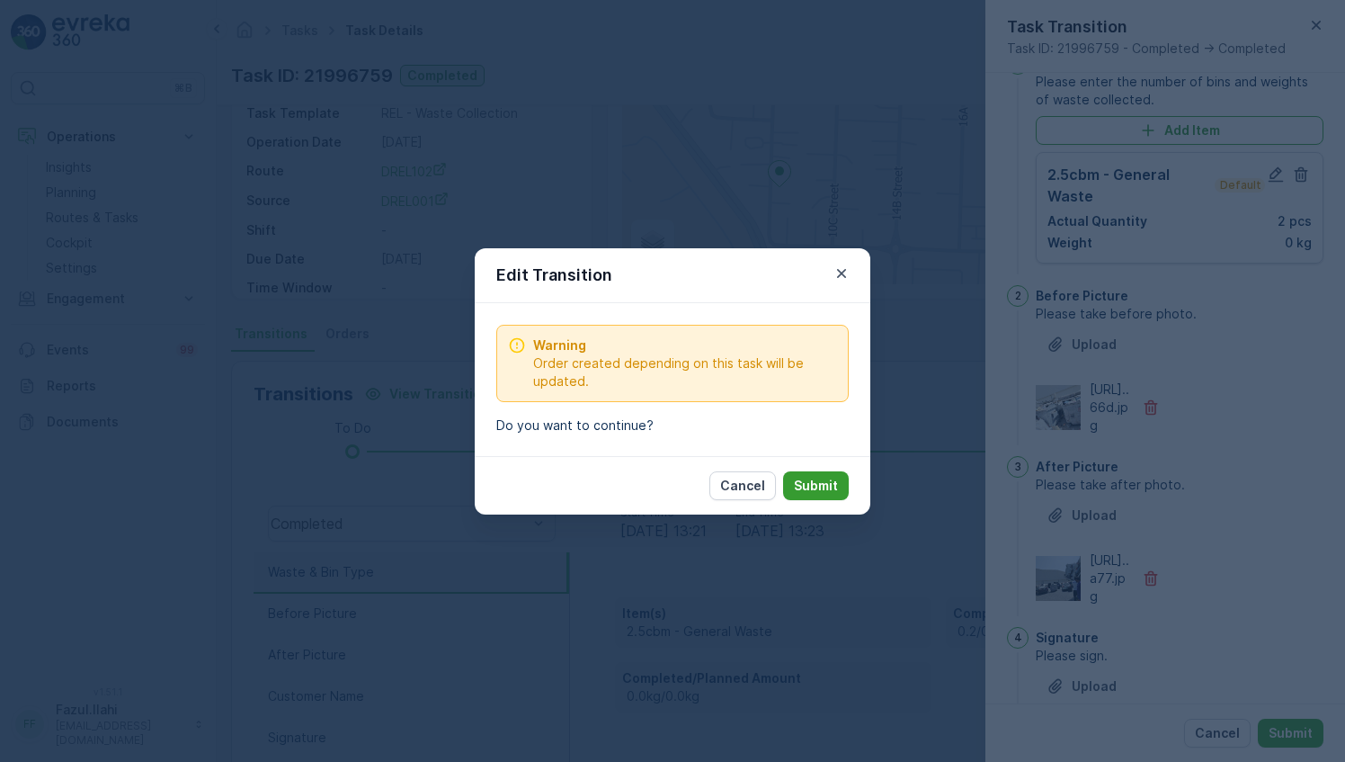
click at [822, 480] on p "Submit" at bounding box center [816, 486] width 44 height 18
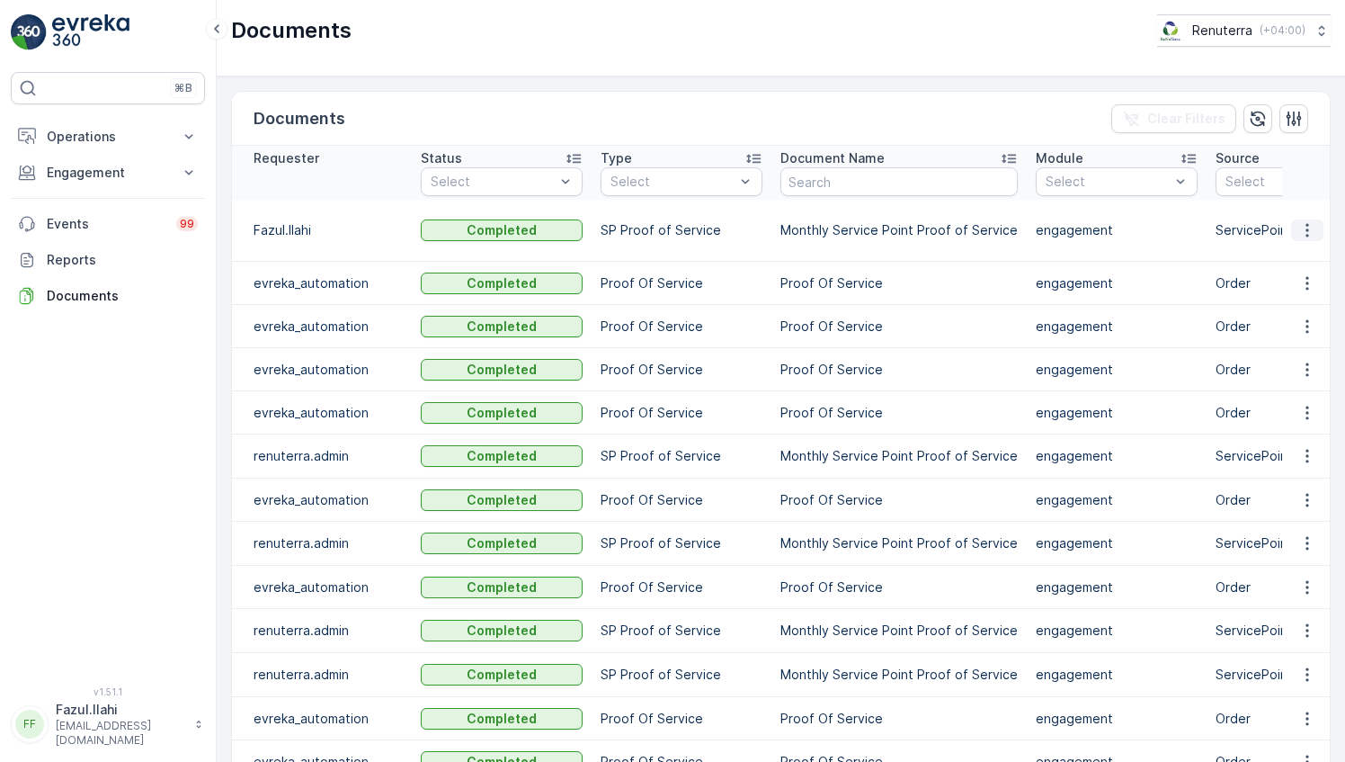
click at [1300, 225] on icon "button" at bounding box center [1308, 230] width 18 height 18
click at [1282, 257] on span "See Details" at bounding box center [1313, 257] width 69 height 18
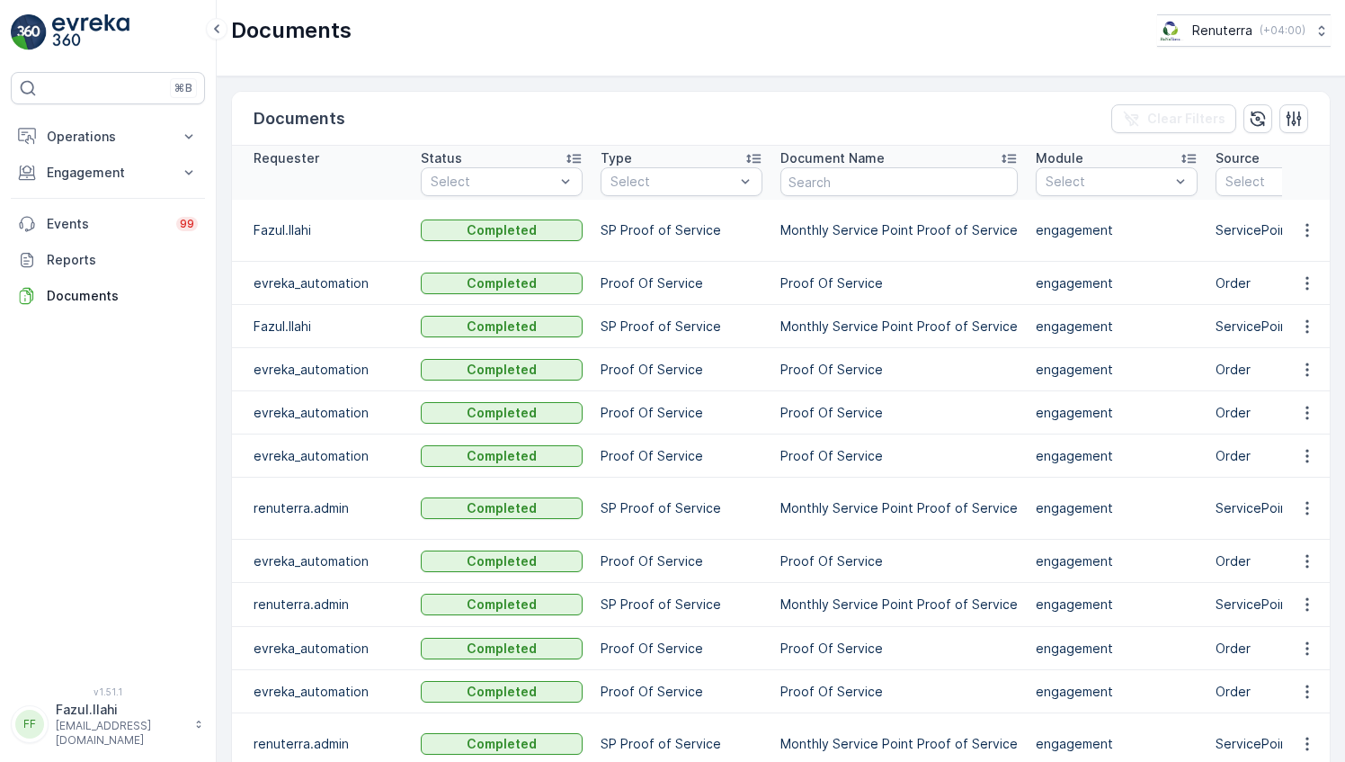
click at [1306, 233] on icon "button" at bounding box center [1308, 230] width 18 height 18
click at [1302, 263] on span "See Details" at bounding box center [1302, 255] width 69 height 18
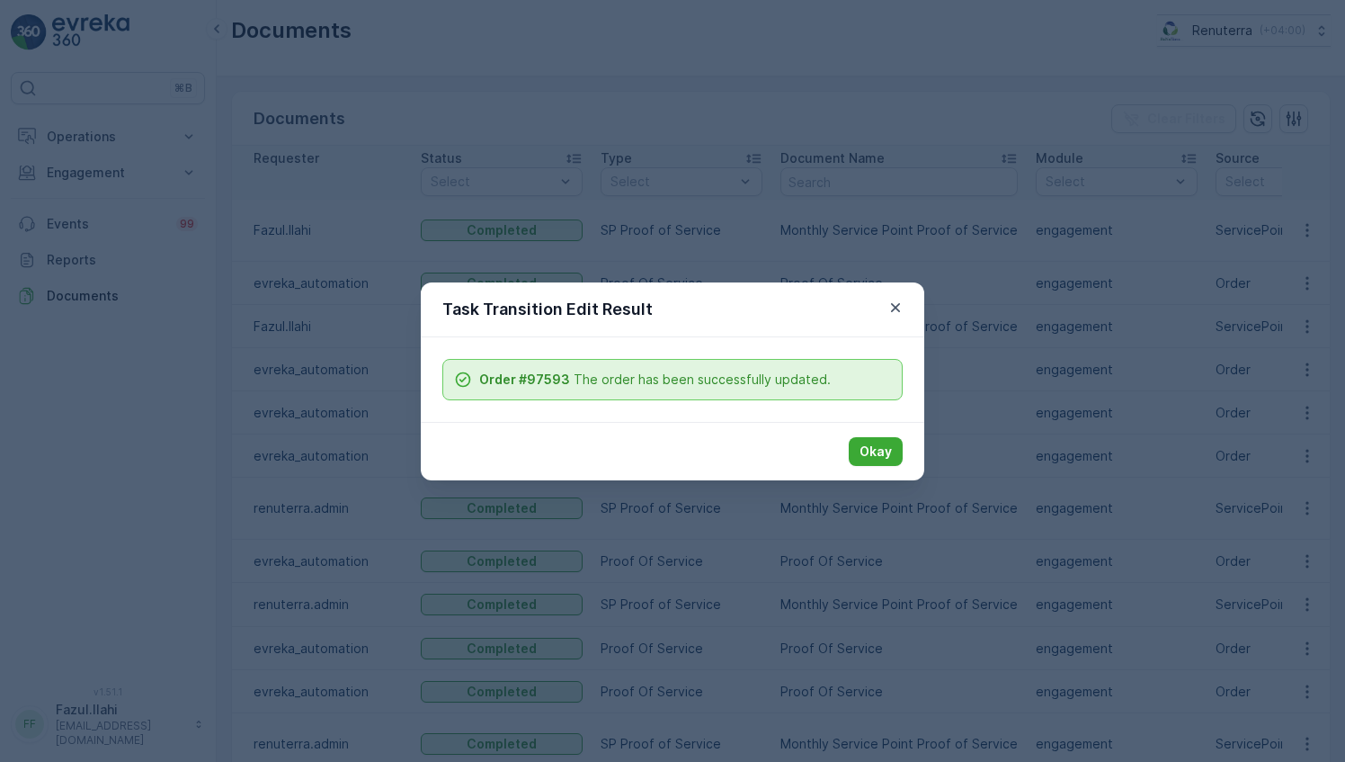
drag, startPoint x: 876, startPoint y: 455, endPoint x: 946, endPoint y: 439, distance: 72.0
click at [876, 455] on p "Okay" at bounding box center [876, 451] width 32 height 18
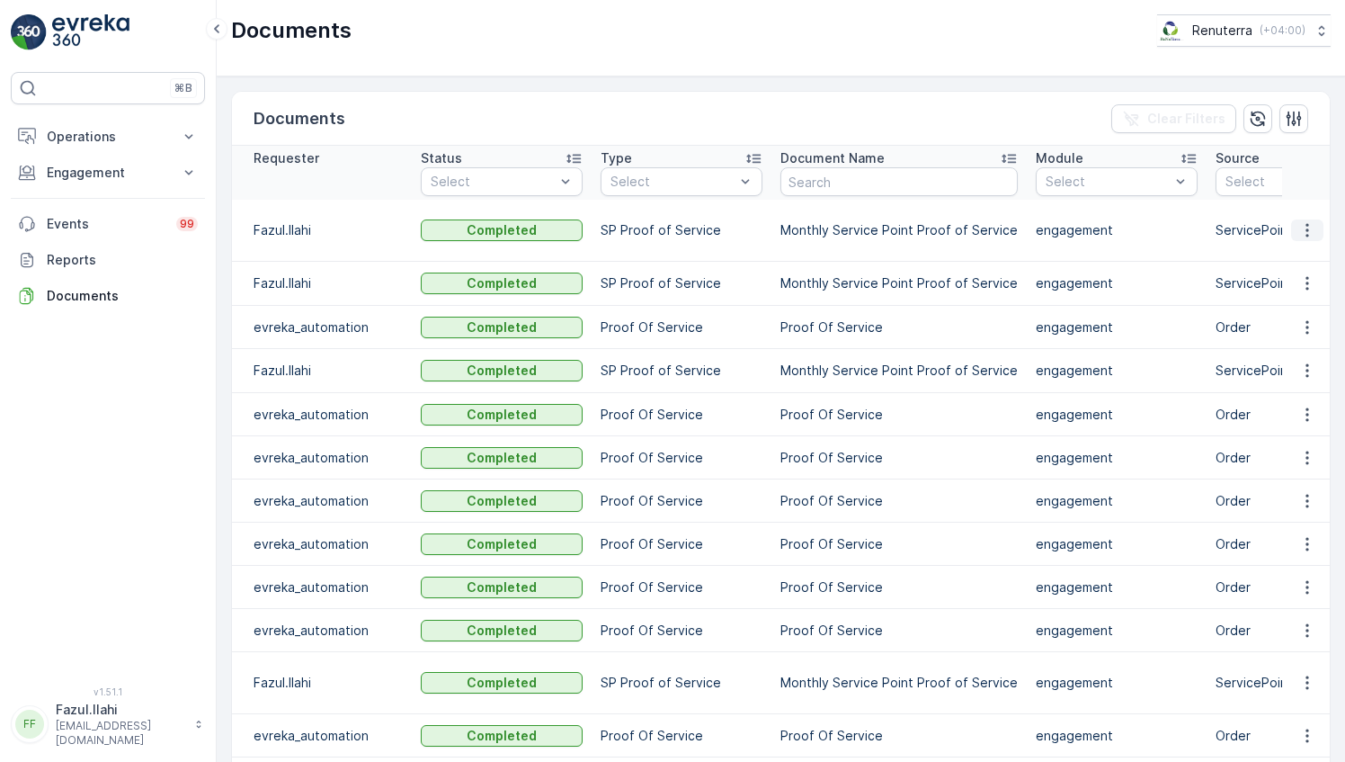
click at [1306, 236] on icon "button" at bounding box center [1307, 230] width 3 height 13
click at [1291, 260] on span "See Details" at bounding box center [1313, 257] width 69 height 18
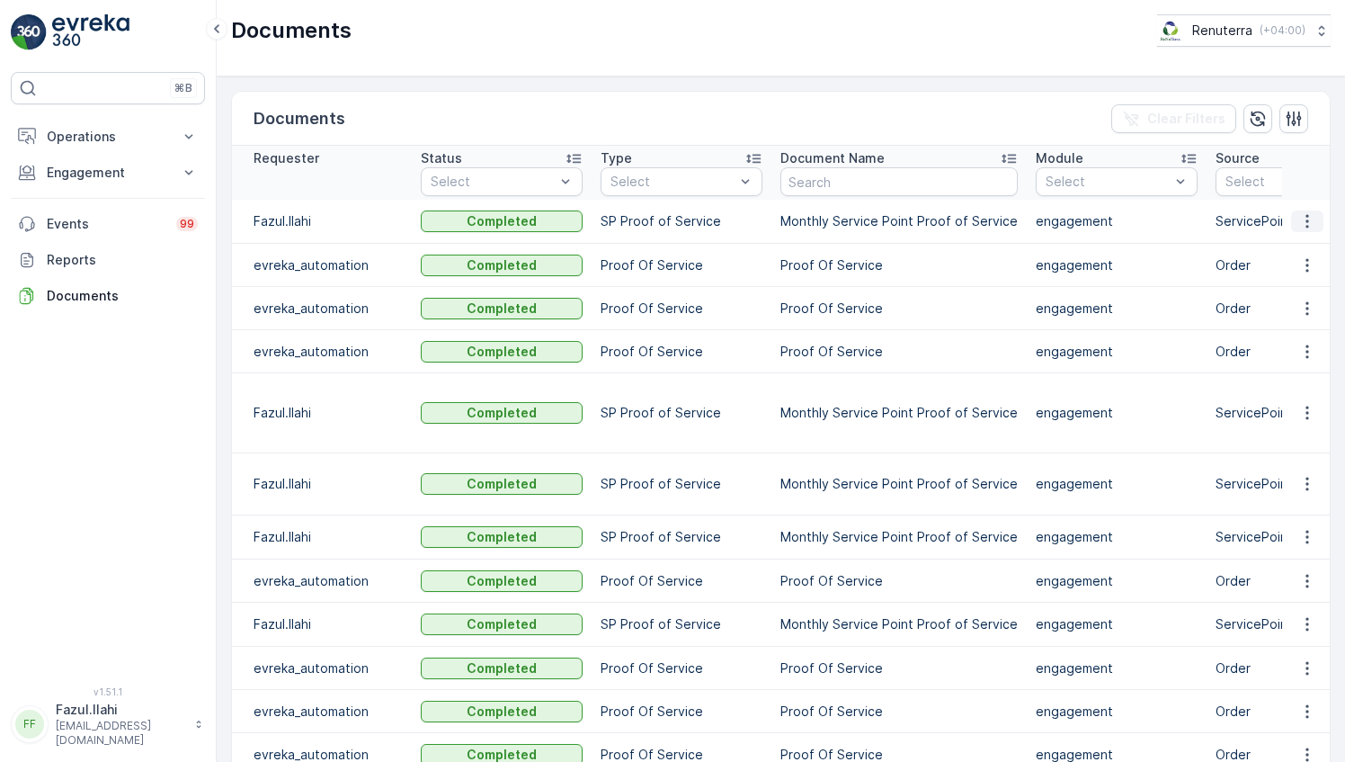
click at [1302, 217] on icon "button" at bounding box center [1308, 221] width 18 height 18
click at [1301, 246] on span "See Details" at bounding box center [1302, 246] width 69 height 18
